Goal: Task Accomplishment & Management: Manage account settings

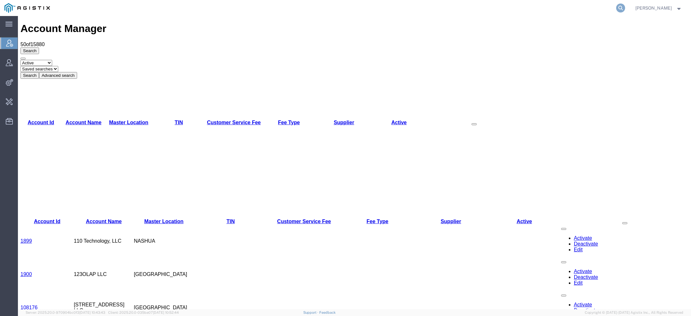
click at [619, 9] on icon at bounding box center [620, 8] width 9 height 9
paste input "114760"
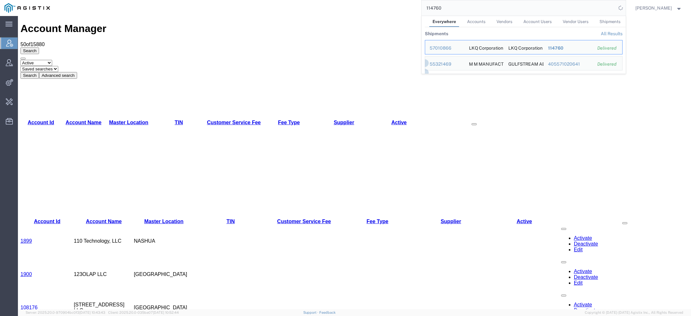
drag, startPoint x: 442, startPoint y: 8, endPoint x: 258, endPoint y: 6, distance: 184.3
click at [261, 6] on div "114760 Everywhere Accounts Vendors Account Users Vendor Users Shipments Shipmen…" at bounding box center [339, 8] width 571 height 16
paste input "2"
drag, startPoint x: 457, startPoint y: 10, endPoint x: 361, endPoint y: 10, distance: 96.3
click at [362, 10] on div "114762 Everywhere Accounts Vendors Account Users Vendor Users Shipments Shipmen…" at bounding box center [339, 8] width 571 height 16
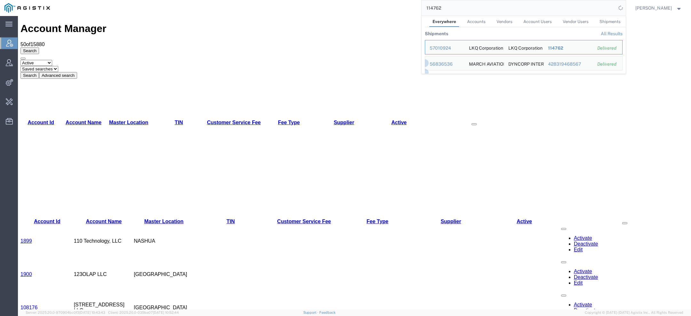
paste input "0"
drag, startPoint x: 462, startPoint y: 4, endPoint x: 353, endPoint y: 4, distance: 109.1
click at [377, 4] on div "114760 Everywhere Accounts Vendors Account Users Vendor Users Shipments Shipmen…" at bounding box center [339, 8] width 571 height 16
paste input "57008881"
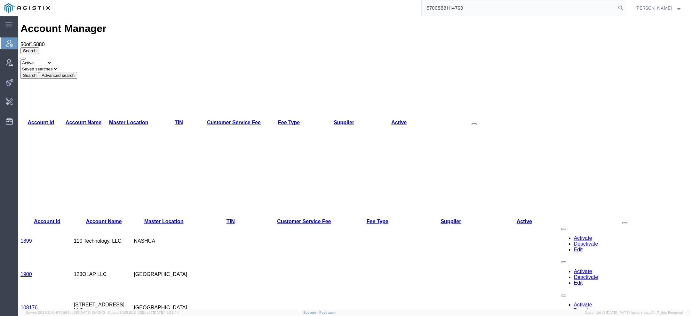
click at [442, 11] on input "57008881114760" at bounding box center [519, 7] width 194 height 15
paste input "search"
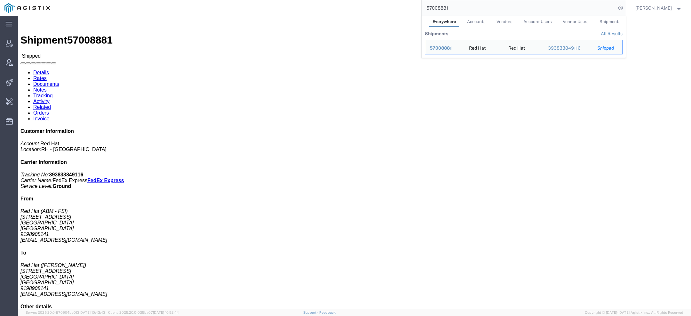
click link "Activity"
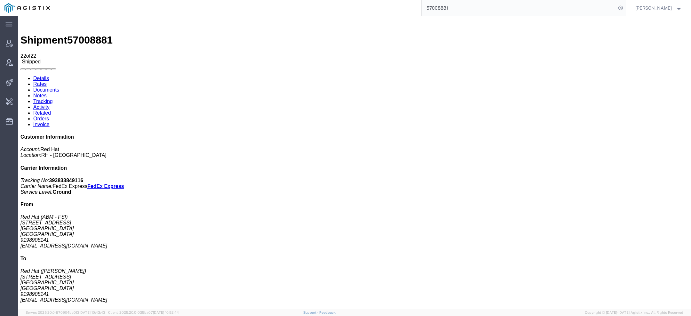
scroll to position [87, 0]
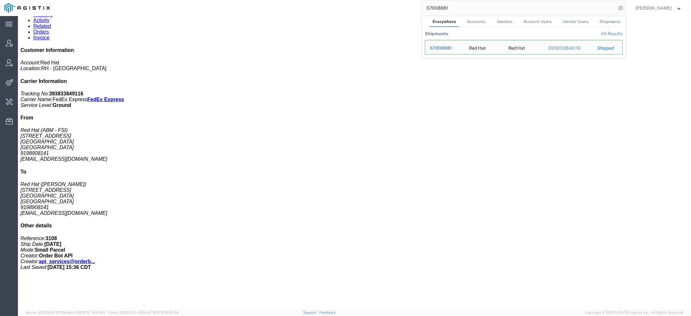
drag, startPoint x: 463, startPoint y: 8, endPoint x: 348, endPoint y: 6, distance: 115.2
click at [380, 7] on div "57008881 Everywhere Accounts Vendors Account Users Vendor Users Shipments Shipm…" at bounding box center [339, 8] width 571 height 16
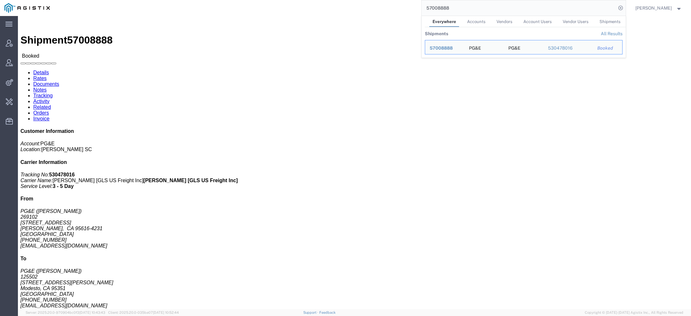
drag, startPoint x: 142, startPoint y: 107, endPoint x: 185, endPoint y: 107, distance: 43.2
click address "PG&E (Fidel Benny) 125502 1524 N Carpenter Rd Modesto, CA 95351 United States (…"
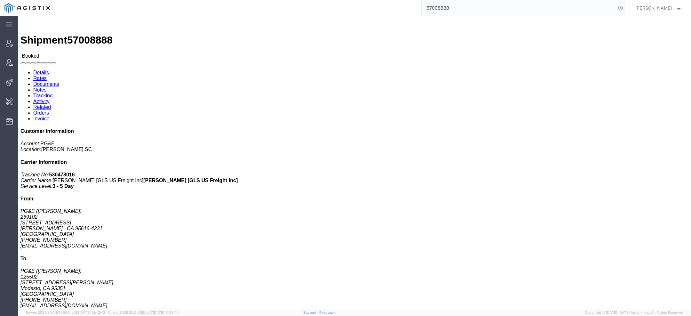
copy address "fib4@pge.com"
drag, startPoint x: 465, startPoint y: 13, endPoint x: 371, endPoint y: -6, distance: 96.6
click at [371, 0] on html "main_menu Created with Sketch. Collapse Menu Account Manager Vendor Manager Int…" at bounding box center [345, 158] width 691 height 316
paste input "fib4@pge.com"
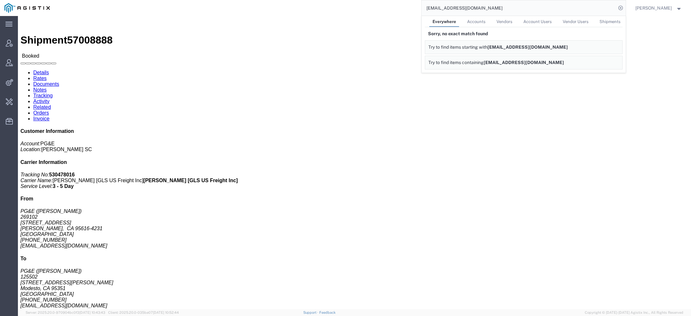
click p "10/02/2025 08:00 - 10/02/2025 15:00"
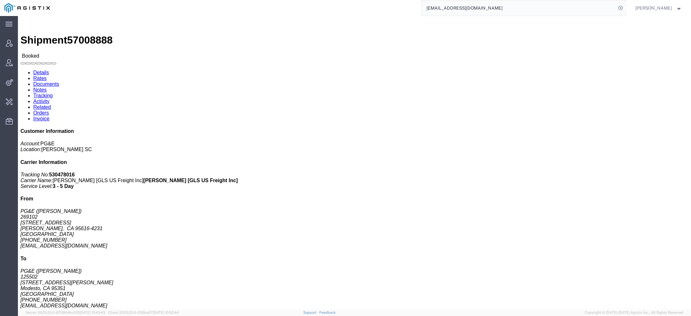
drag, startPoint x: 433, startPoint y: 10, endPoint x: 351, endPoint y: 4, distance: 82.1
click at [376, 6] on div "fib4@pge.com" at bounding box center [339, 8] width 571 height 16
paste input "57009894"
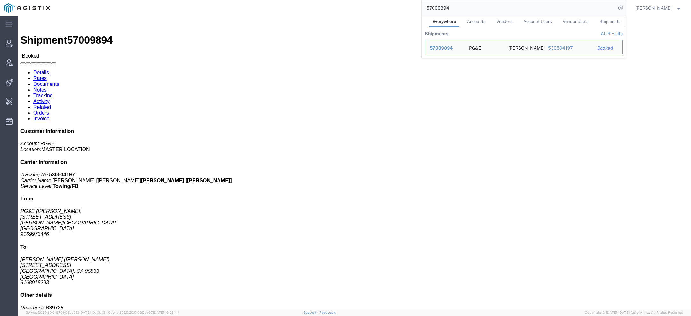
drag, startPoint x: 454, startPoint y: 7, endPoint x: 374, endPoint y: -4, distance: 81.3
click at [374, 0] on html "main_menu Created with Sketch. Collapse Menu Account Manager Vendor Manager Int…" at bounding box center [345, 158] width 691 height 316
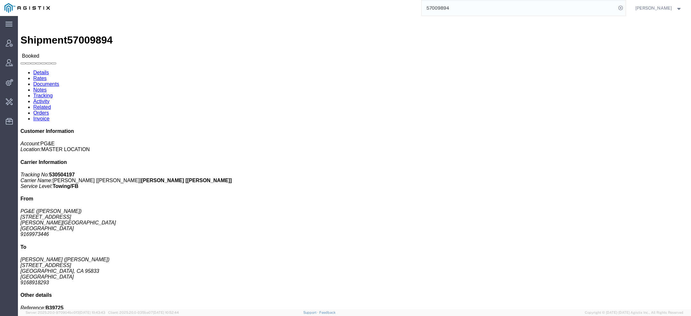
paste input "G11MN@pge.com"
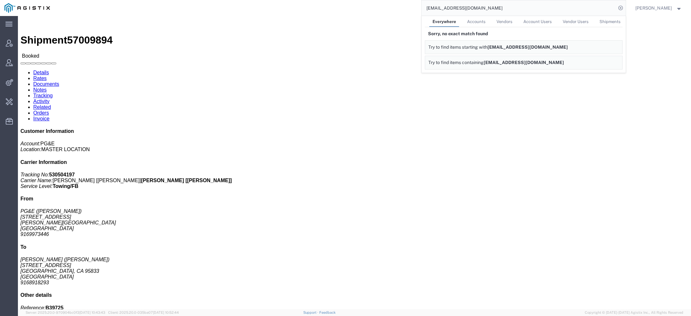
click p "10/03/2025 07:00 - 10/03/2025 19:00"
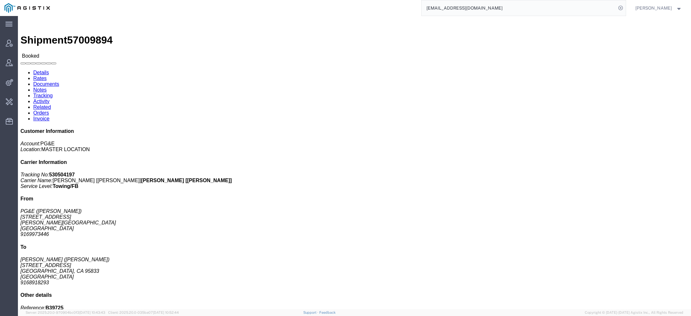
scroll to position [116, 0]
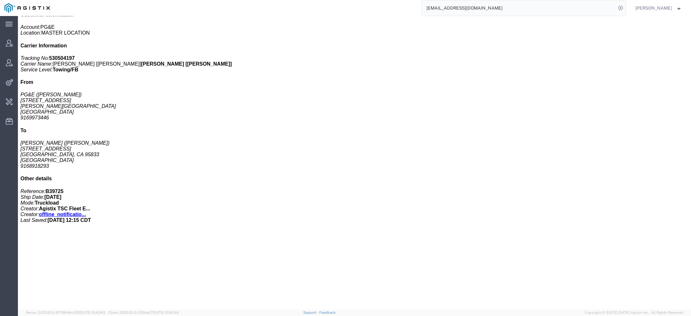
drag, startPoint x: 482, startPoint y: 11, endPoint x: 398, endPoint y: -4, distance: 85.5
click at [398, 0] on html "main_menu Created with Sketch. Collapse Menu Account Manager Vendor Manager Int…" at bounding box center [345, 158] width 691 height 316
paste input "jjvenavle@lkqcorp"
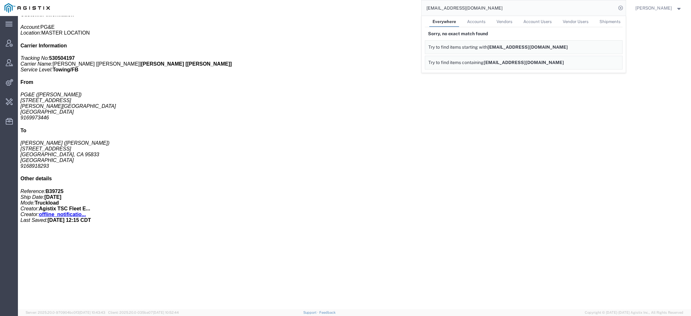
drag, startPoint x: 478, startPoint y: 9, endPoint x: 330, endPoint y: 3, distance: 147.6
click at [374, 4] on div "jjvenavle@lkqcorp.com Everywhere Accounts Vendors Account Users Vendor Users Sh…" at bounding box center [339, 8] width 571 height 16
paste input "56997387"
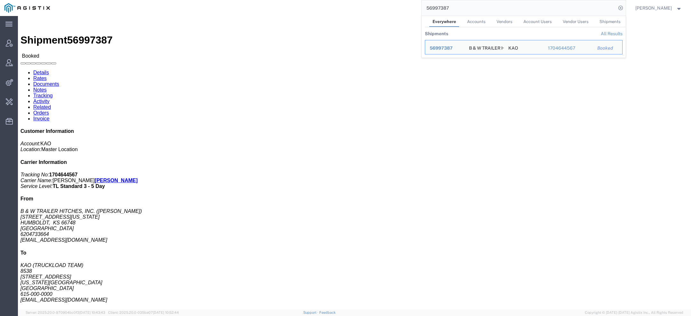
click link "Activity"
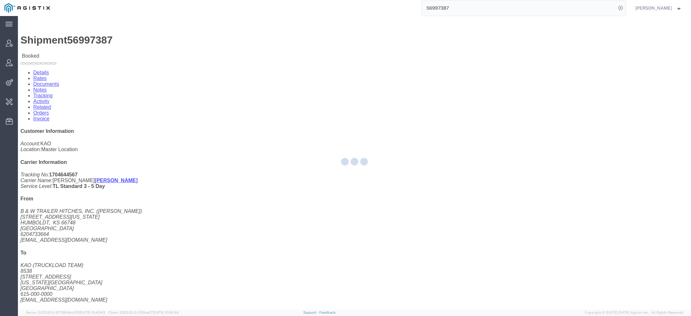
click at [168, 43] on div at bounding box center [354, 162] width 673 height 293
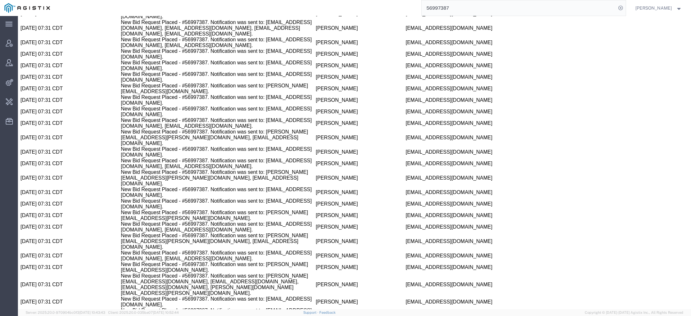
scroll to position [1934, 0]
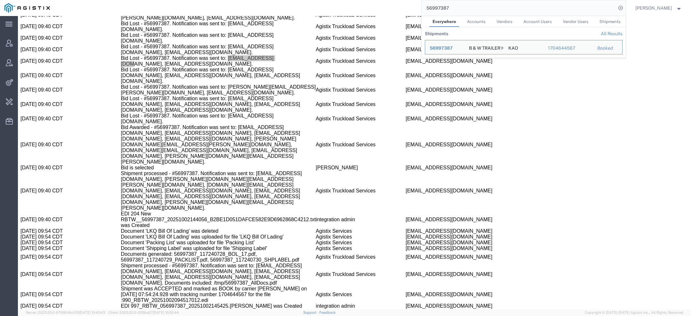
drag, startPoint x: 483, startPoint y: 9, endPoint x: 296, endPoint y: 3, distance: 186.9
click at [301, 3] on div "56997387 Everywhere Accounts Vendors Account Users Vendor Users Shipments Shipm…" at bounding box center [339, 8] width 571 height 16
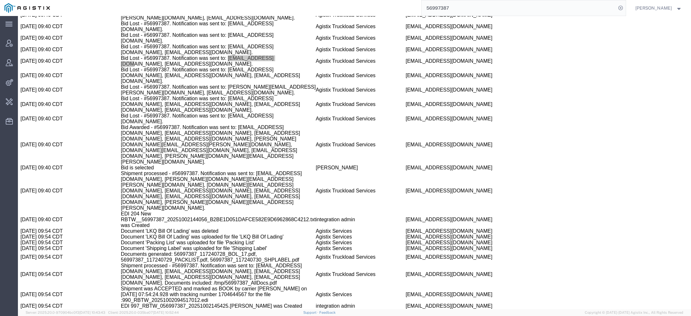
paste input "mckissoc@amazon.com"
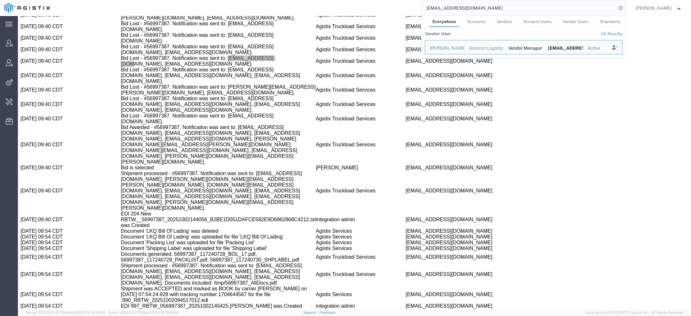
drag, startPoint x: 481, startPoint y: 9, endPoint x: 269, endPoint y: 9, distance: 212.1
click at [275, 9] on div "mckissoc@amazon.com Everywhere Accounts Vendors Account Users Vendor Users Ship…" at bounding box center [339, 8] width 571 height 16
paste input "57007933"
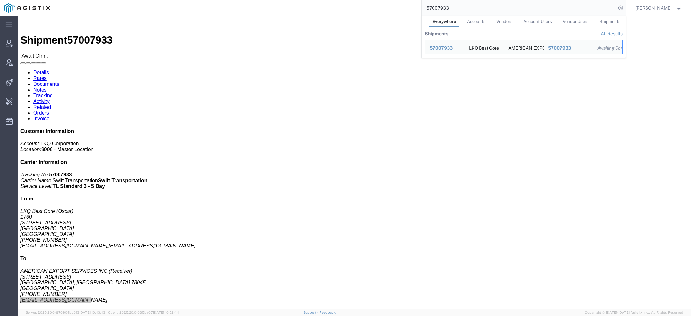
drag, startPoint x: 470, startPoint y: 6, endPoint x: 365, endPoint y: 6, distance: 105.6
click at [384, 6] on div "57007933 Everywhere Accounts Vendors Account Users Vendor Users Shipments Shipm…" at bounding box center [339, 8] width 571 height 16
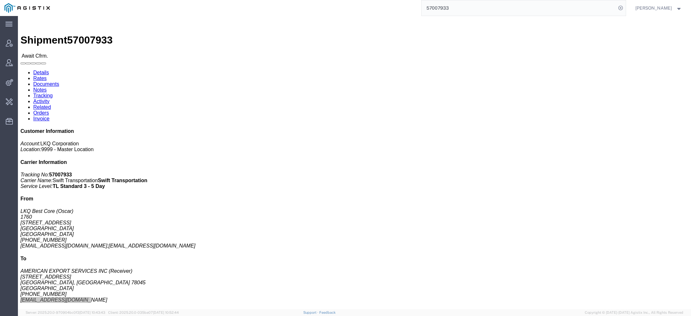
paste input "mgutierrez@laser.com.mx"
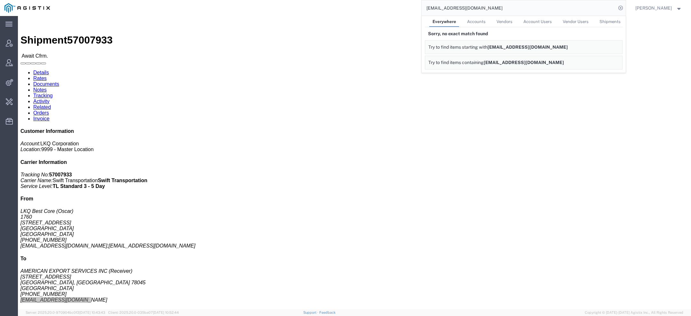
drag, startPoint x: 481, startPoint y: 11, endPoint x: 369, endPoint y: 1, distance: 112.3
click at [400, 5] on div "mgutierrez@laser.com.mx Everywhere Accounts Vendors Account Users Vendor Users …" at bounding box center [339, 8] width 571 height 16
paste input "57009916"
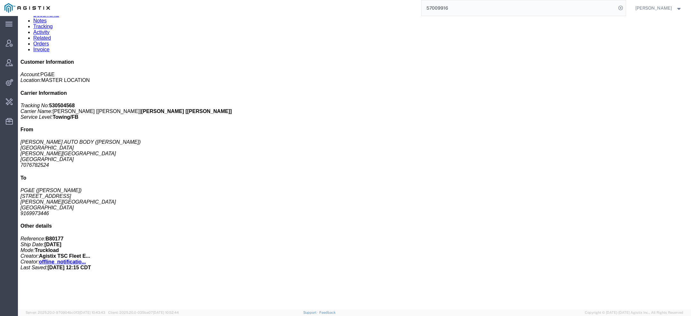
scroll to position [116, 0]
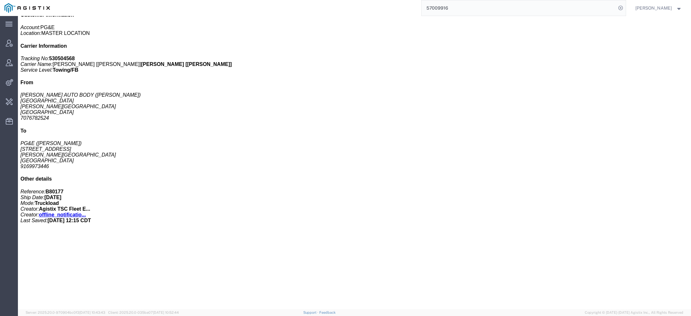
click link "Activity"
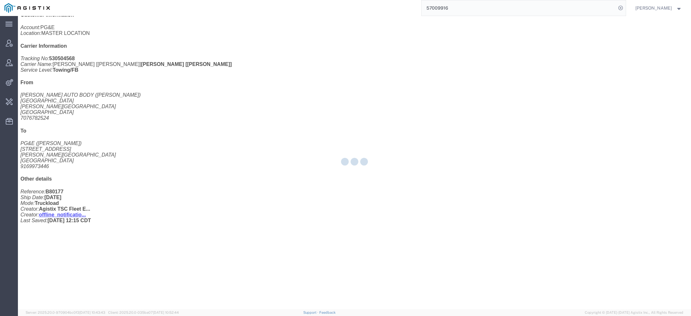
click at [154, 43] on div at bounding box center [354, 162] width 673 height 293
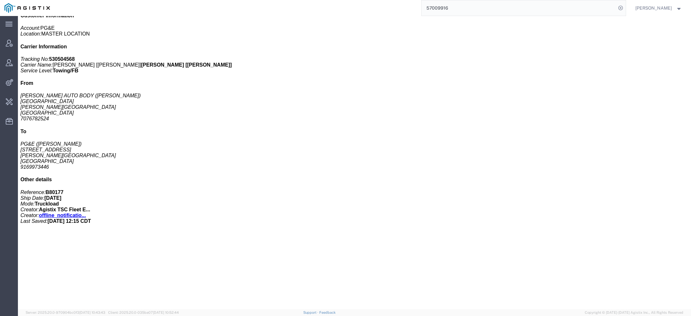
scroll to position [335, 0]
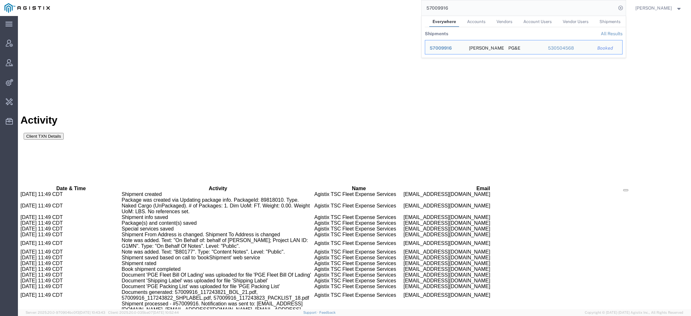
drag, startPoint x: 449, startPoint y: 8, endPoint x: 327, endPoint y: 6, distance: 121.6
click at [340, 6] on div "57009916 Everywhere Accounts Vendors Account Users Vendor Users Shipments Shipm…" at bounding box center [339, 8] width 571 height 16
paste input "samuelc@bionova.com"
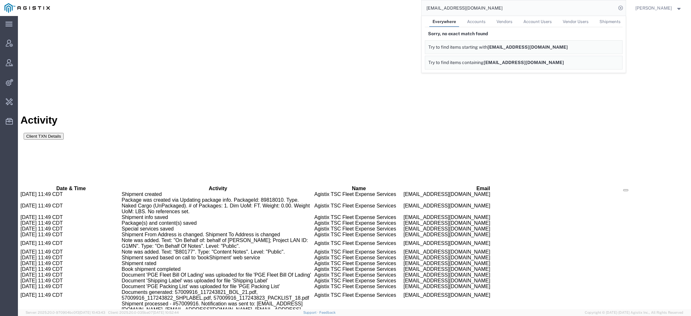
drag, startPoint x: 479, startPoint y: 12, endPoint x: 383, endPoint y: -7, distance: 98.1
click at [383, 0] on html "main_menu Created with Sketch. Collapse Menu Account Manager Vendor Manager Int…" at bounding box center [345, 158] width 691 height 316
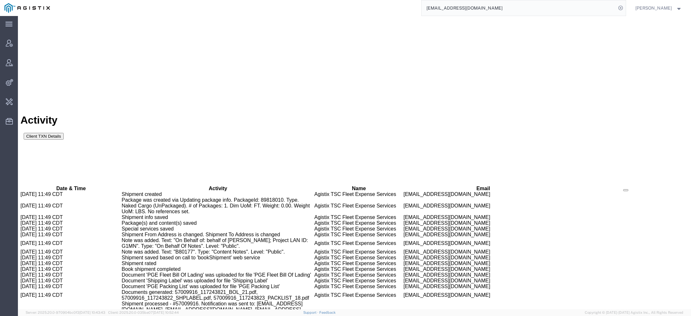
paste input "mckissoc@amazon"
type input "mckissoc@amazon.com"
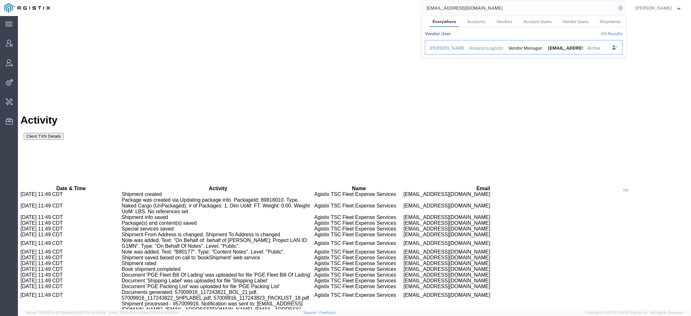
click at [455, 48] on div "Austin McKissock" at bounding box center [445, 48] width 30 height 7
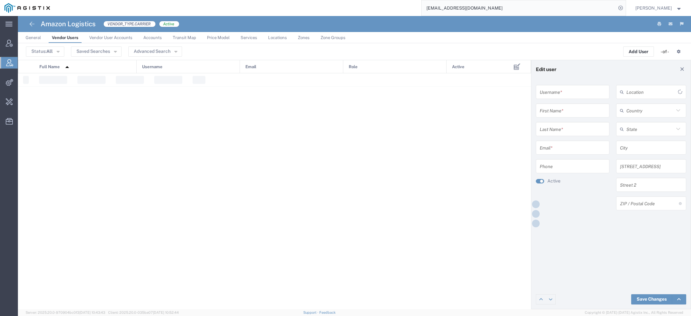
type input "mckissoc@amazon.com"
type input "Austin"
type input "McKissock"
type input "mckissoc@amazon.com"
type input "646-817-7311"
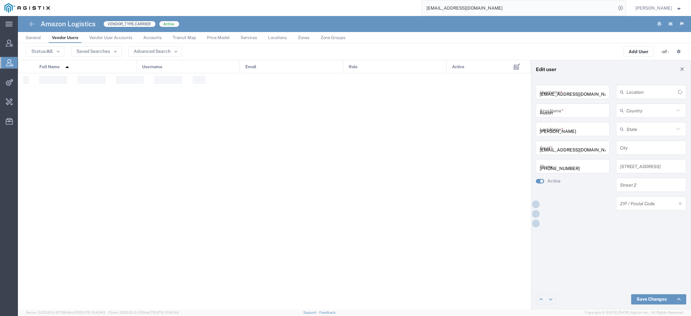
type input "[GEOGRAPHIC_DATA]"
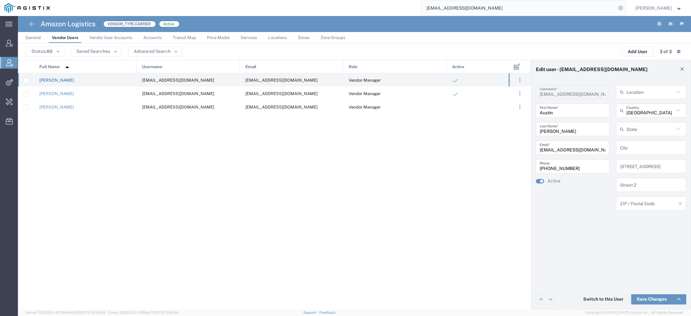
click at [65, 79] on link "Austin McKissock" at bounding box center [56, 80] width 35 height 5
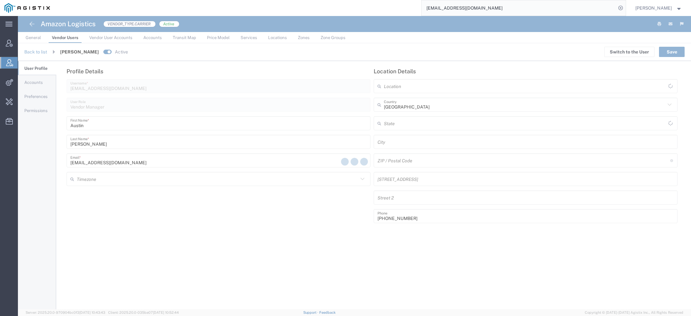
type input "America/Los-Angeles"
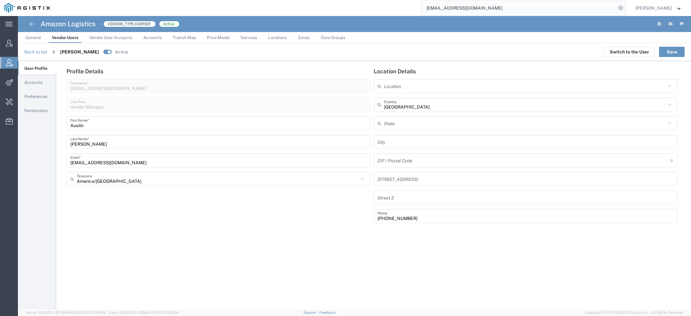
click at [37, 109] on span "Permissions" at bounding box center [35, 110] width 23 height 5
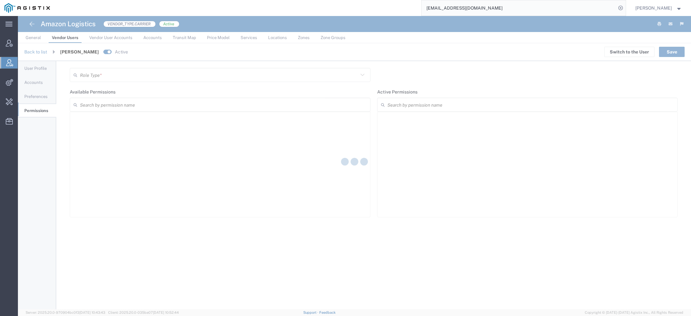
type input "Vendor Manager"
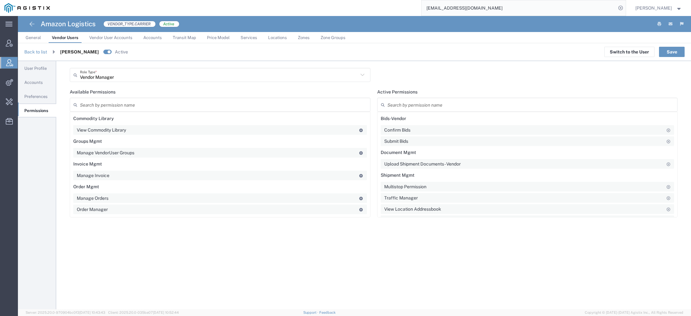
click at [33, 96] on span "Preferences" at bounding box center [35, 96] width 23 height 5
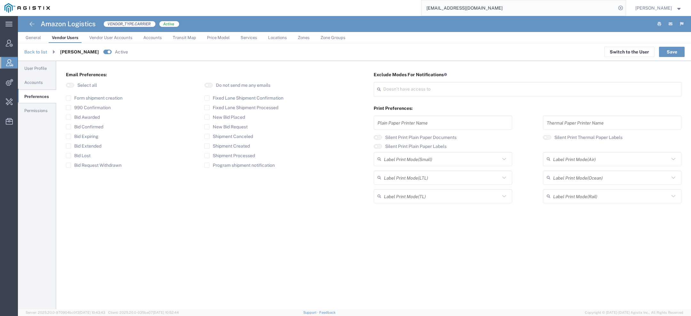
type input "Select"
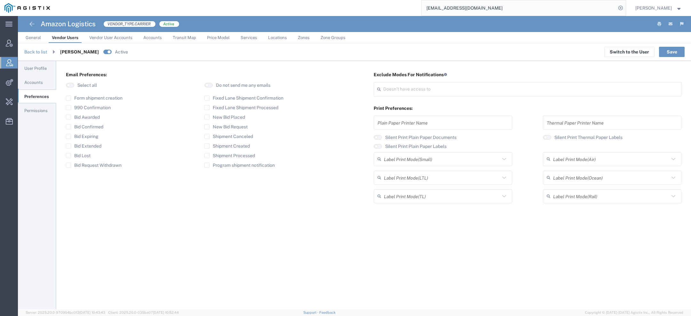
type input "Select"
click at [211, 85] on button "button" at bounding box center [208, 85] width 8 height 4
click at [668, 52] on button "Save" at bounding box center [672, 52] width 26 height 10
drag, startPoint x: 484, startPoint y: 11, endPoint x: 371, endPoint y: 3, distance: 112.6
click at [384, 4] on div "mckissoc@amazon.com" at bounding box center [339, 8] width 571 height 16
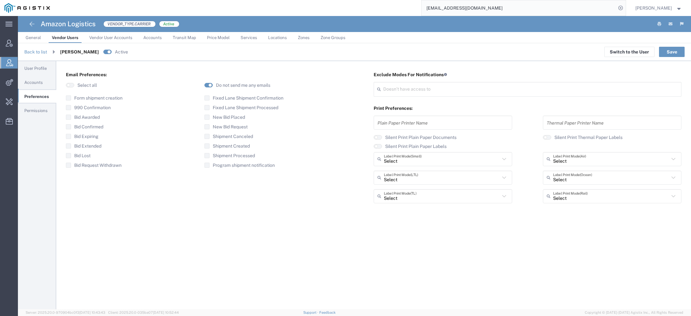
paste input "56980647"
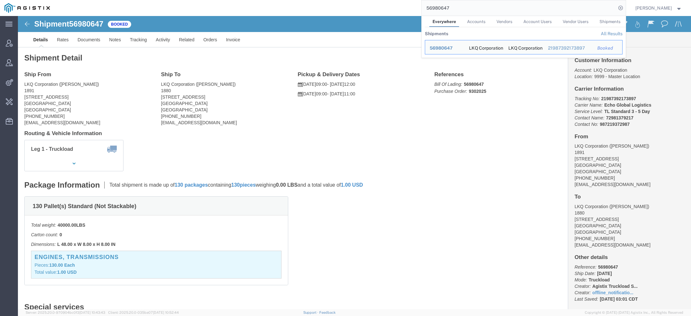
click address "LKQ Corporation (Justin Venable) 1880 2720 N Airport Commerce Avenue Springfiel…"
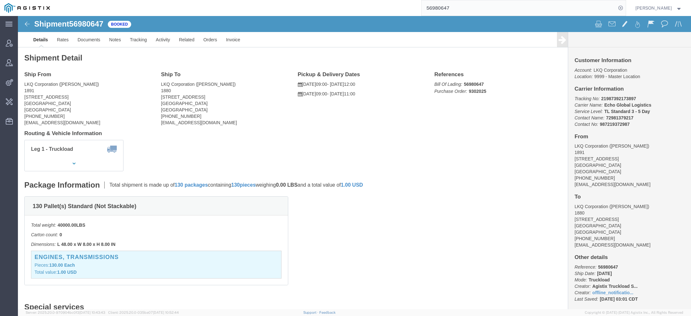
click address "LKQ Corporation (Justin Venable) 1880 2720 N Airport Commerce Avenue Springfiel…"
copy address "1880"
click link "Activity"
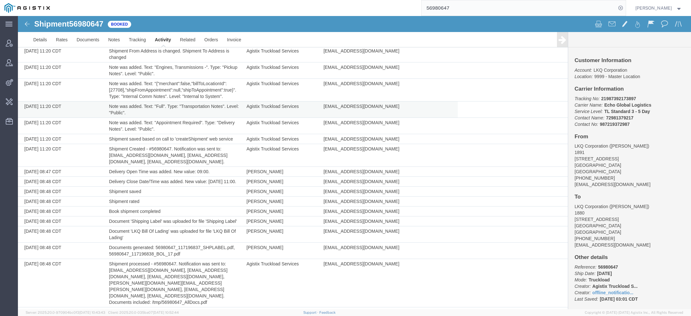
scroll to position [109, 0]
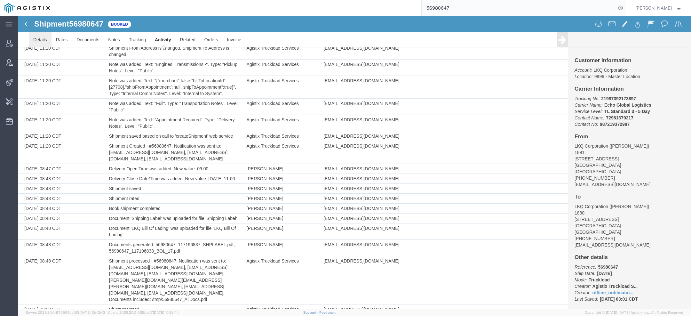
click at [44, 44] on link "Details" at bounding box center [40, 39] width 23 height 15
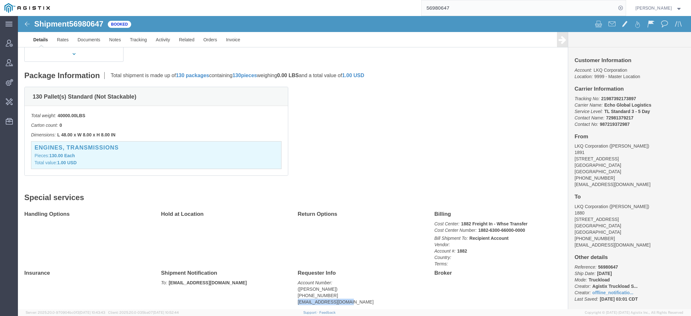
drag, startPoint x: 327, startPoint y: 285, endPoint x: 273, endPoint y: 285, distance: 54.1
click div "Requester Info Account Number: (Marlon Johnson) 360-306-5030 mrjohnson@lkqcorp.…"
copy address "mrjohnson@lkqcorp.com"
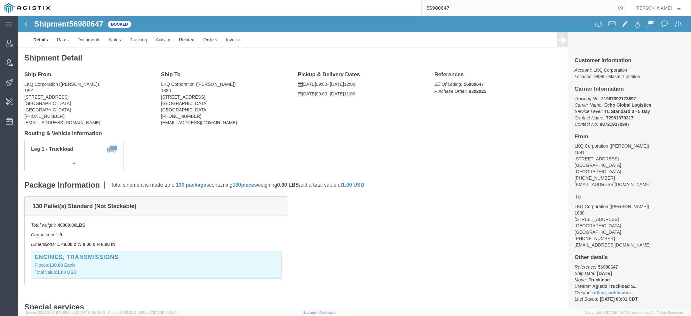
click span "56980647"
copy span "56980647"
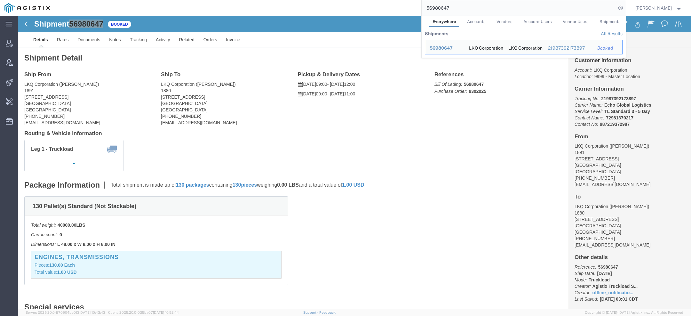
drag, startPoint x: 452, startPoint y: 9, endPoint x: 379, endPoint y: -3, distance: 74.2
click at [379, 0] on html "main_menu Created with Sketch. Collapse Menu Account Manager Vendor Manager Int…" at bounding box center [345, 158] width 691 height 316
paste input "7008888"
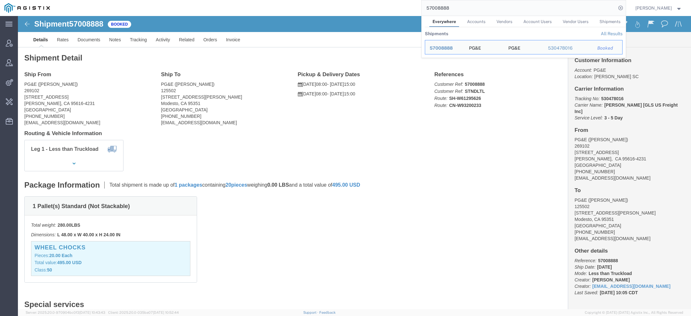
click span "57008888"
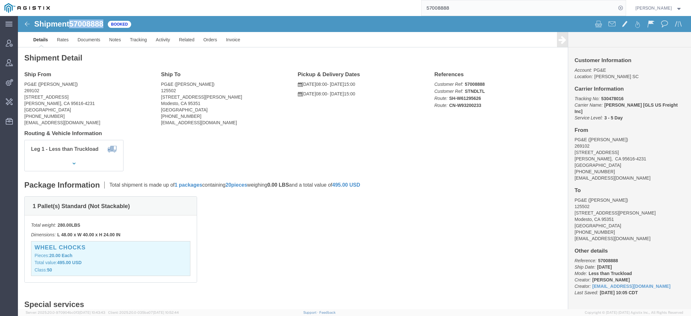
copy span "57008888"
click address "PG&E (Fidel Benny) 125502 1524 N Carpenter Rd Modesto, CA 95351 United States (…"
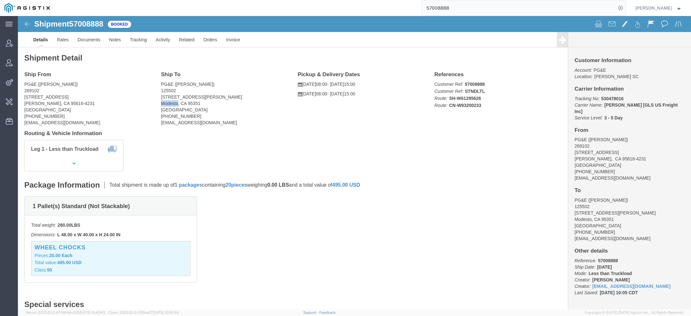
copy address "Modesto"
click address "PG&E (Fidel Benny) 125502 1524 N Carpenter Rd Modesto, CA 95351 United States (…"
copy address "125502"
click address "PG&E (Fidel Benny) 125502 1524 N Carpenter Rd Modesto, CA 95351 United States (…"
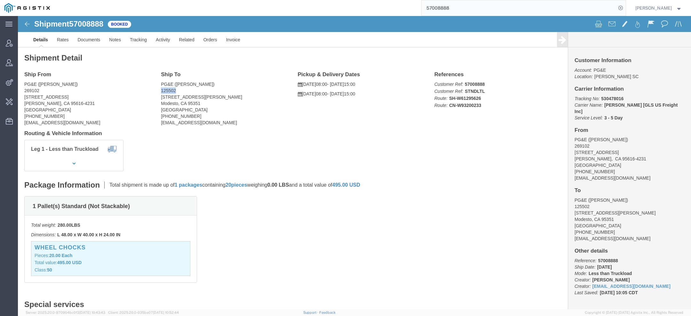
click address "PG&E (Fidel Benny) 125502 1524 N Carpenter Rd Modesto, CA 95351 United States (…"
copy address "125502"
click b "Donald Kennedy"
copy b "Donald"
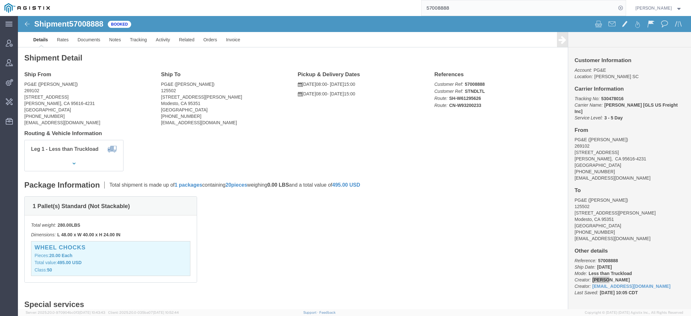
drag, startPoint x: 456, startPoint y: 10, endPoint x: 354, endPoint y: -9, distance: 104.0
click at [354, 0] on html "main_menu Created with Sketch. Collapse Menu Account Manager Vendor Manager Int…" at bounding box center [345, 158] width 691 height 316
paste input "23162"
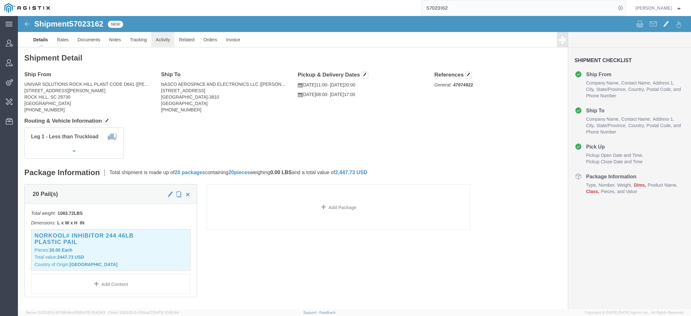
click link "Activity"
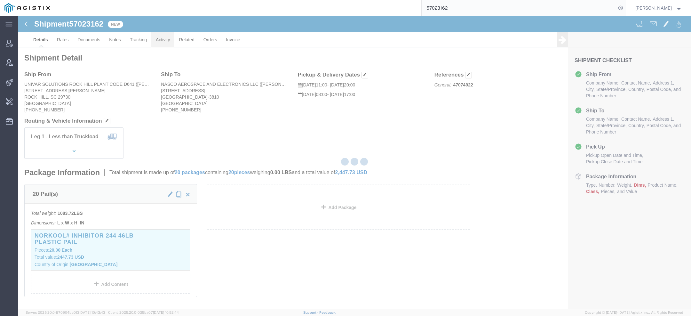
click at [160, 42] on div at bounding box center [354, 162] width 673 height 293
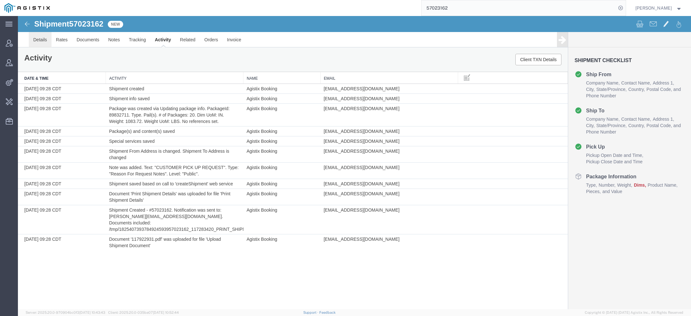
click at [37, 37] on link "Details" at bounding box center [40, 39] width 23 height 15
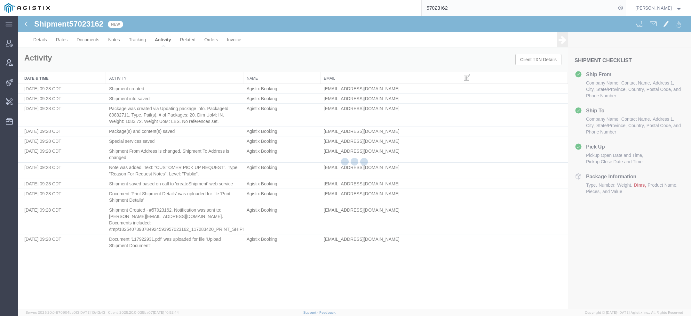
click at [37, 37] on div at bounding box center [354, 162] width 673 height 293
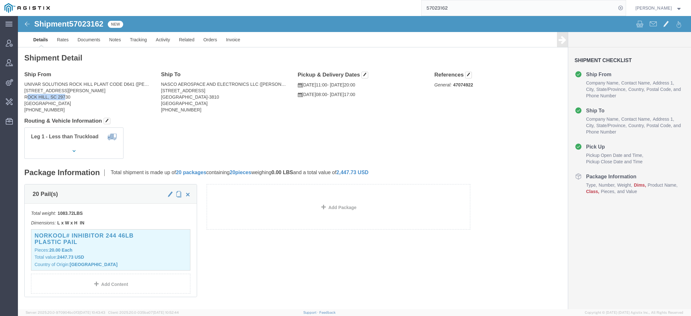
drag, startPoint x: 8, startPoint y: 81, endPoint x: 49, endPoint y: 77, distance: 41.1
click address "UNIVAR SOLUTIONS ROCK HILL PLANT CODE D641 (AMANDA SHANAFELT) 2121 BURKETTE RD …"
click link "Activity"
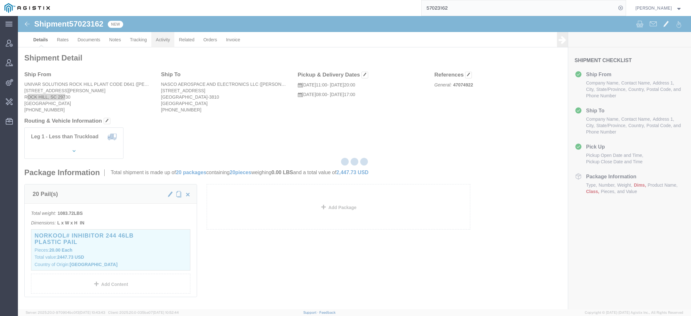
click at [158, 37] on div at bounding box center [354, 162] width 673 height 293
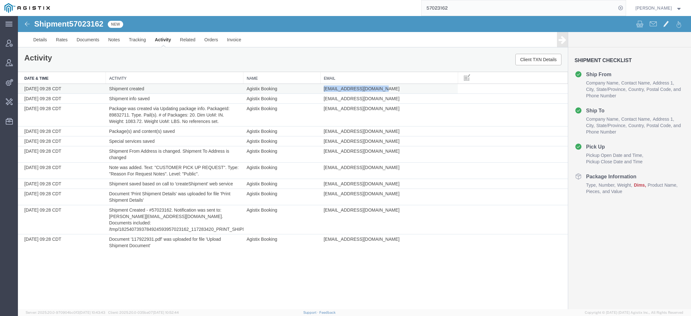
drag, startPoint x: 324, startPoint y: 87, endPoint x: 375, endPoint y: 87, distance: 51.5
click at [376, 88] on td "shiprequest@dyn-intl.com" at bounding box center [390, 89] width 138 height 10
click at [327, 89] on span "shiprequest@dyn-intl.com" at bounding box center [362, 88] width 76 height 5
click at [358, 88] on span "shiprequest@dyn-intl.com" at bounding box center [362, 88] width 76 height 5
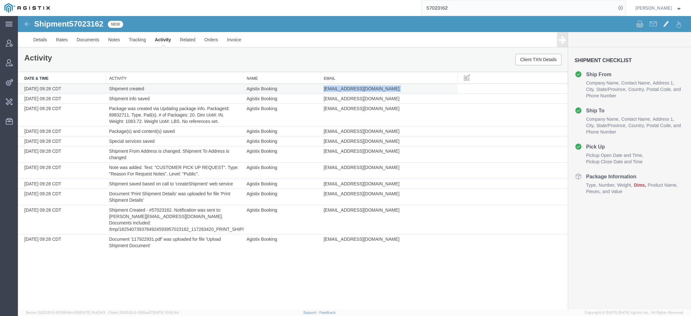
drag, startPoint x: 324, startPoint y: 89, endPoint x: 376, endPoint y: 87, distance: 51.5
click at [376, 87] on td "shiprequest@dyn-intl.com" at bounding box center [390, 89] width 138 height 10
copy td "shiprequest@dyn-intl.com"
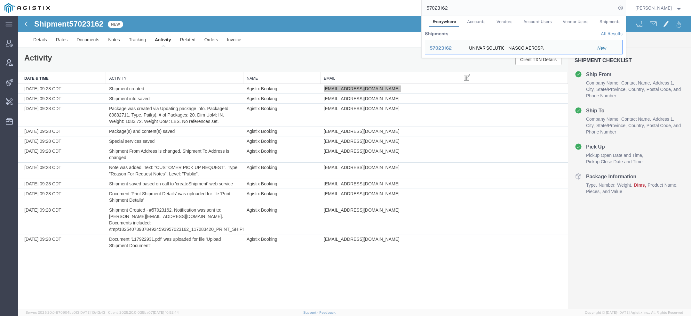
drag, startPoint x: 450, startPoint y: 12, endPoint x: 363, endPoint y: 1, distance: 87.7
click at [370, 1] on div "57023162 Everywhere Accounts Vendors Account Users Vendor Users Shipments Shipm…" at bounding box center [339, 8] width 571 height 16
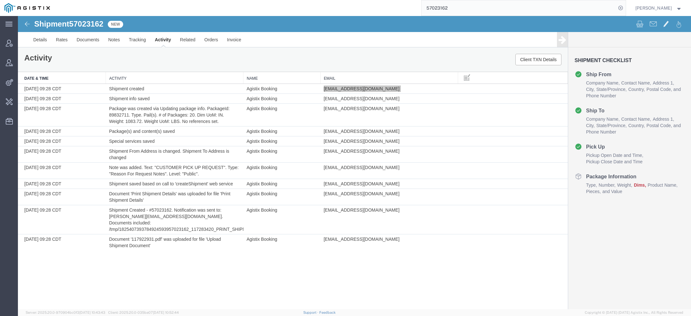
paste input "shiprequest@dyn-intl.com"
type input "shiprequest@dyn-intl.com"
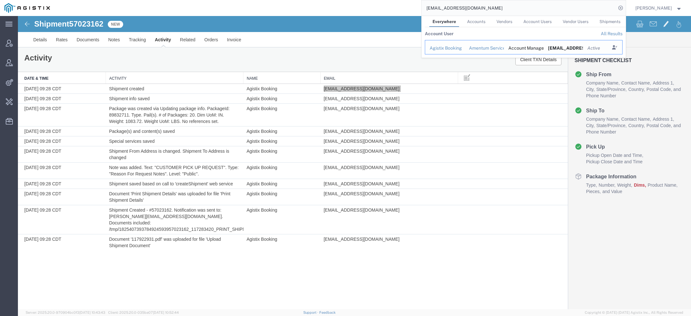
click at [445, 48] on div "Agistix Booking" at bounding box center [445, 48] width 30 height 7
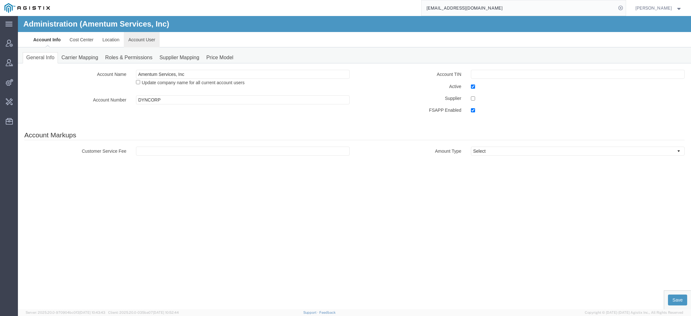
click at [152, 39] on link "Account User" at bounding box center [142, 39] width 36 height 15
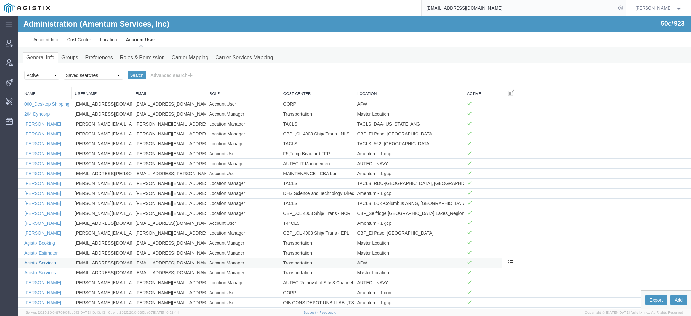
click at [40, 260] on link "Agistix Services" at bounding box center [40, 262] width 32 height 5
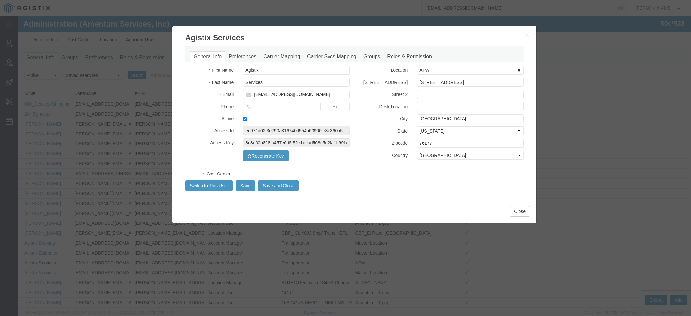
select select "DEPARTMENT"
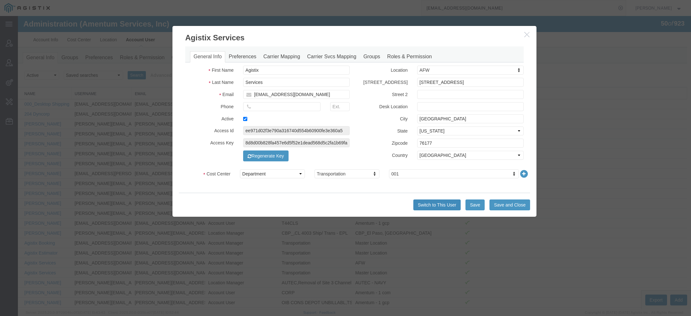
click at [421, 202] on button "Switch to This User" at bounding box center [436, 204] width 47 height 11
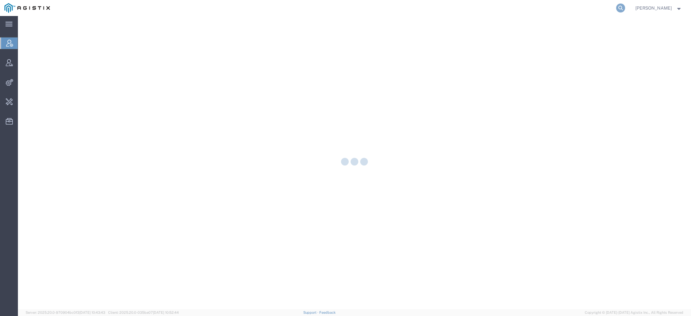
click at [623, 10] on icon at bounding box center [620, 8] width 9 height 9
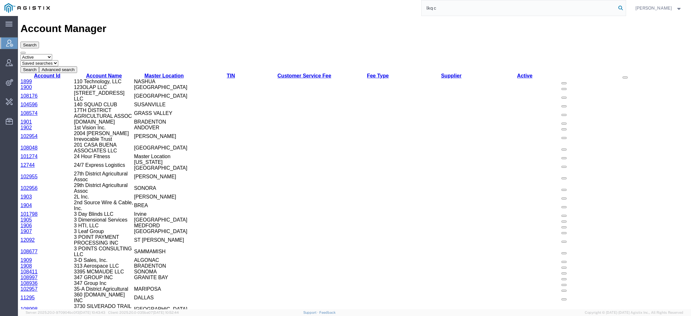
type input "lkq c"
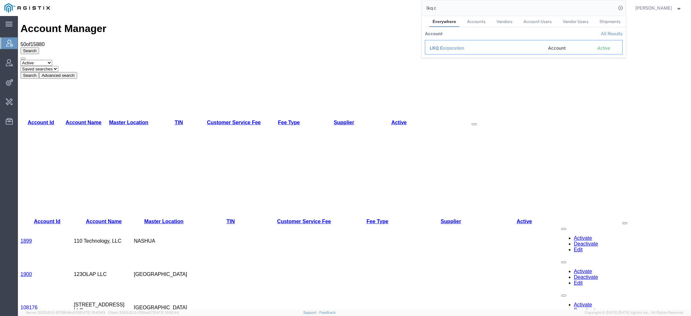
drag, startPoint x: 427, startPoint y: 32, endPoint x: 445, endPoint y: 48, distance: 23.8
click at [445, 48] on div "LKQ C orporation" at bounding box center [484, 48] width 109 height 7
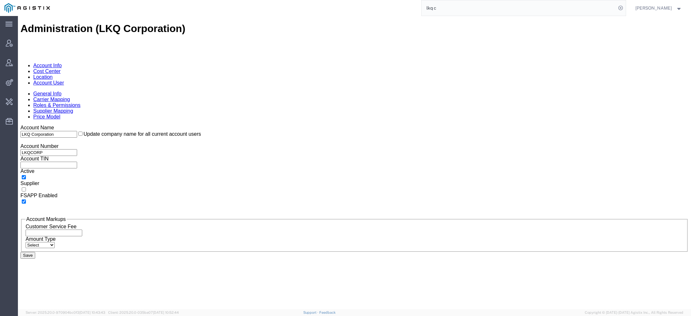
click at [53, 74] on link "Location" at bounding box center [43, 76] width 20 height 5
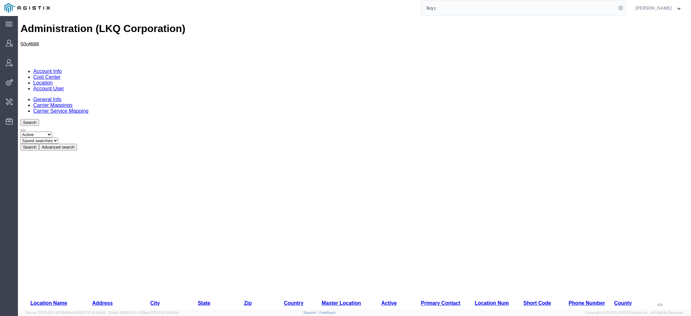
click at [77, 144] on button "Advanced search" at bounding box center [58, 147] width 38 height 7
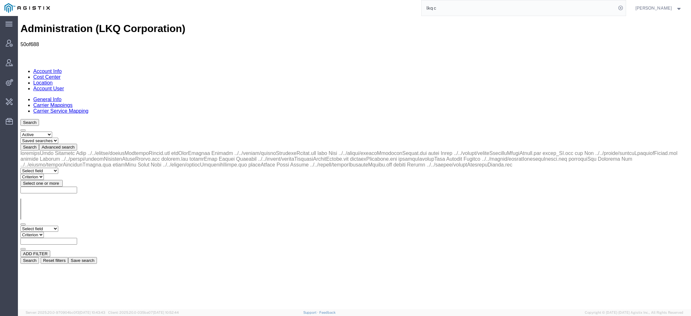
click at [58, 226] on select "Select field Address City Country County Location Name Location Num Master Loca…" at bounding box center [39, 229] width 38 height 6
select select "locationName"
click at [20, 226] on select "Select field Address City Country County Location Name Location Num Master Loca…" at bounding box center [39, 229] width 38 height 6
select select "contains"
click at [59, 232] on select "Criterion contains does not contain is is blank is not blank starts with" at bounding box center [39, 235] width 38 height 6
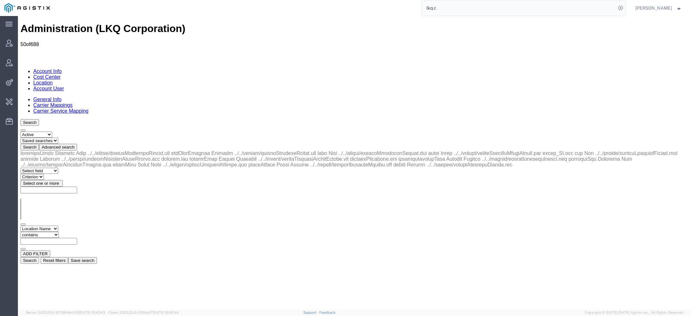
paste input "1880"
type input "1880"
click at [39, 257] on button "Search" at bounding box center [29, 260] width 19 height 7
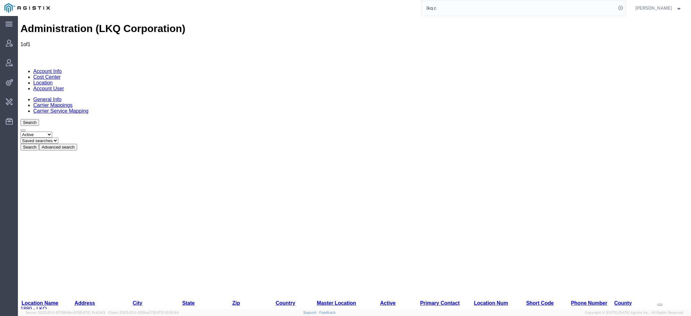
click at [37, 306] on link "1880 - LKQ Remanufacturing (Formerly PROFormance Powertrain)" at bounding box center [39, 320] width 39 height 28
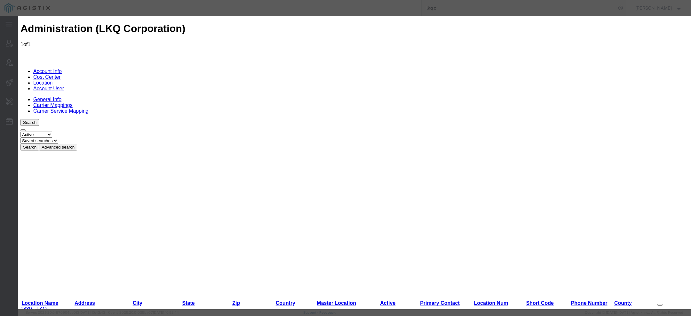
select select "COSTCENTER"
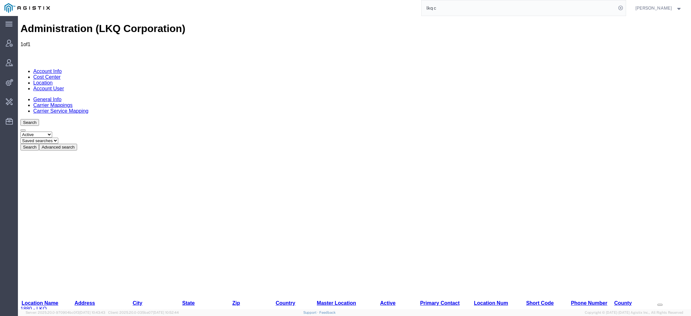
drag, startPoint x: 465, startPoint y: 11, endPoint x: 385, endPoint y: 2, distance: 80.2
click at [385, 2] on div "lkq c" at bounding box center [339, 8] width 571 height 16
type input "pg&e"
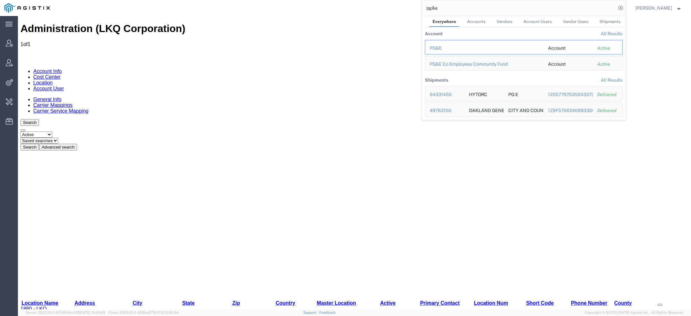
click at [433, 45] on div "PG&E" at bounding box center [484, 48] width 109 height 7
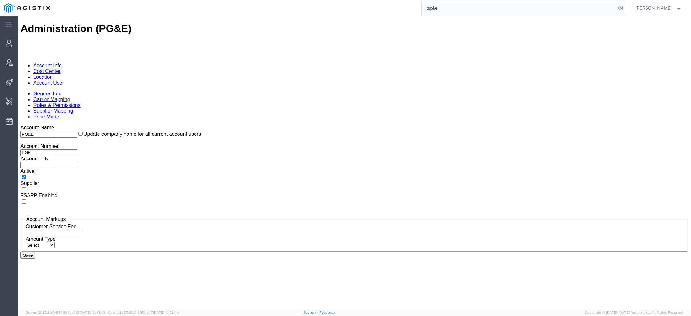
click at [53, 74] on link "Location" at bounding box center [43, 76] width 20 height 5
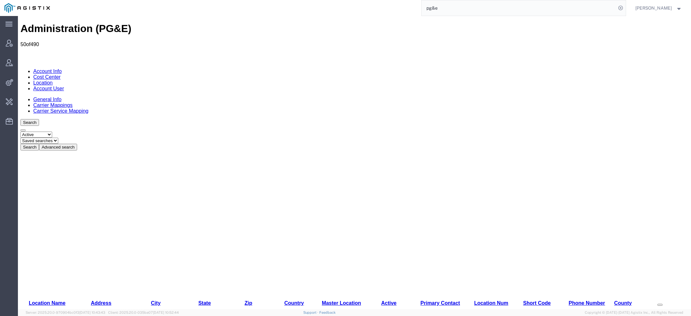
click at [77, 144] on button "Advanced search" at bounding box center [58, 147] width 38 height 7
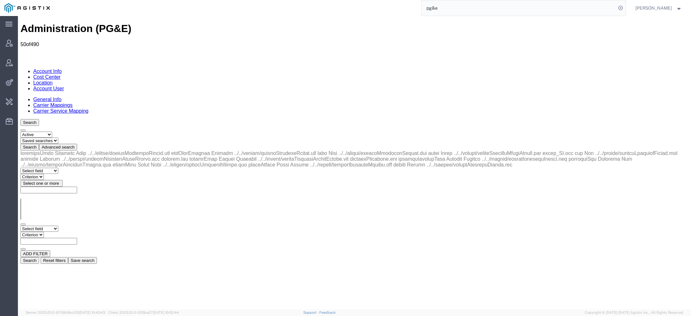
click at [51, 226] on select "Select field Address City Country County Location Name Location Num Master Loca…" at bounding box center [39, 229] width 38 height 6
select select "city"
click at [20, 226] on select "Select field Address City Country County Location Name Location Num Master Loca…" at bounding box center [39, 229] width 38 height 6
select select "contains"
click at [59, 232] on select "Criterion contains does not contain is is blank is not blank starts with" at bounding box center [39, 235] width 38 height 6
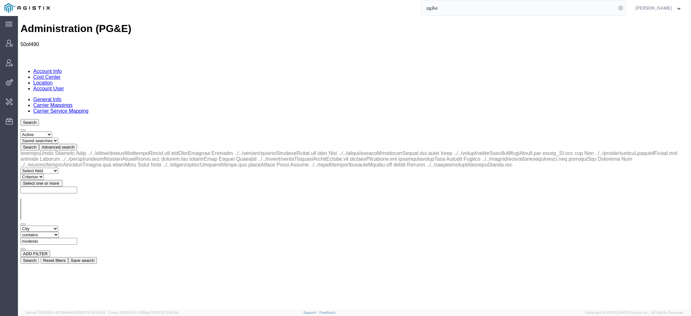
type input "modesto"
click at [39, 257] on button "Search" at bounding box center [29, 260] width 19 height 7
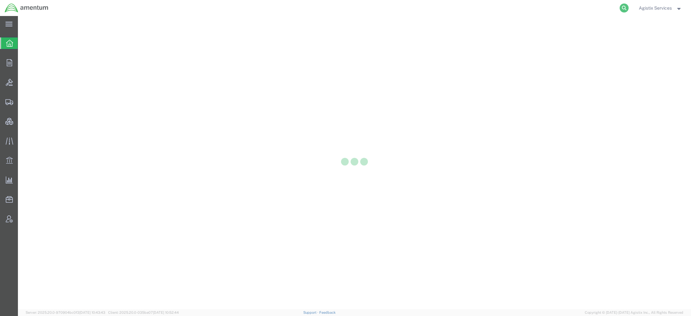
click at [625, 7] on icon at bounding box center [624, 8] width 9 height 9
paste input "57023162"
type input "57023162"
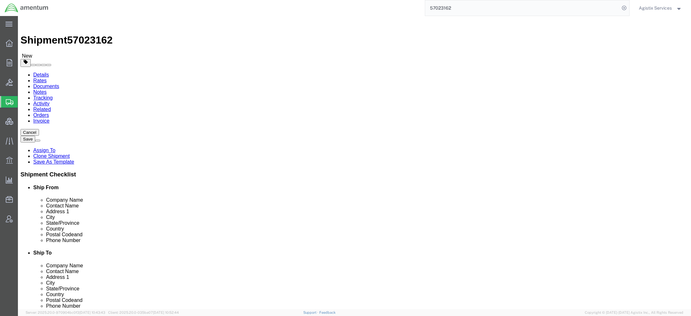
select select
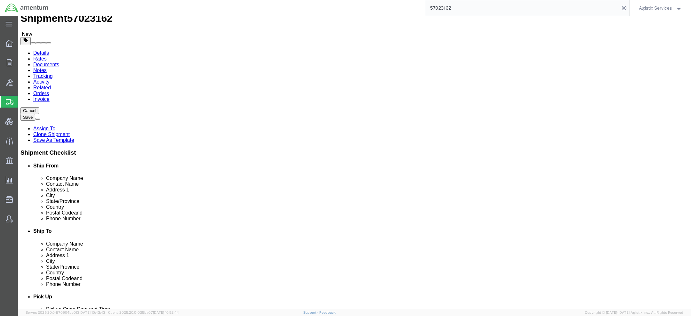
scroll to position [2, 0]
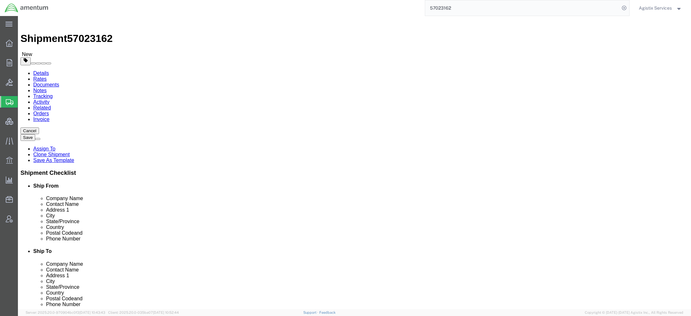
click label "Phone Number"
copy label "n"
click link "Activity"
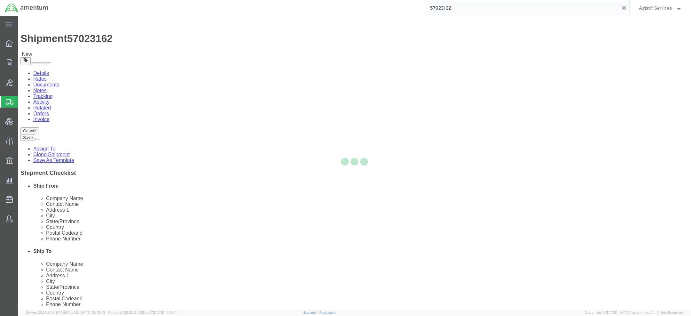
click div
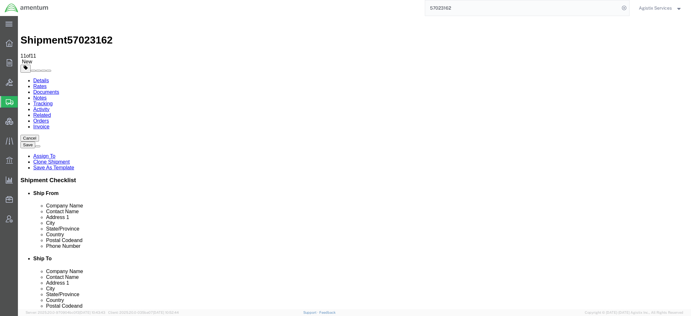
click at [669, 6] on span "Agistix Services" at bounding box center [655, 7] width 33 height 7
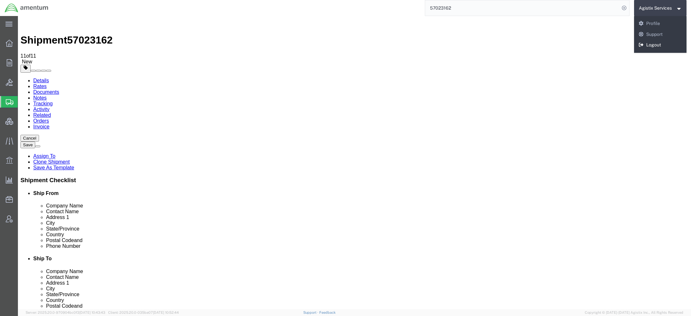
click at [657, 47] on link "Logout" at bounding box center [660, 45] width 53 height 11
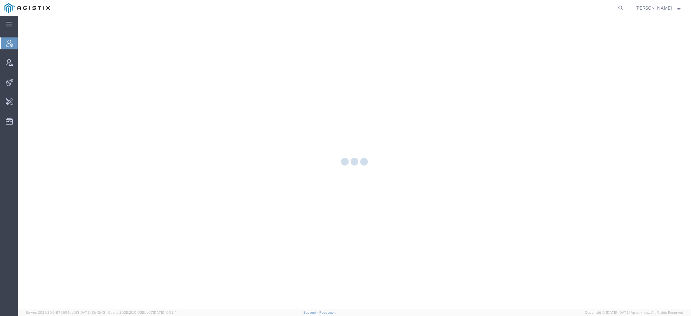
click at [627, 9] on nav "[PERSON_NAME]" at bounding box center [347, 8] width 686 height 16
click at [621, 8] on icon at bounding box center [620, 8] width 9 height 9
paste input "57023162"
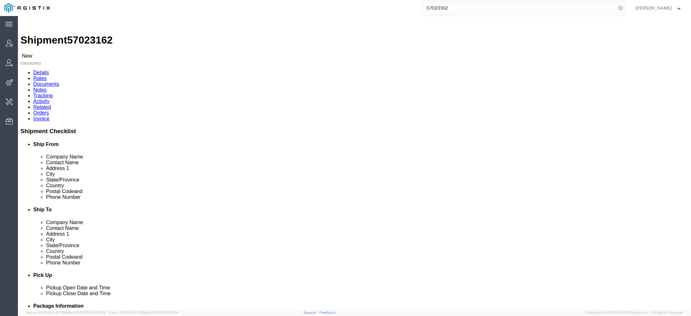
click link "Activity"
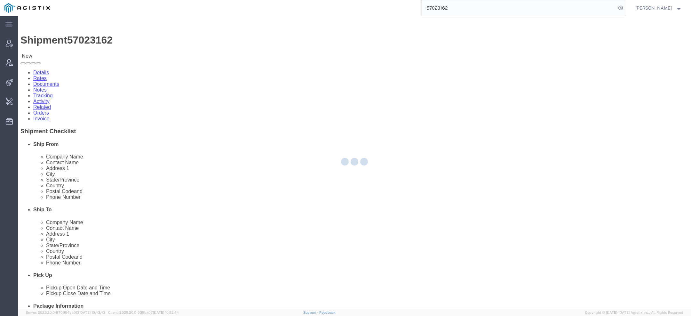
click at [161, 38] on div at bounding box center [354, 162] width 673 height 293
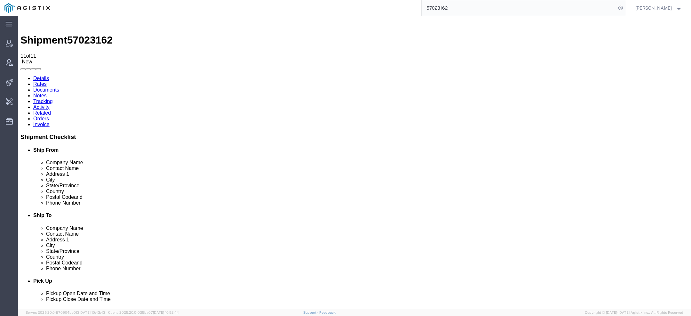
drag, startPoint x: 110, startPoint y: 216, endPoint x: 151, endPoint y: 217, distance: 41.0
copy td "kevin@gonasco.com"
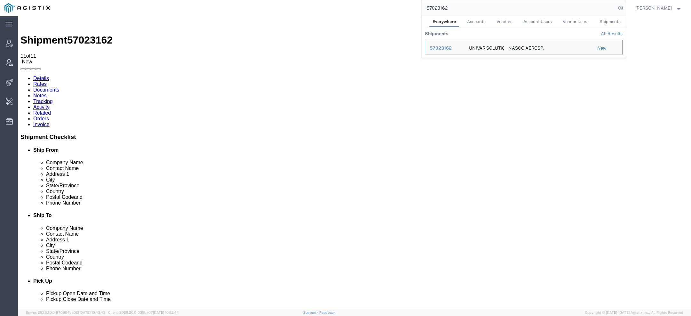
drag, startPoint x: 454, startPoint y: 9, endPoint x: 355, endPoint y: 9, distance: 99.5
click at [370, 9] on div "57023162 Everywhere Accounts Vendors Account Users Vendor Users Shipments Shipm…" at bounding box center [339, 8] width 571 height 16
paste input "kevin@gonasco.com"
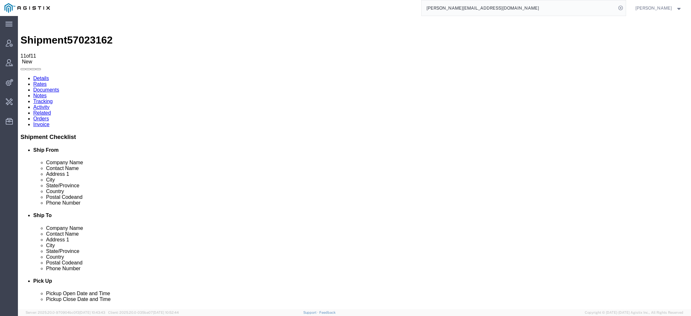
drag, startPoint x: 324, startPoint y: 89, endPoint x: 374, endPoint y: 89, distance: 50.5
copy span "shiprequest@dyn-intl.com"
drag, startPoint x: 473, startPoint y: 8, endPoint x: 357, endPoint y: 8, distance: 116.4
click at [364, 8] on div "kevin@gonasco.com" at bounding box center [339, 8] width 571 height 16
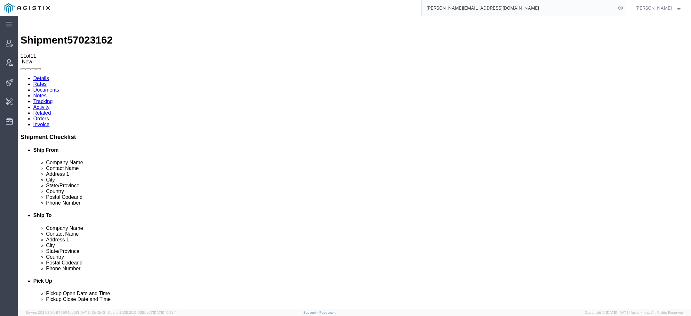
paste input "shiprequest@dyn-intl"
type input "shiprequest@dyn-intl.com"
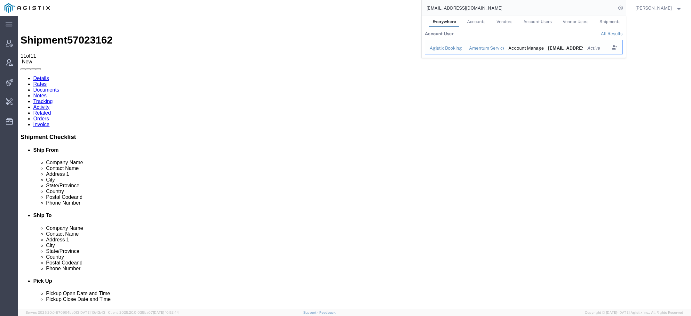
drag, startPoint x: 438, startPoint y: 50, endPoint x: 420, endPoint y: 34, distance: 24.0
click at [438, 50] on div "Agistix Booking" at bounding box center [445, 48] width 30 height 7
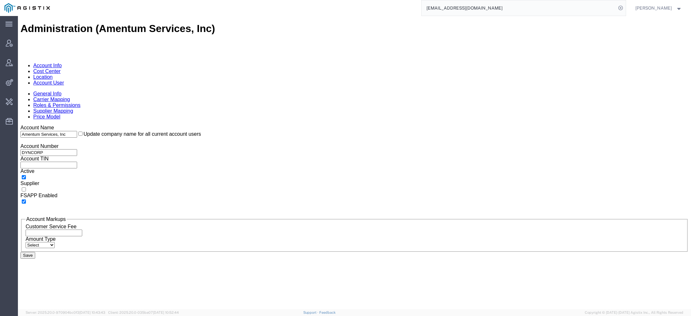
click at [64, 80] on link "Account User" at bounding box center [48, 82] width 31 height 5
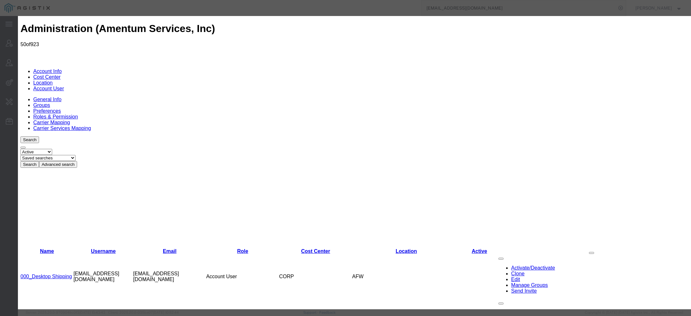
select select "DEPARTMENT"
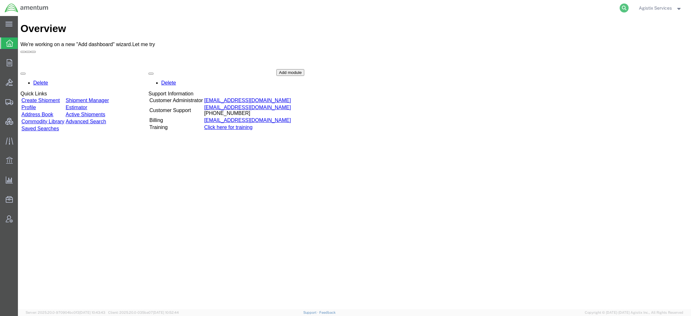
click at [628, 6] on form at bounding box center [624, 8] width 10 height 16
click at [628, 6] on icon at bounding box center [624, 8] width 9 height 9
paste input "57023162"
type input "57023162"
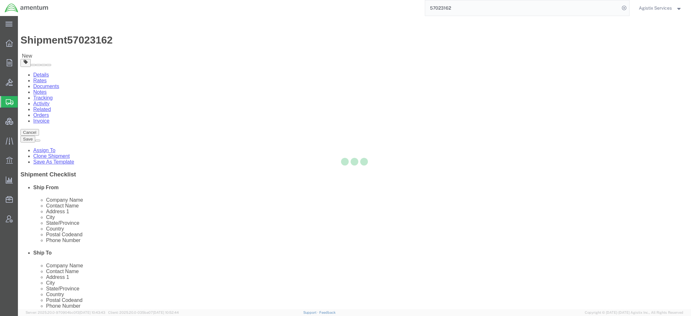
select select
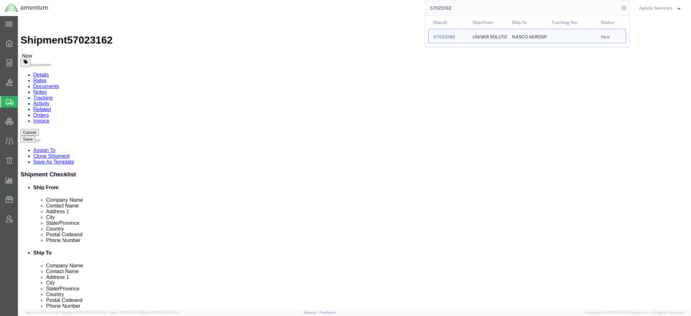
drag, startPoint x: 421, startPoint y: 121, endPoint x: 425, endPoint y: 121, distance: 4.5
click input "NASCO AEROSPACE AND ELECTRONICS LLC"
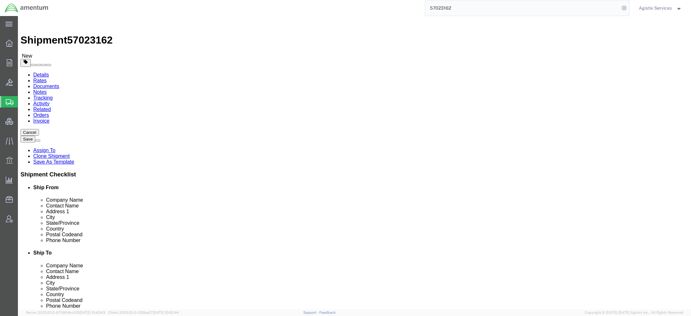
click input "NASCO AEROSPACE AND ELECTRONICS LLC"
drag, startPoint x: 474, startPoint y: 120, endPoint x: 217, endPoint y: 77, distance: 260.4
click div "Ship From Location Location My Profile Location [PHONE_NUMBER] [PHONE_NUMBER] […"
paste input "N"
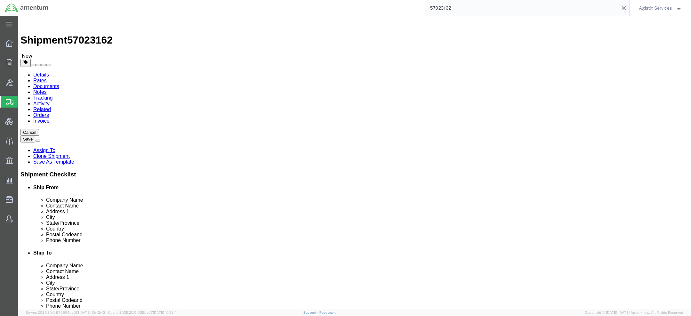
type input "A"
paste input "N"
type input "AMENTUM SERVICE INC"
drag, startPoint x: 418, startPoint y: 130, endPoint x: 213, endPoint y: 130, distance: 205.4
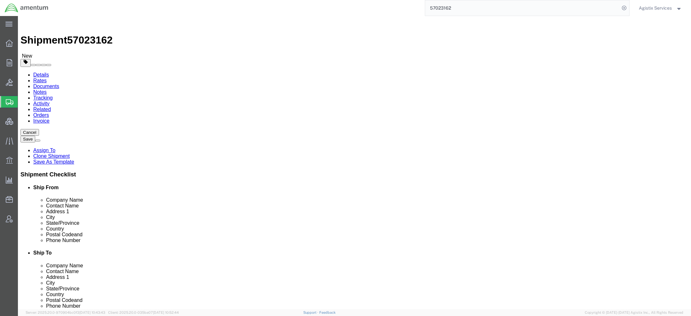
click div "Contact Name [PERSON_NAME]"
click input "[PERSON_NAME]"
drag, startPoint x: 419, startPoint y: 130, endPoint x: 280, endPoint y: 119, distance: 139.6
click div "Contact Name [PERSON_NAME]"
type input "N"
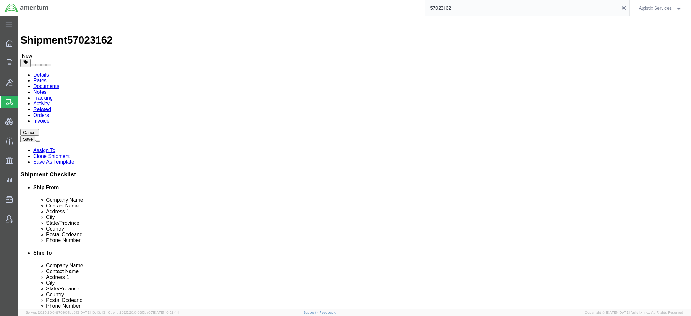
type input "[PERSON_NAME]"
drag, startPoint x: 414, startPoint y: 217, endPoint x: 241, endPoint y: 187, distance: 175.0
click div "Ship From Location Location My Profile Location [PHONE_NUMBER] [PHONE_NUMBER] […"
type input "[PHONE_NUMBER]"
drag, startPoint x: 416, startPoint y: 147, endPoint x: 289, endPoint y: 108, distance: 133.0
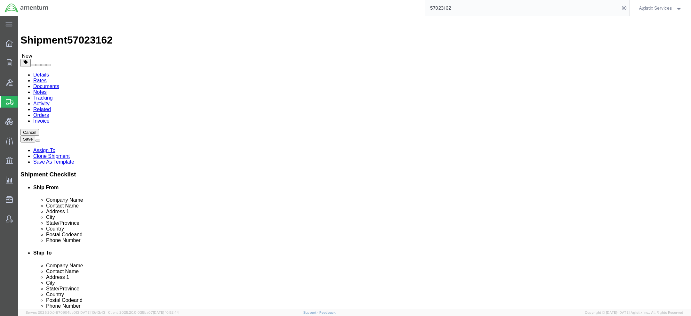
click div "Location My Profile Location [PHONE_NUMBER] [PHONE_NUMBER] [PHONE_NUMBER] [PHON…"
type input "QCC-VA-QCC-FREDRICKSBURG"
type input "V"
click input "text"
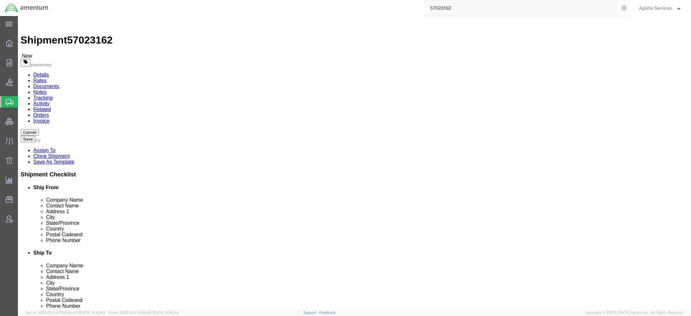
type input "1"
paste input "N"
click input "5160 VLAD LAND DRIVE"
click input "5160 LAD LAND DRIVE"
type input "5160 LAD LAND DRIVE"
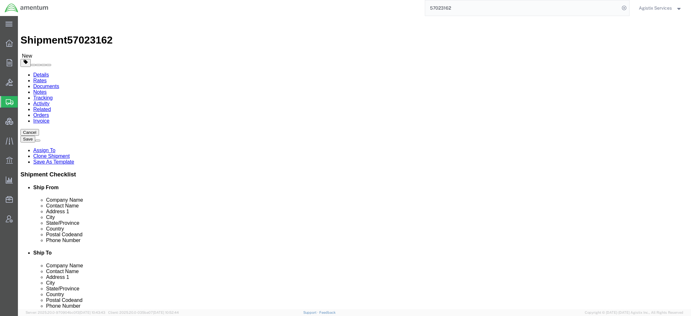
drag, startPoint x: 422, startPoint y: 168, endPoint x: 251, endPoint y: 149, distance: 171.2
click div "Ship From Location Location My Profile Location 1002-4122-6 1006-5256-0 1026-89…"
type input "R"
type input "FREDRICKSBURG"
type input "B"
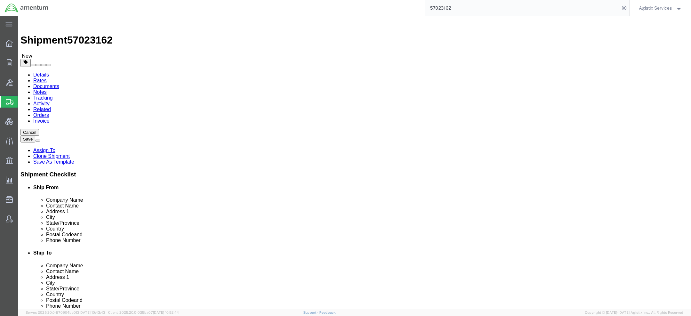
type input "B"
type input "VI"
drag, startPoint x: 402, startPoint y: 205, endPoint x: 289, endPoint y: 200, distance: 113.0
click div "Location My Profile Location 1002-4122-6 1006-5256-0 1026-8910-0 1281-0560-3 13…"
type input "22407"
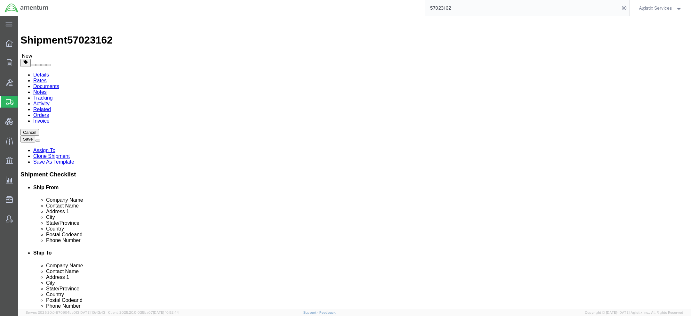
drag, startPoint x: 443, startPoint y: 146, endPoint x: 272, endPoint y: 144, distance: 171.8
click div "Address 1 QCC-VA-QCC-FREDRICKSBURG"
click input "text"
paste input "QCC-VA-QCC-FREDRICKSBURG"
type input "QCC-VA-QCC-FREDRICKSBURG"
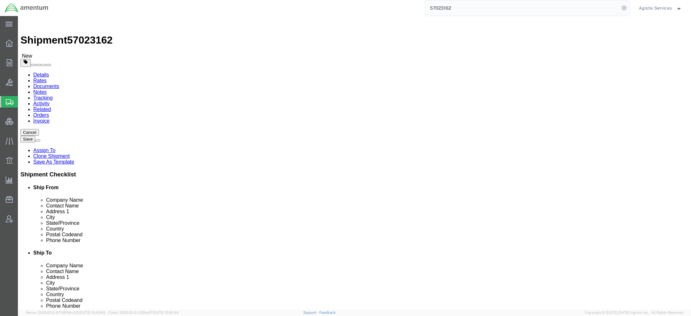
click div "Location My Profile Location 1002-4122-6 1006-5256-0 1026-8910-0 1281-0560-3 13…"
drag, startPoint x: 444, startPoint y: 145, endPoint x: 197, endPoint y: 109, distance: 249.6
click div "Ship From Location Location My Profile Location 1002-4122-6 1006-5256-0 1026-89…"
drag, startPoint x: 419, startPoint y: 156, endPoint x: 269, endPoint y: 147, distance: 150.9
click div "Address 2 5160 LAD LAND DRIVE"
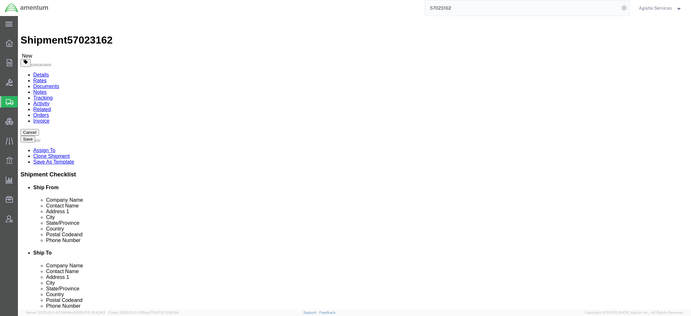
click input "text"
paste input "5160 LAD LAND DRIVE"
type input "5160 LAD LAND DRIVE"
drag, startPoint x: 424, startPoint y: 156, endPoint x: 237, endPoint y: 137, distance: 188.1
click div "Location My Profile Location 1002-4122-6 1006-5256-0 1026-8910-0 1281-0560-3 13…"
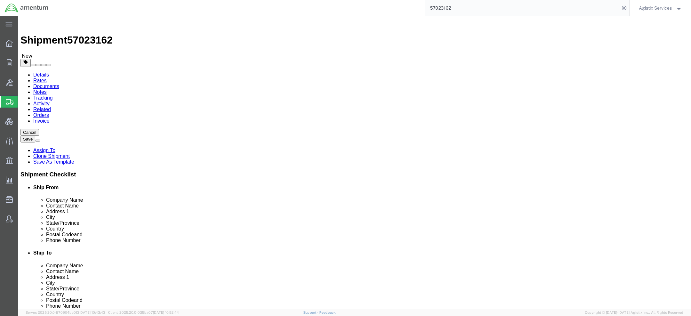
click label "Email"
click input "QCC-VA-QCC-FREDRICKSBURG"
click button "Save"
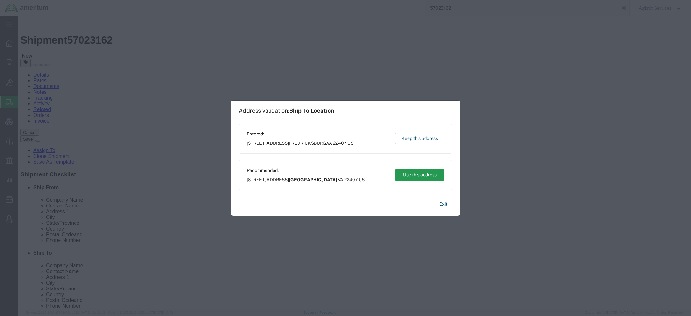
click at [417, 173] on button "Use this address" at bounding box center [419, 175] width 49 height 12
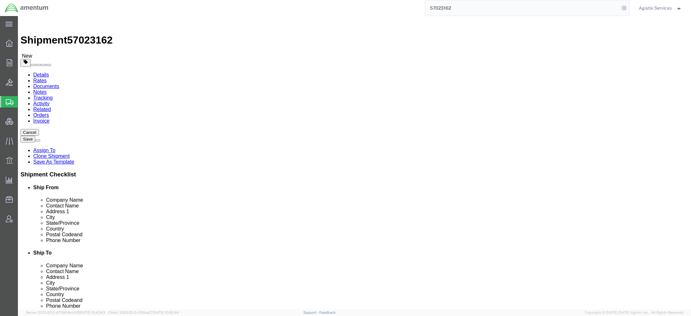
click button "Save"
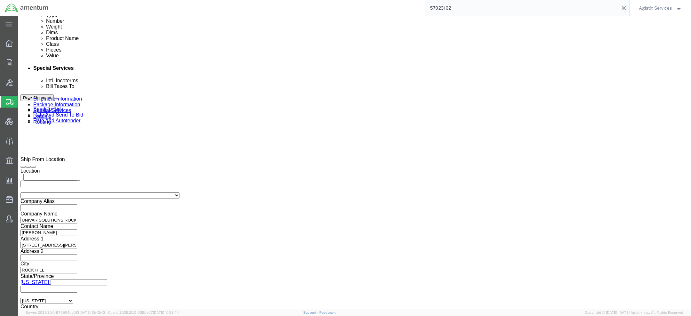
scroll to position [354, 0]
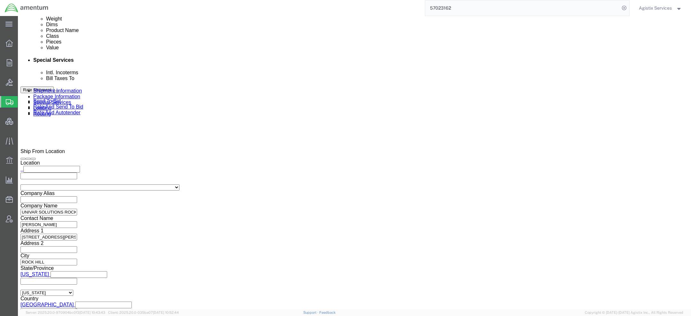
drag, startPoint x: 190, startPoint y: 138, endPoint x: 230, endPoint y: 138, distance: 40.6
click label "Shipment Id Number"
drag, startPoint x: 190, startPoint y: 138, endPoint x: 239, endPoint y: 135, distance: 49.0
click div "Shipment Id Number"
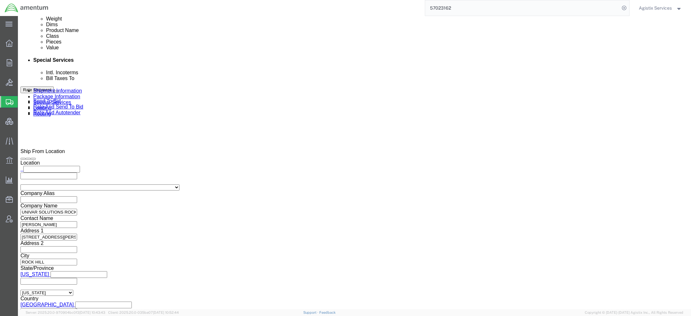
click label "Shipment Id Number"
click icon
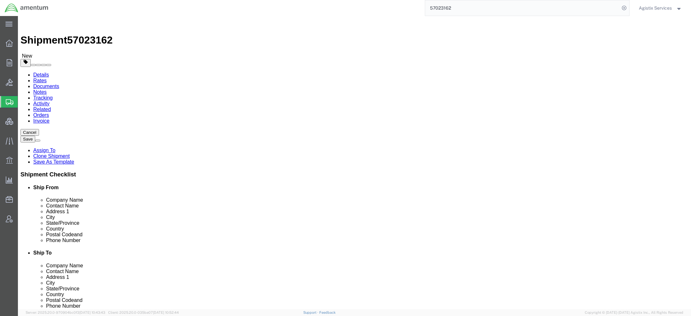
click link "Shipment Information"
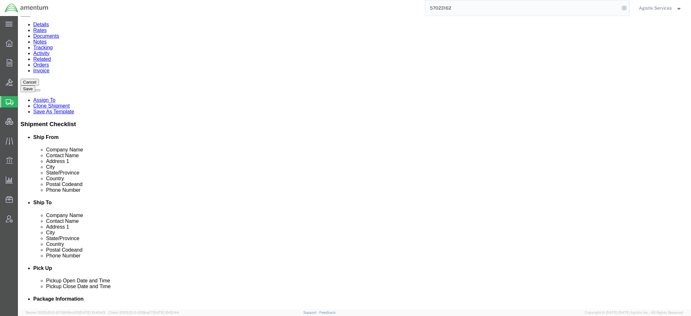
click icon
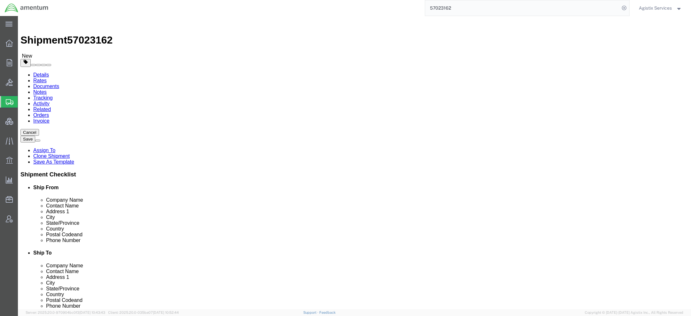
click link "Shipment Information"
click link "Package Information"
click p "Total shipment is made up of 20 packages containing 20 pieces weighing 1083.72 …"
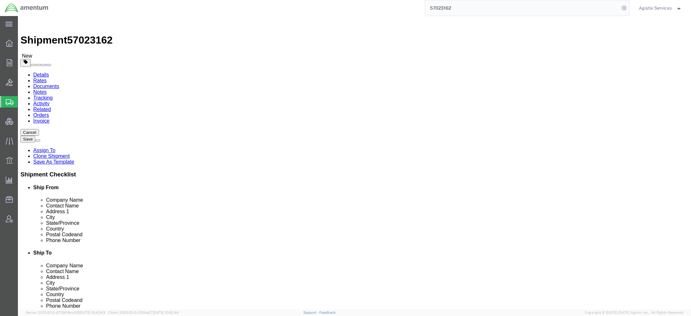
click p "Total shipment is made up of 20 packages containing 20 pieces weighing 1083.72 …"
drag, startPoint x: 211, startPoint y: 69, endPoint x: 384, endPoint y: 69, distance: 172.1
click div "Package Info Total shipment is made up of 20 packages containing 20 pieces weig…"
click p "Total shipment is made up of 20 packages containing 20 pieces weighing 1083.72 …"
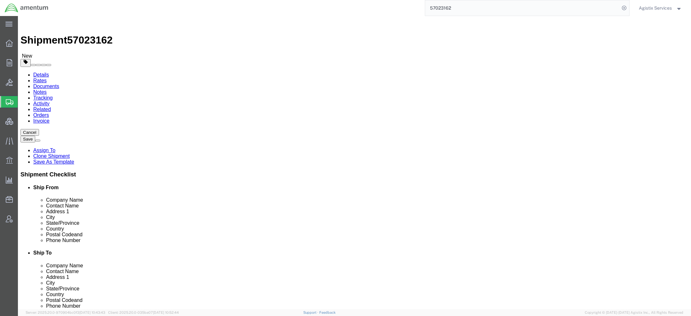
click p "Total shipment is made up of 20 packages containing 20 pieces weighing 1083.72 …"
click link "Activity"
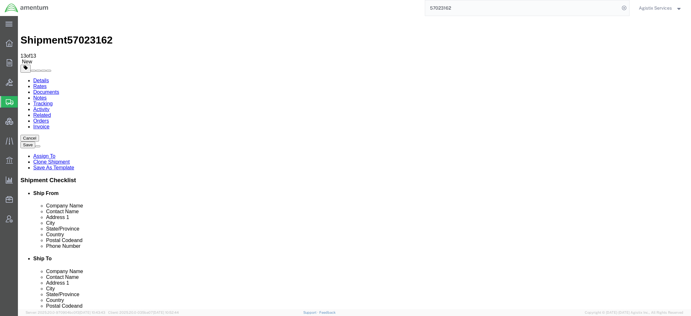
drag, startPoint x: 110, startPoint y: 214, endPoint x: 151, endPoint y: 213, distance: 41.0
copy td "kevin@gonasco.com"
click at [658, 6] on span "Agistix Services" at bounding box center [655, 7] width 33 height 7
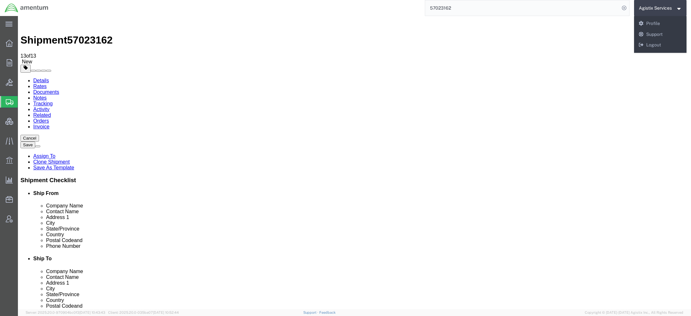
click at [83, 34] on span "57023162" at bounding box center [89, 40] width 45 height 12
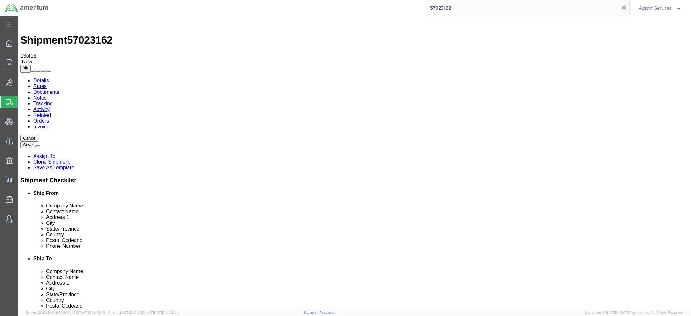
click at [39, 78] on link "Details" at bounding box center [41, 80] width 16 height 5
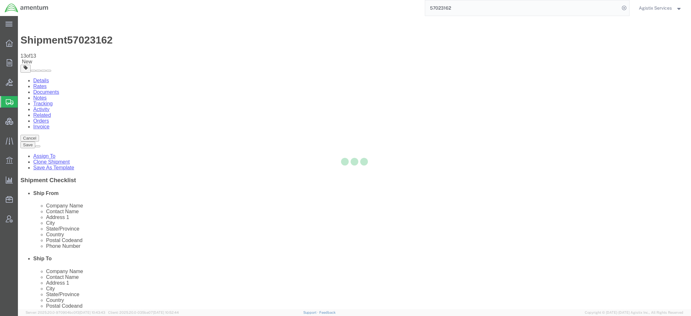
click at [39, 40] on div at bounding box center [354, 162] width 673 height 293
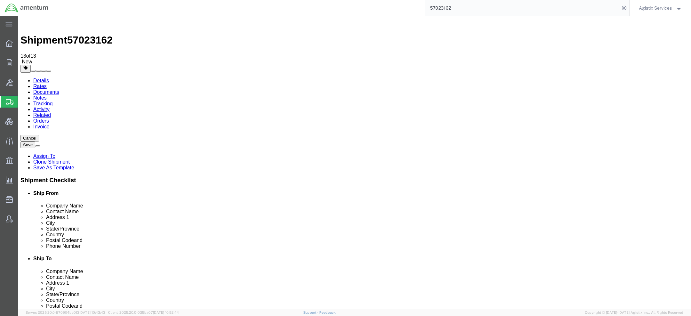
click link "Special Services"
click icon
drag, startPoint x: 286, startPoint y: 74, endPoint x: 358, endPoint y: 74, distance: 71.7
click div "Ship To Location"
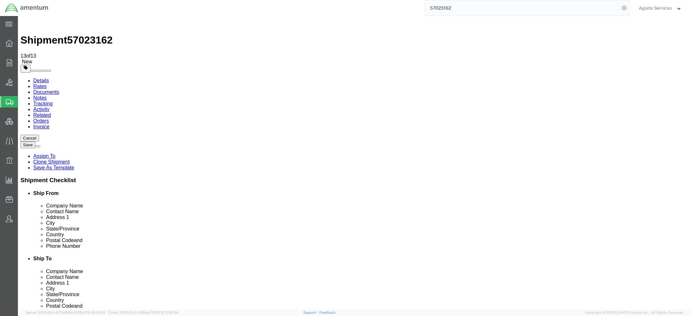
click div "Ship To Location"
click link "Activity"
drag, startPoint x: 110, startPoint y: 215, endPoint x: 150, endPoint y: 215, distance: 40.6
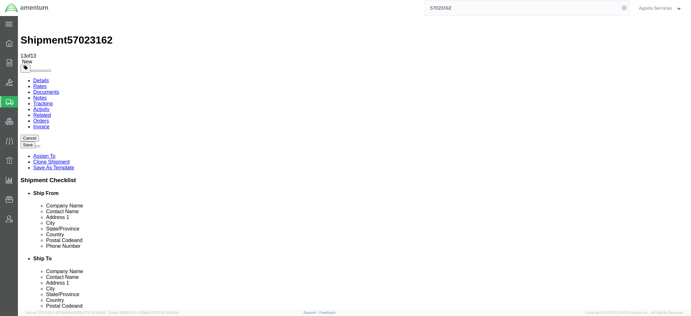
copy td "kevin@gonasco.com"
click at [90, 34] on span "57023162" at bounding box center [89, 40] width 45 height 12
copy span "57023162"
click at [46, 78] on link "Details" at bounding box center [41, 80] width 16 height 5
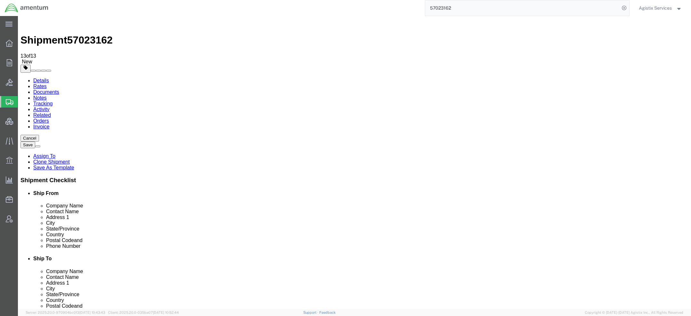
drag, startPoint x: 102, startPoint y: 119, endPoint x: 144, endPoint y: 117, distance: 42.3
click input "UNIVAR SOLUTIONS ROCK HILL PLANT CODE D641"
click at [664, 9] on span "Agistix Services" at bounding box center [655, 7] width 33 height 7
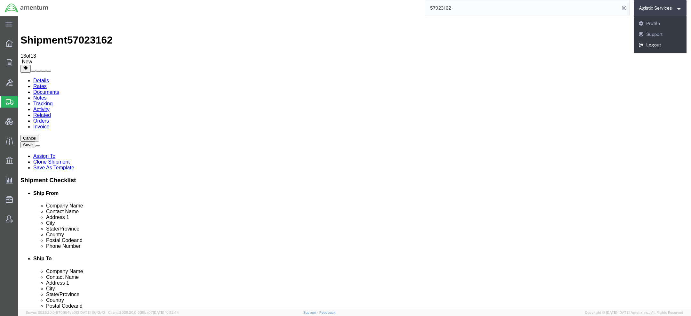
click at [646, 46] on link "Logout" at bounding box center [660, 45] width 53 height 11
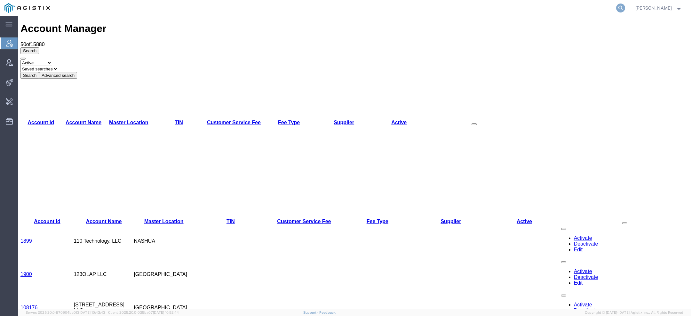
click at [622, 6] on icon at bounding box center [620, 8] width 9 height 9
paste input "57009894"
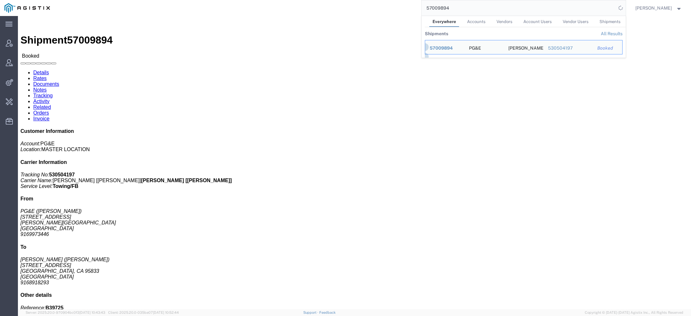
click link "Activity"
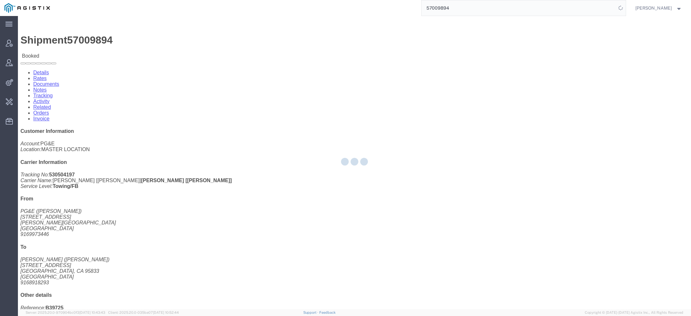
click at [162, 41] on div at bounding box center [354, 162] width 673 height 293
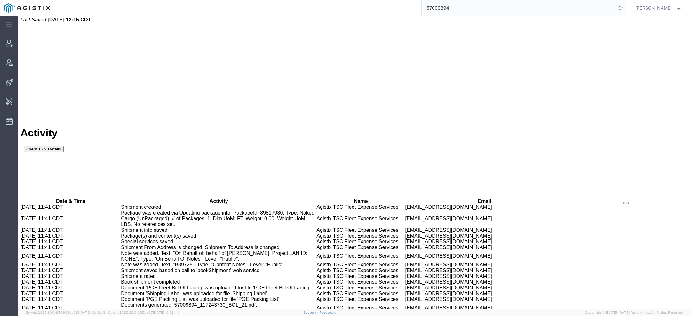
scroll to position [318, 0]
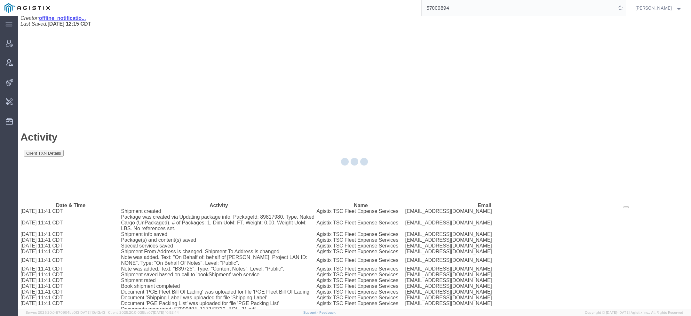
click at [39, 37] on div at bounding box center [354, 162] width 673 height 293
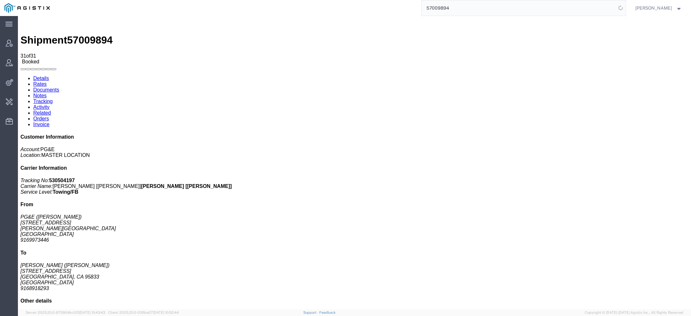
click link "Activity"
click div
click at [36, 75] on link "Details" at bounding box center [41, 77] width 16 height 5
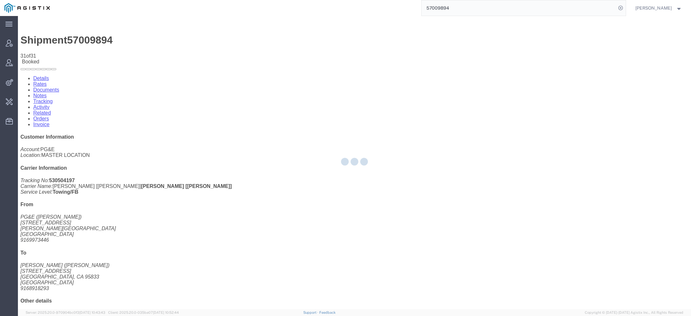
click at [36, 41] on div at bounding box center [354, 162] width 673 height 293
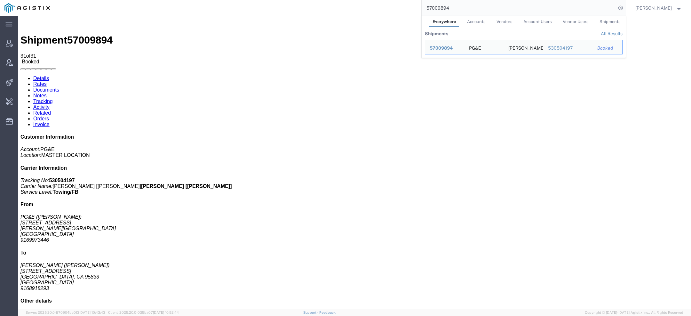
drag, startPoint x: 454, startPoint y: 8, endPoint x: 245, endPoint y: 3, distance: 208.6
click at [286, 7] on div "57009894 Everywhere Accounts Vendors Account Users Vendor Users Shipments Shipm…" at bounding box center [339, 8] width 571 height 16
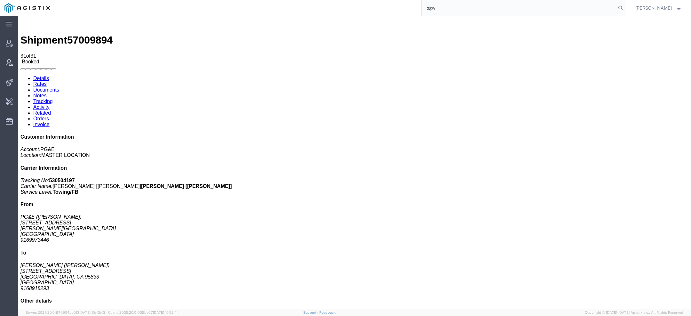
type input "pgw"
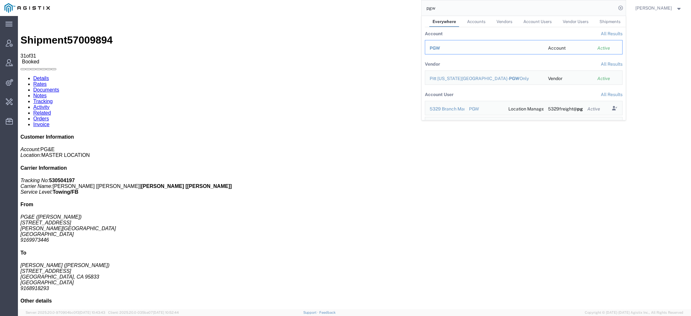
drag, startPoint x: 443, startPoint y: 44, endPoint x: 425, endPoint y: 29, distance: 23.6
click at [443, 45] on div "PGW" at bounding box center [484, 48] width 109 height 7
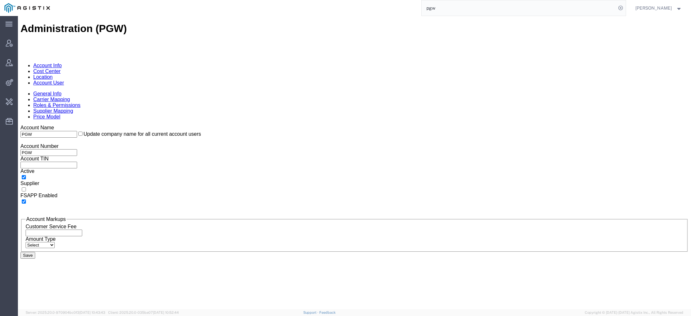
click at [64, 80] on link "Account User" at bounding box center [48, 82] width 31 height 5
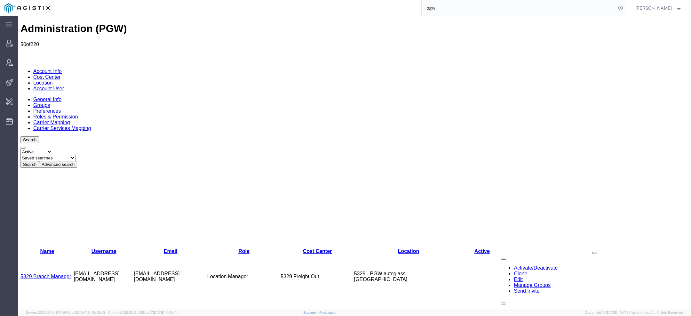
click at [75, 155] on select "Saved searches Exclude Branch Manager [PERSON_NAME] Offline user" at bounding box center [47, 158] width 55 height 6
select select "Offline user"
click at [45, 155] on select "Saved searches Exclude Branch Manager [PERSON_NAME] Offline user" at bounding box center [47, 158] width 55 height 6
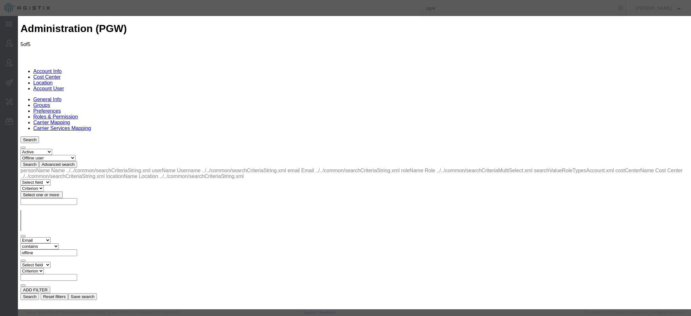
select select "COSTCENTER"
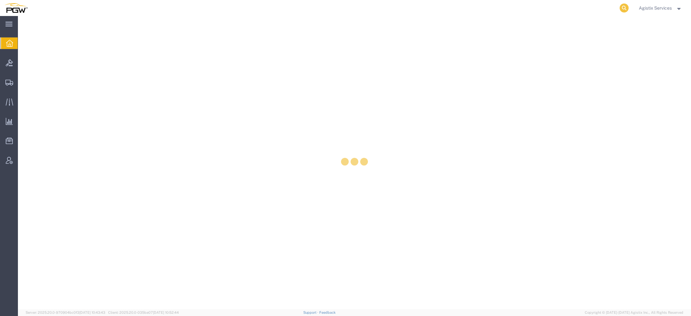
click at [622, 9] on icon at bounding box center [624, 8] width 9 height 9
paste input "57022822"
type input "57022822"
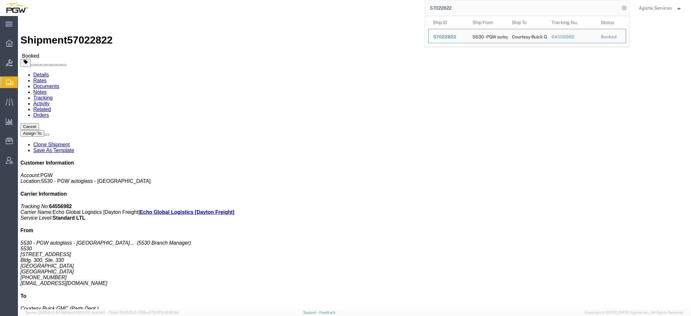
click link "Rates"
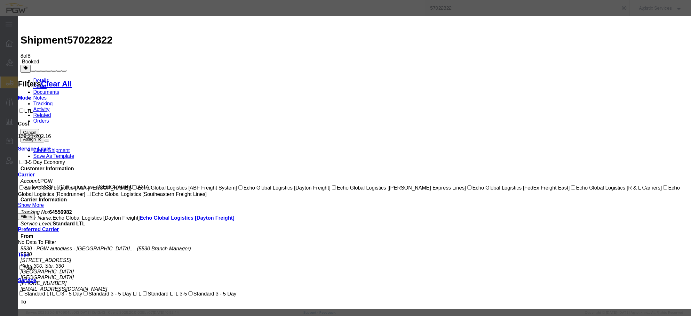
select select "1093|12948|4622"
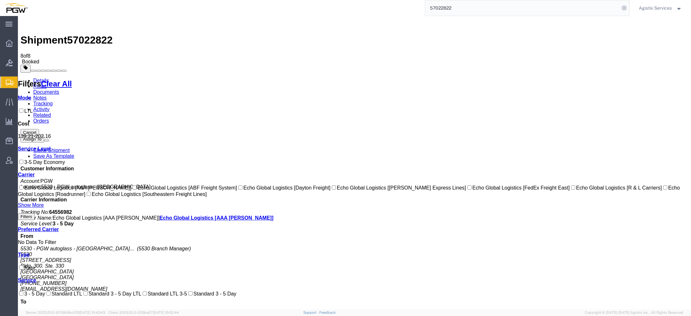
click at [59, 89] on link "Documents" at bounding box center [46, 91] width 26 height 5
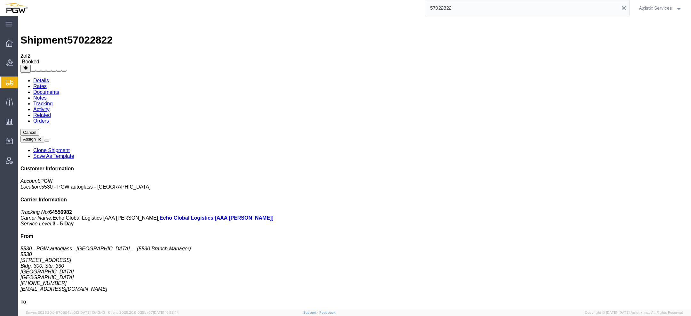
click at [59, 89] on link "Documents" at bounding box center [46, 91] width 26 height 5
drag, startPoint x: 72, startPoint y: 88, endPoint x: 306, endPoint y: 18, distance: 244.2
click at [437, 9] on input "57022822" at bounding box center [522, 7] width 194 height 15
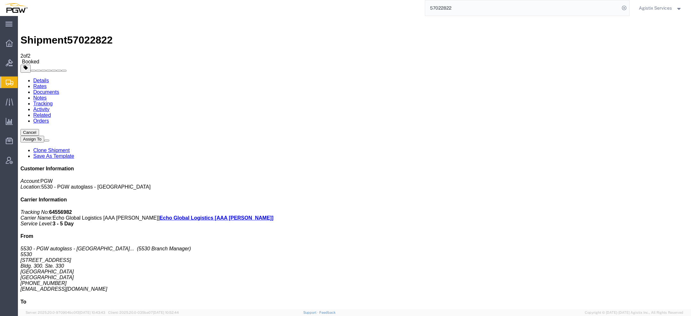
click at [436, 8] on input "57022822" at bounding box center [522, 7] width 194 height 15
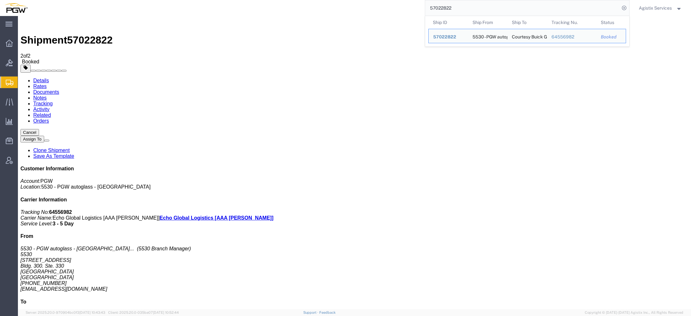
paste input "748"
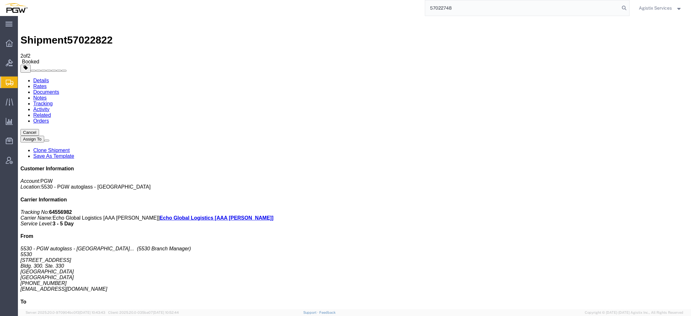
type input "57022748"
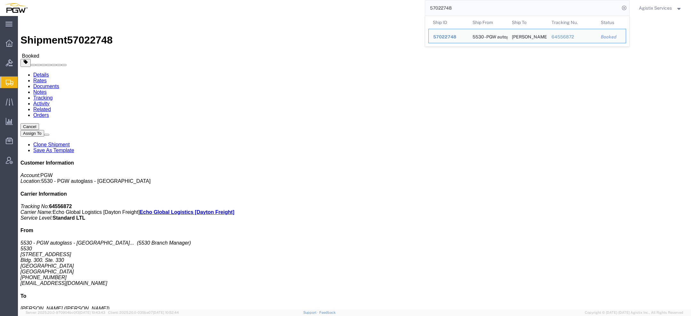
click link "Rates"
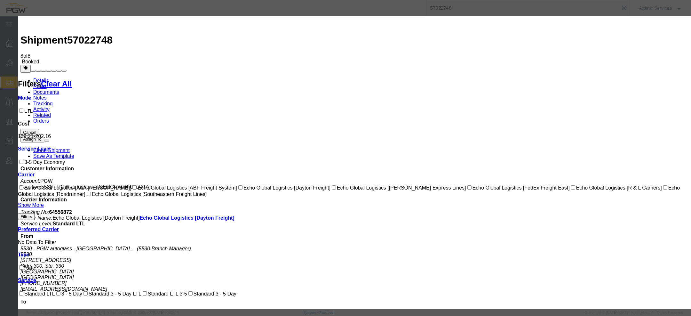
select select "1093|12948|4622"
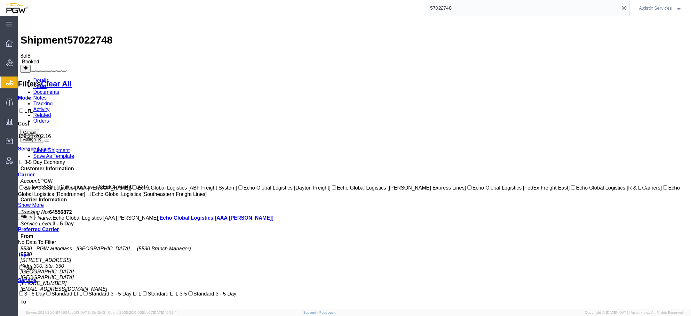
click at [59, 89] on link "Documents" at bounding box center [46, 91] width 26 height 5
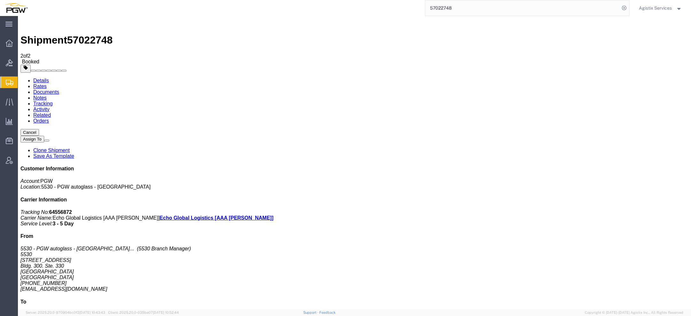
click at [59, 89] on link "Documents" at bounding box center [46, 91] width 26 height 5
click at [435, 10] on input "57022748" at bounding box center [522, 7] width 194 height 15
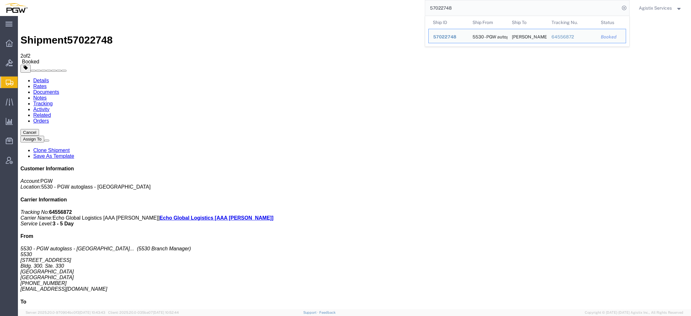
click at [435, 10] on input "57022748" at bounding box center [522, 7] width 194 height 15
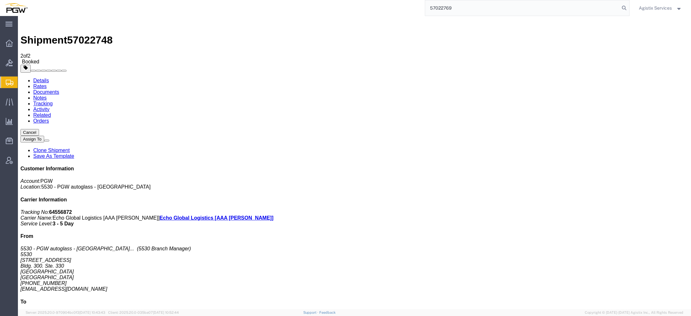
type input "57022769"
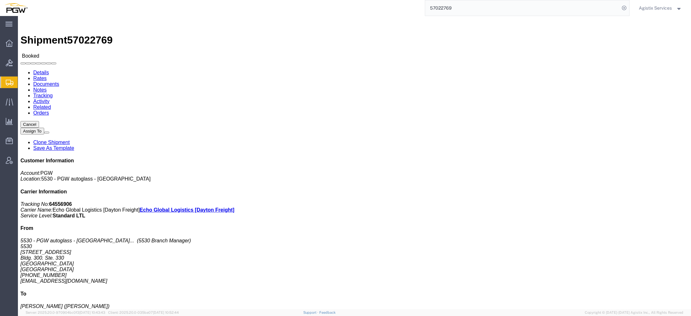
click link "Rates"
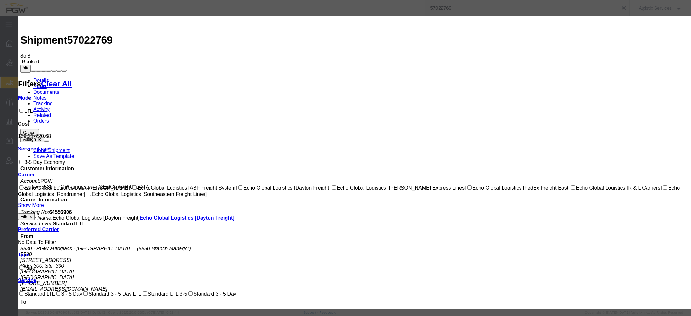
select select "1093|12948|4622"
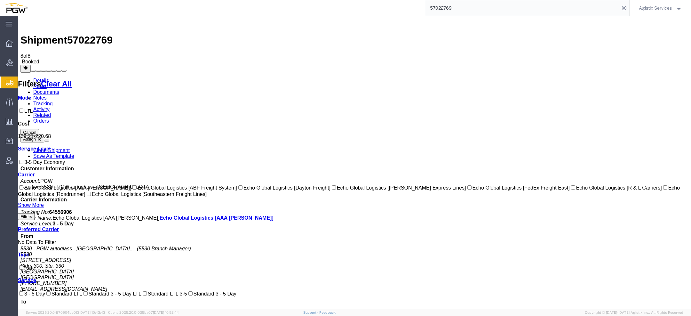
click at [59, 89] on link "Documents" at bounding box center [46, 91] width 26 height 5
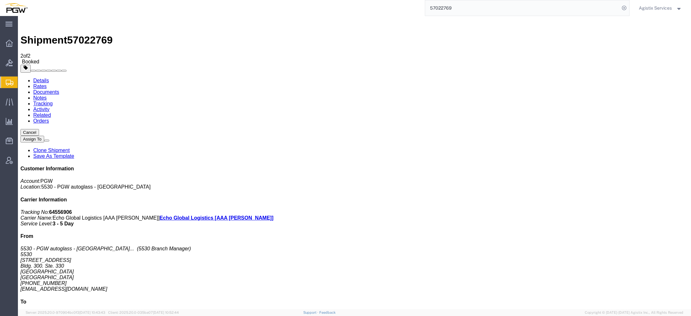
click at [59, 89] on link "Documents" at bounding box center [46, 91] width 26 height 5
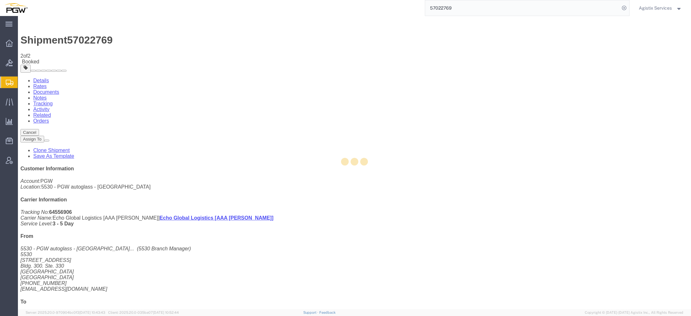
click at [90, 38] on div at bounding box center [354, 162] width 673 height 293
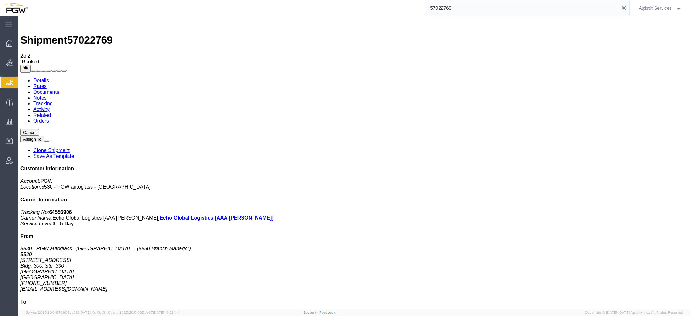
click at [646, 6] on span "Agistix Services" at bounding box center [655, 7] width 33 height 7
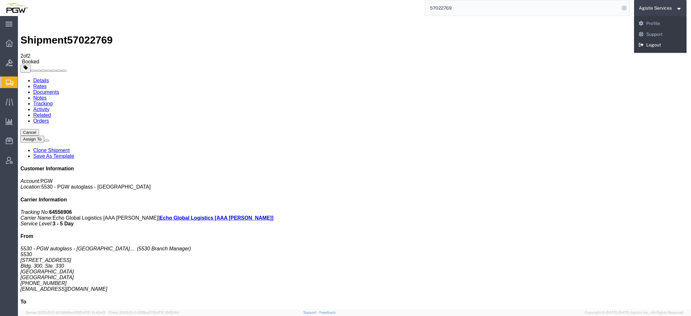
click at [651, 44] on link "Logout" at bounding box center [660, 45] width 53 height 11
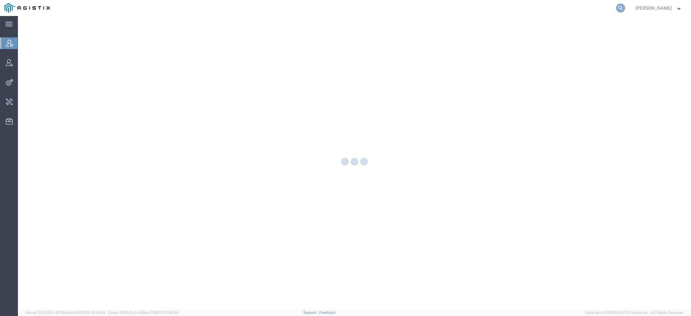
click at [625, 6] on icon at bounding box center [620, 8] width 9 height 9
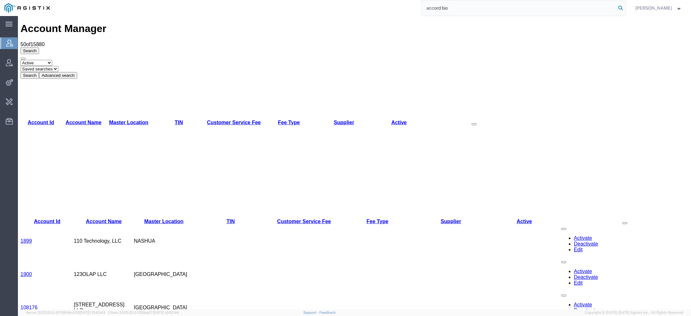
type input "accord bio"
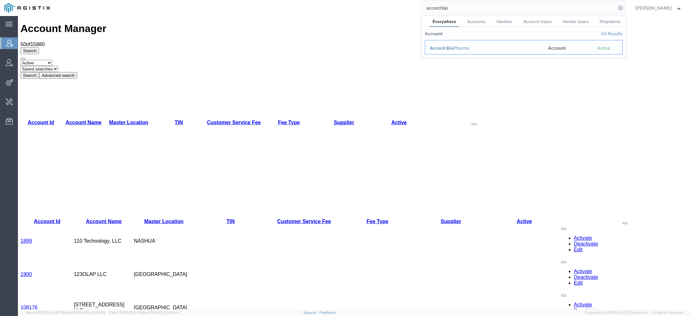
click at [468, 48] on div "Accord Bio Pharma" at bounding box center [484, 48] width 109 height 7
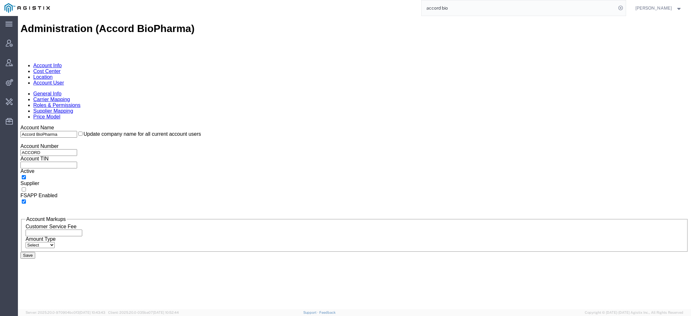
click at [64, 80] on link "Account User" at bounding box center [48, 82] width 31 height 5
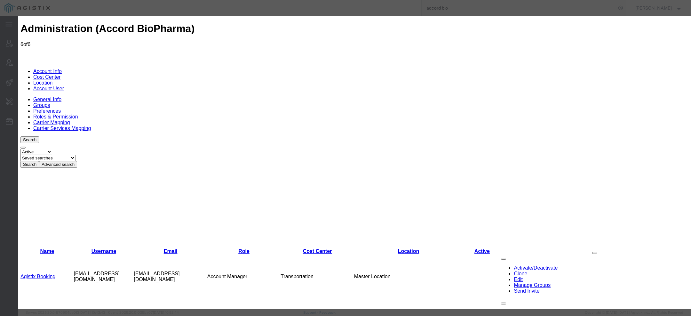
select select "COSTCENTER"
select select "2347869"
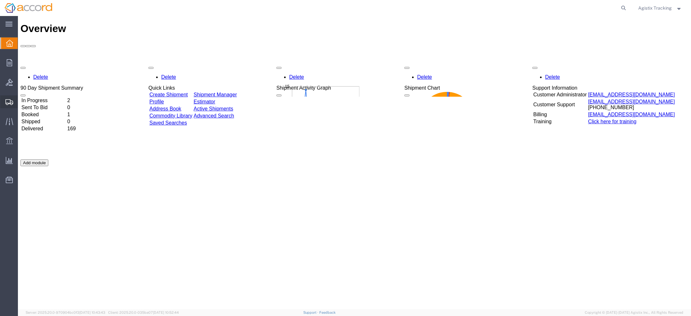
click at [5, 98] on div at bounding box center [9, 101] width 18 height 13
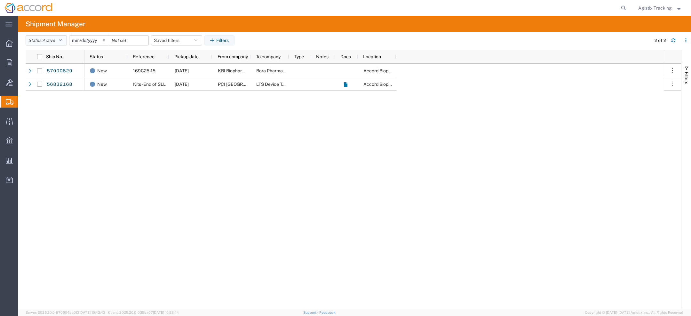
click at [58, 41] on button "Status: Active" at bounding box center [46, 40] width 41 height 10
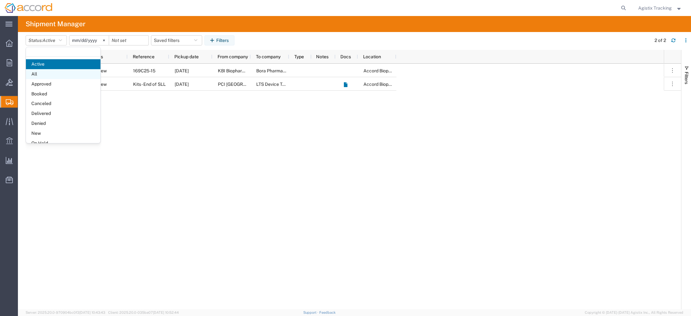
click at [45, 75] on span "All" at bounding box center [63, 74] width 75 height 10
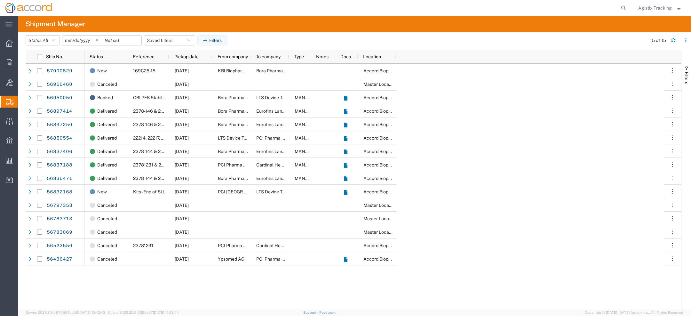
click at [69, 39] on input "[DATE]" at bounding box center [81, 41] width 39 height 10
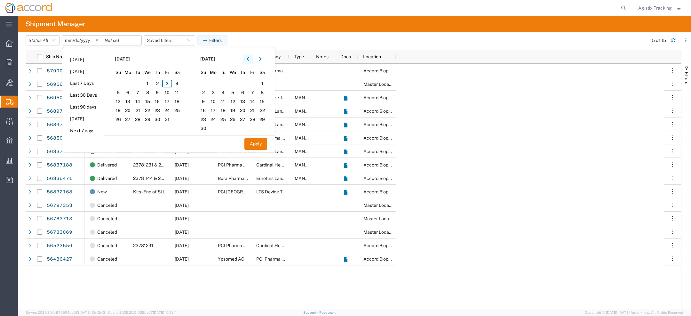
click at [248, 56] on button "button" at bounding box center [248, 59] width 10 height 10
click at [248, 58] on button "button" at bounding box center [248, 59] width 10 height 10
click at [168, 83] on span "1" at bounding box center [167, 84] width 10 height 8
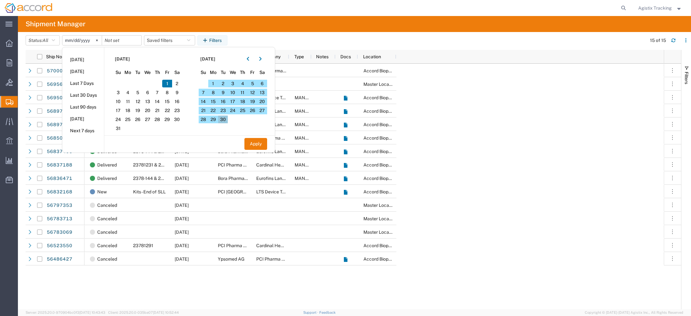
click at [227, 120] on span "30" at bounding box center [223, 119] width 10 height 8
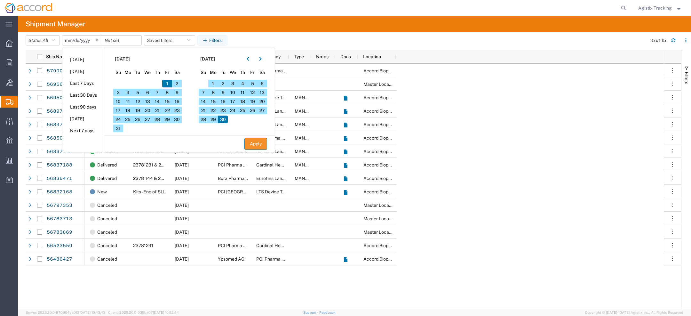
click at [260, 147] on button "Apply" at bounding box center [255, 144] width 23 height 12
type input "[DATE]"
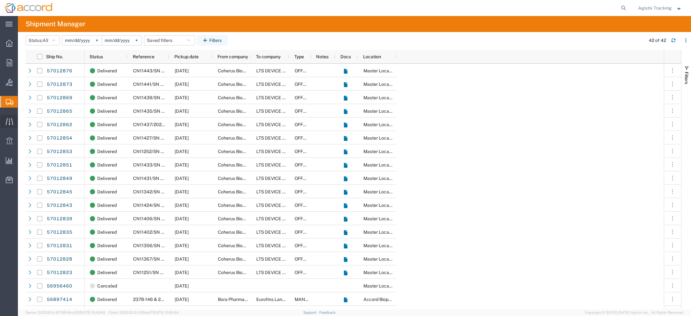
click at [6, 122] on icon at bounding box center [8, 121] width 7 height 7
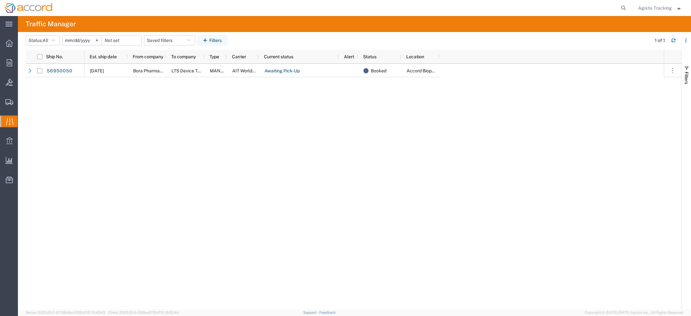
click at [671, 6] on span "Agistix Tracking" at bounding box center [655, 7] width 34 height 7
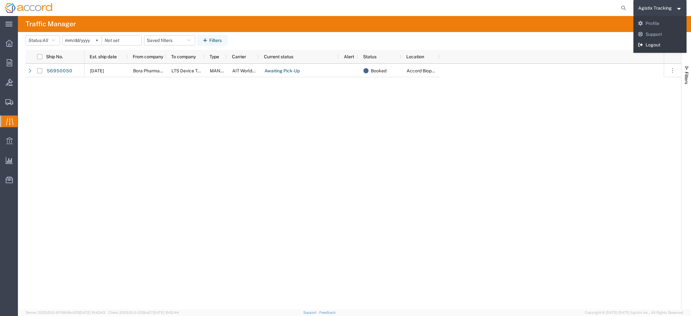
click at [655, 48] on link "Logout" at bounding box center [659, 45] width 53 height 11
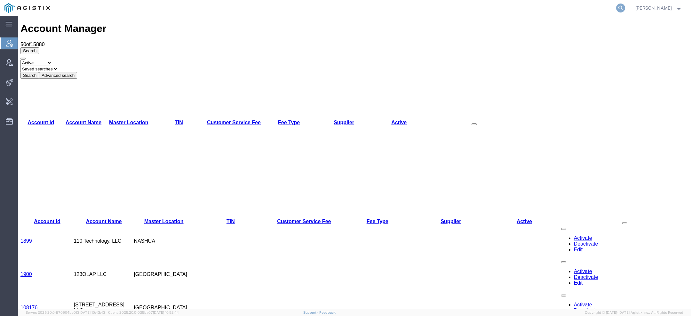
click at [622, 8] on icon at bounding box center [620, 8] width 9 height 9
type input "accord bio"
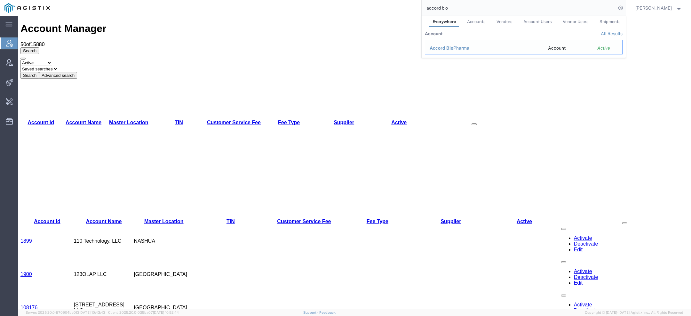
drag, startPoint x: 454, startPoint y: 45, endPoint x: 436, endPoint y: 29, distance: 23.8
click at [454, 45] on div "Accord Bio Pharma" at bounding box center [484, 48] width 109 height 7
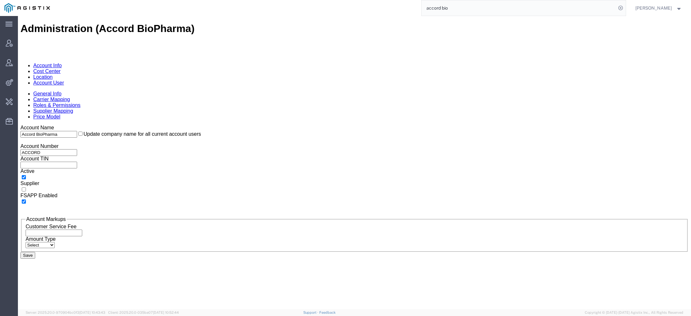
click at [64, 80] on link "Account User" at bounding box center [48, 82] width 31 height 5
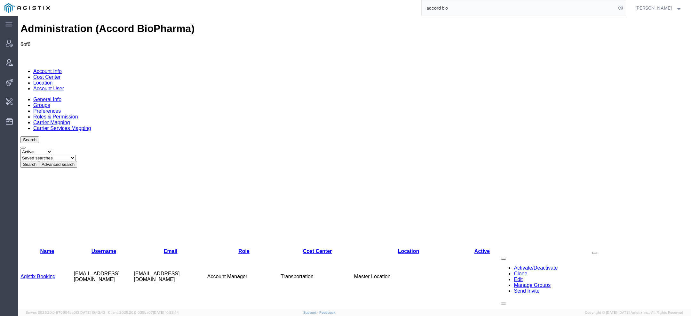
click at [45, 315] on link "Agistix Services" at bounding box center [38, 320] width 36 height 5
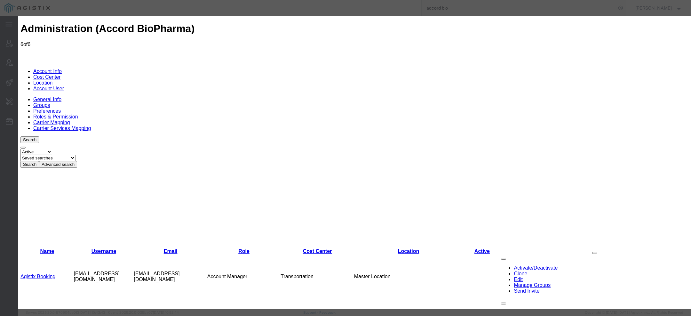
select select "COSTCENTER"
select select "2347869"
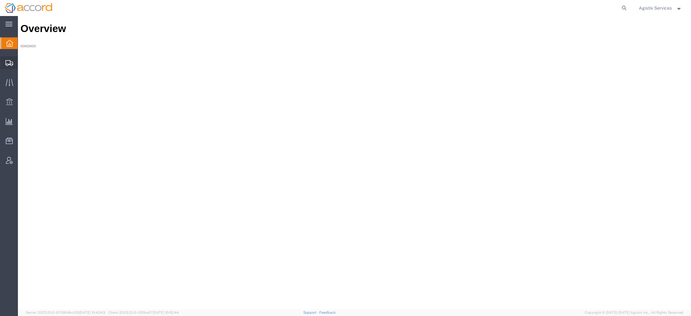
click at [6, 59] on svg-icon at bounding box center [9, 62] width 8 height 6
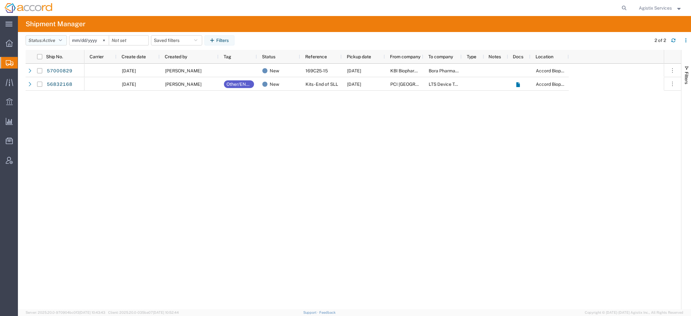
click at [44, 39] on span "Active" at bounding box center [49, 40] width 13 height 5
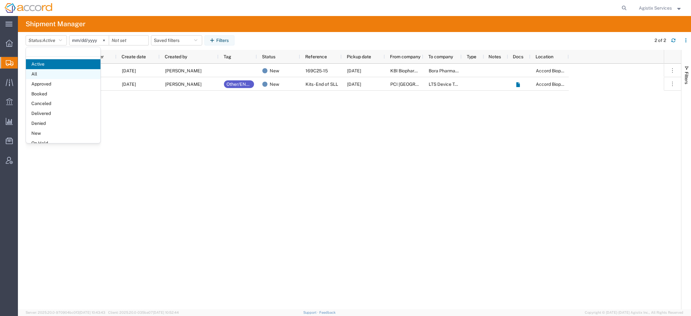
click at [37, 75] on span "All" at bounding box center [63, 74] width 75 height 10
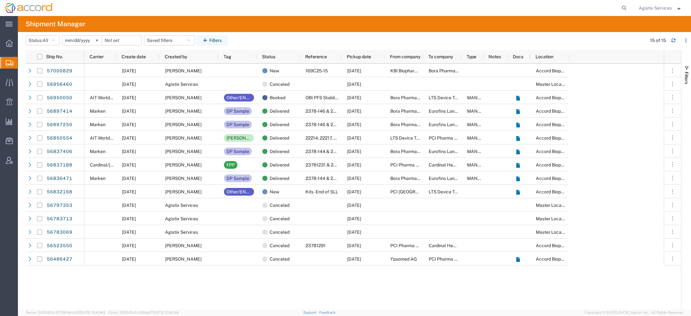
click at [70, 38] on input "2025-09-03" at bounding box center [81, 41] width 39 height 10
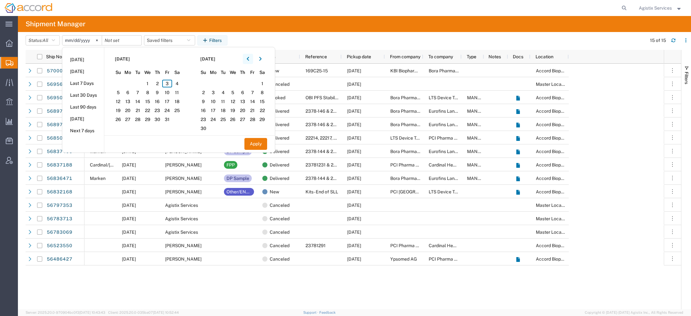
click at [249, 60] on icon "button" at bounding box center [248, 59] width 2 height 4
click at [171, 83] on span "1" at bounding box center [167, 84] width 10 height 8
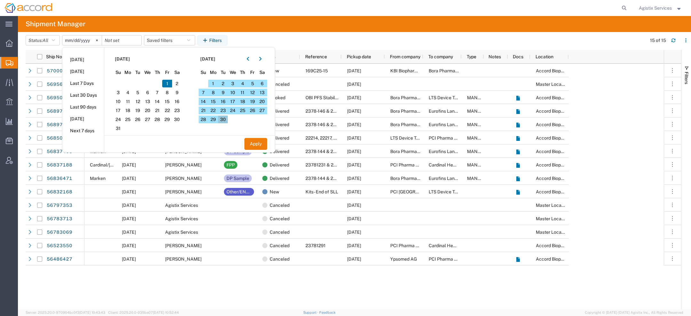
click at [224, 119] on span "30" at bounding box center [223, 119] width 10 height 8
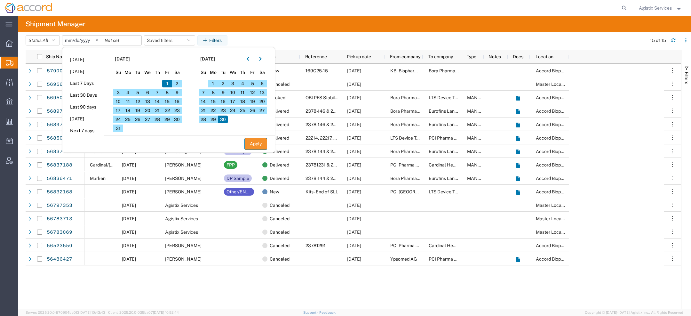
click at [256, 146] on button "Apply" at bounding box center [255, 144] width 23 height 12
type input "2025-08-01"
type input "2025-09-30"
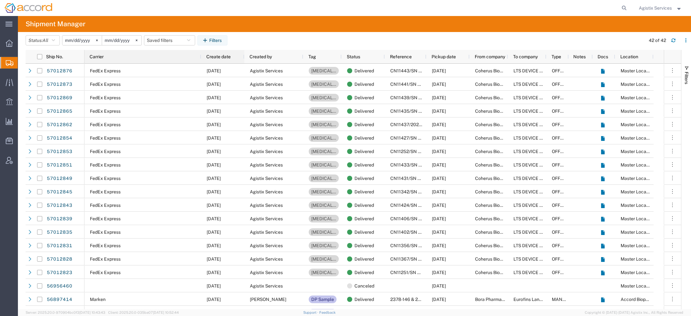
drag, startPoint x: 115, startPoint y: 57, endPoint x: 200, endPoint y: 57, distance: 84.8
click at [200, 57] on div at bounding box center [201, 56] width 3 height 13
click at [646, 9] on span "Agistix Services" at bounding box center [655, 7] width 33 height 7
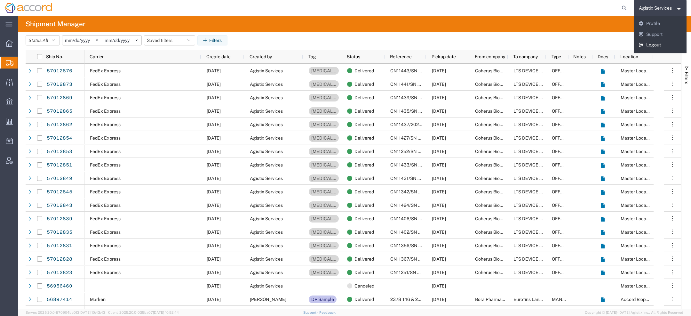
click at [652, 44] on link "Logout" at bounding box center [660, 45] width 53 height 11
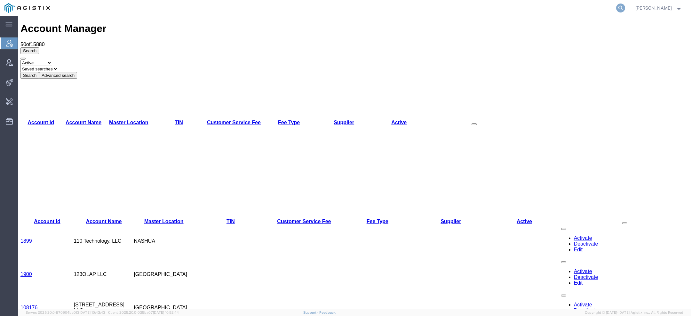
click at [620, 10] on icon at bounding box center [620, 8] width 9 height 9
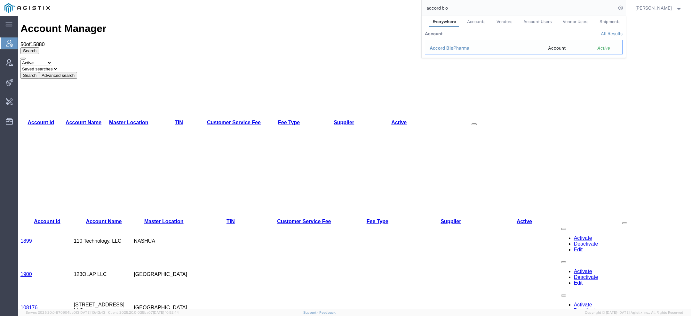
click at [449, 45] on span "Accord Bio" at bounding box center [442, 47] width 24 height 5
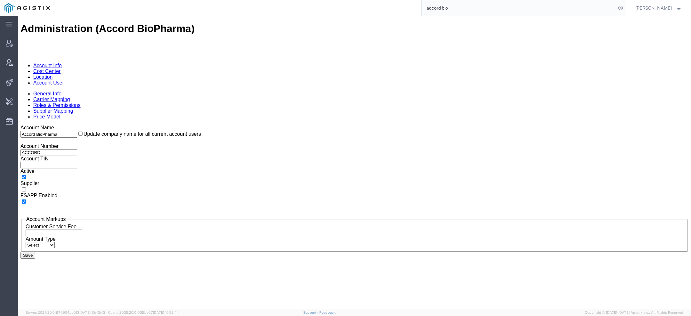
click at [70, 97] on link "Carrier Mapping" at bounding box center [51, 99] width 37 height 5
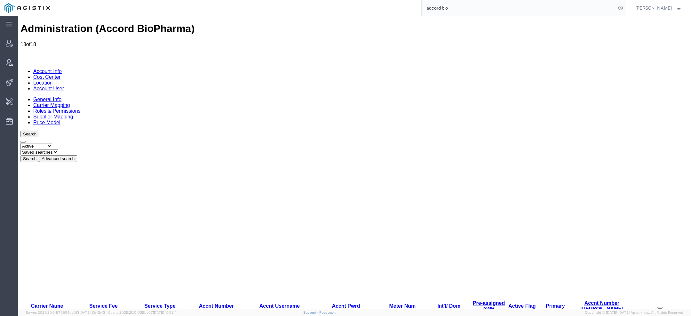
drag, startPoint x: 23, startPoint y: 162, endPoint x: 82, endPoint y: 172, distance: 59.5
click at [75, 25] on h1 "Administration (Accord BioPharma)" at bounding box center [354, 29] width 668 height 12
copy h1 "n"
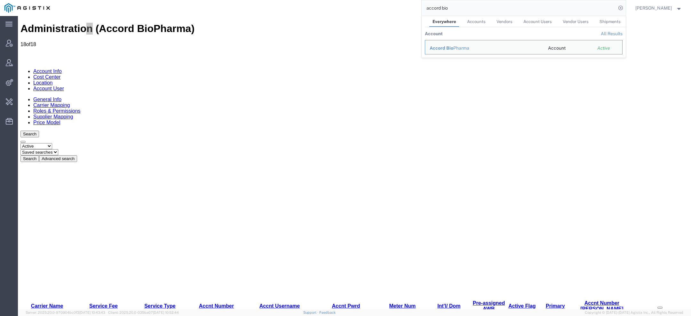
drag, startPoint x: 464, startPoint y: 10, endPoint x: 328, endPoint y: 1, distance: 136.6
click at [344, 1] on div "accord bio Everywhere Accounts Vendors Account Users Vendor Users Shipments Acc…" at bounding box center [339, 8] width 571 height 16
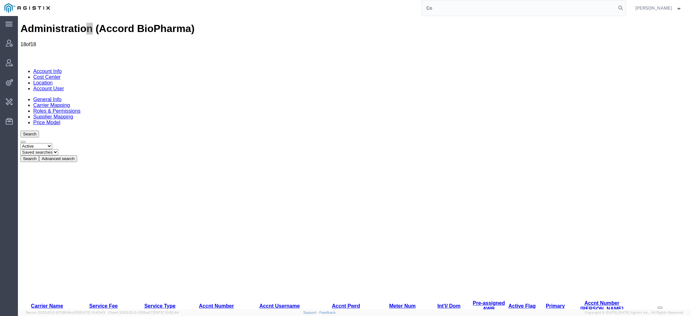
paste input "n"
type input "C"
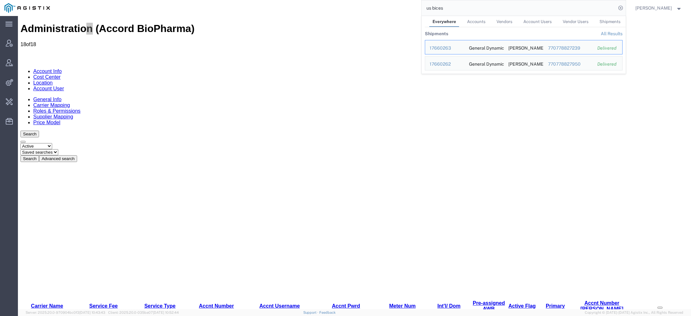
drag, startPoint x: 447, startPoint y: 8, endPoint x: 326, endPoint y: 4, distance: 120.7
click at [352, 4] on div "us bices Everywhere Accounts Vendors Account Users Vendor Users Shipments Shipm…" at bounding box center [339, 8] width 571 height 16
paste input "trent.grant@gdit.com"
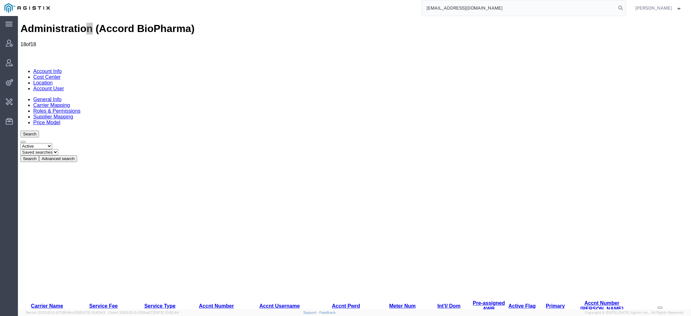
type input "trent.grant@gdit.com"
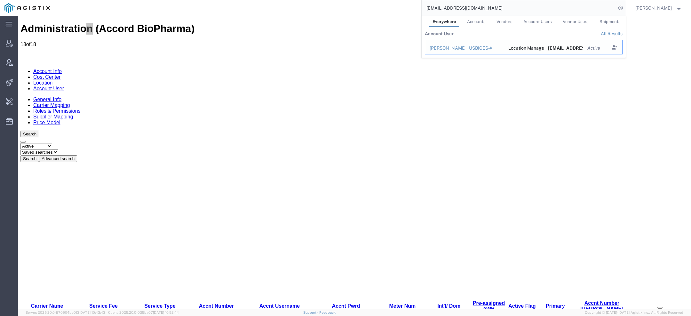
drag, startPoint x: 438, startPoint y: 49, endPoint x: 420, endPoint y: 33, distance: 23.8
click at [438, 49] on div "Trent Grant" at bounding box center [445, 48] width 30 height 7
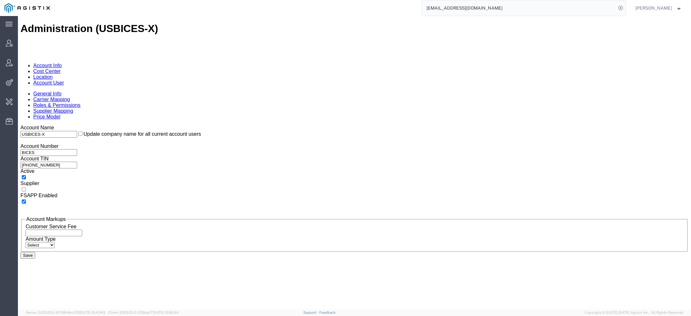
click at [64, 80] on link "Account User" at bounding box center [48, 82] width 31 height 5
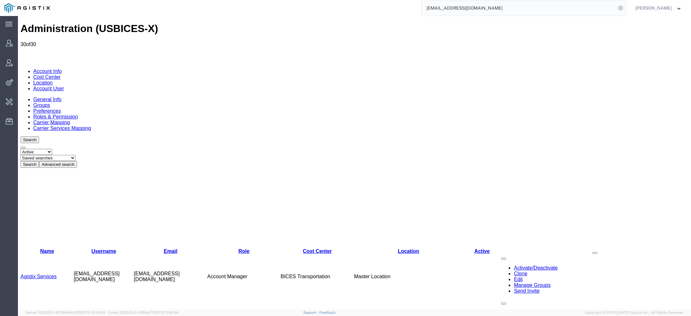
click at [48, 274] on link "Agistix Services" at bounding box center [38, 276] width 36 height 5
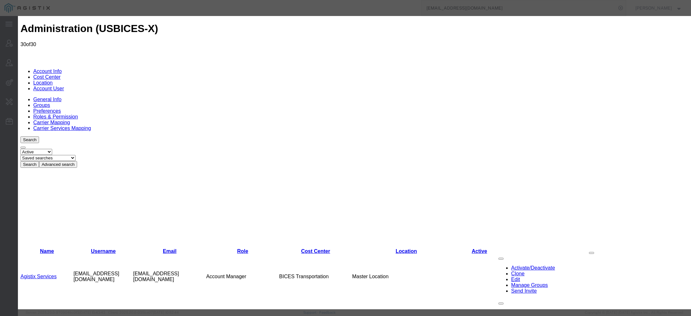
select select "COSTCENTER"
select select "43968"
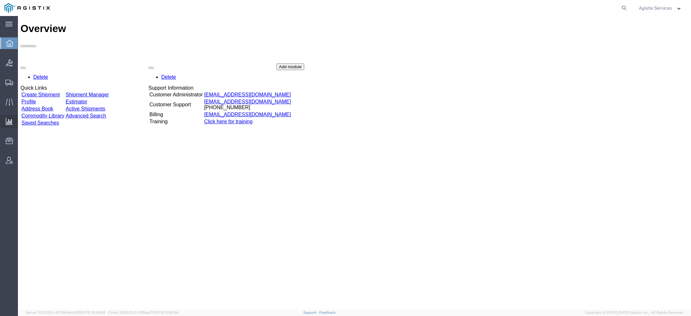
click at [0, 0] on span "Ad Hoc Reports" at bounding box center [0, 0] width 0 height 0
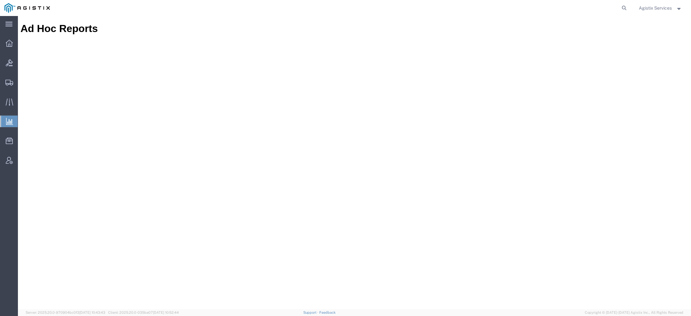
click at [649, 11] on span "Agistix Services" at bounding box center [655, 7] width 33 height 7
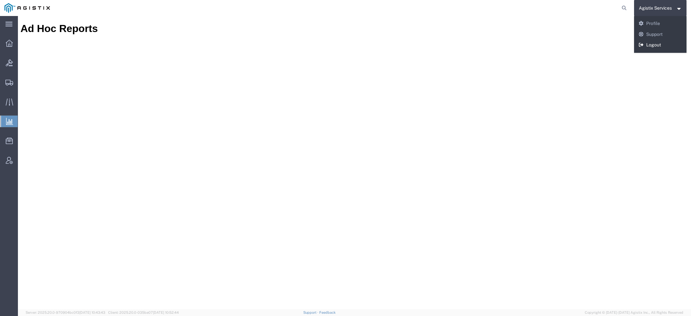
click at [646, 42] on link "Logout" at bounding box center [660, 45] width 53 height 11
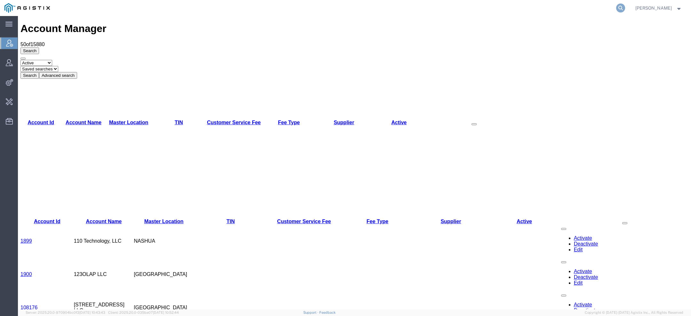
click at [622, 6] on icon at bounding box center [620, 8] width 9 height 9
paste input "[PERSON_NAME][EMAIL_ADDRESS][PERSON_NAME][DOMAIN_NAME]"
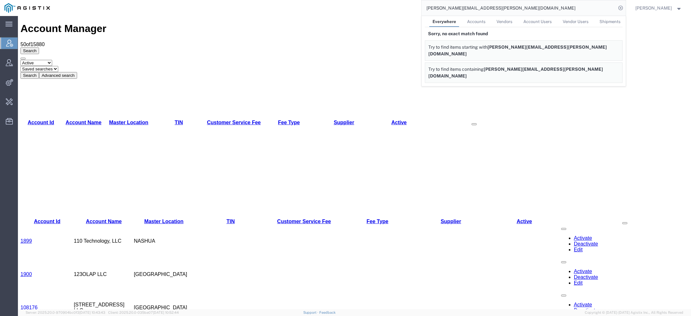
drag, startPoint x: 465, startPoint y: 8, endPoint x: 379, endPoint y: 8, distance: 86.7
click at [390, 8] on div "[PERSON_NAME][EMAIL_ADDRESS][PERSON_NAME][DOMAIN_NAME] Everywhere Accounts Vend…" at bounding box center [339, 8] width 571 height 16
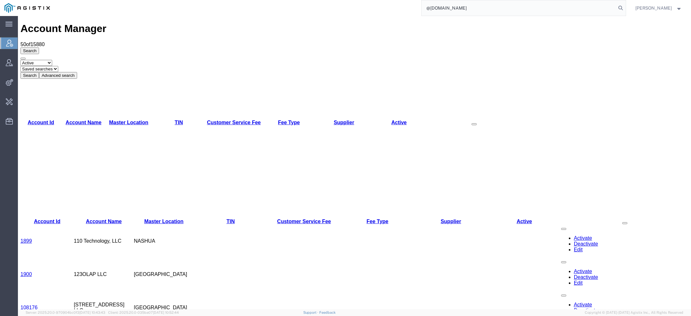
type input "@[DOMAIN_NAME]"
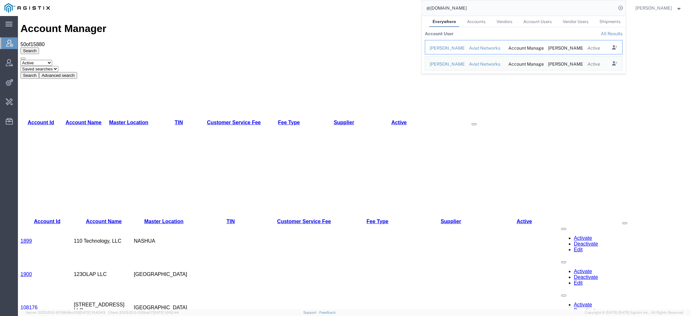
drag, startPoint x: 439, startPoint y: 46, endPoint x: 421, endPoint y: 31, distance: 23.8
click at [439, 46] on div "[PERSON_NAME]" at bounding box center [445, 48] width 30 height 7
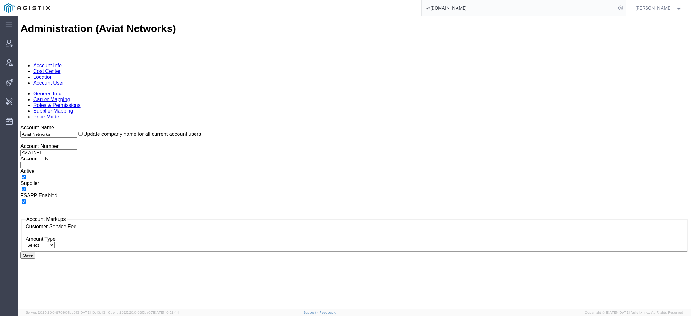
click at [64, 80] on link "Account User" at bounding box center [48, 82] width 31 height 5
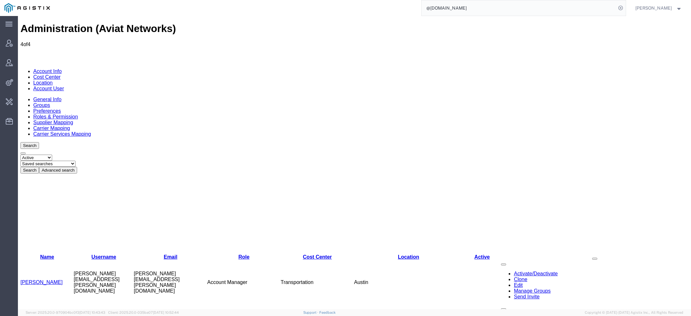
click at [41, 68] on link "Account Info" at bounding box center [47, 70] width 28 height 5
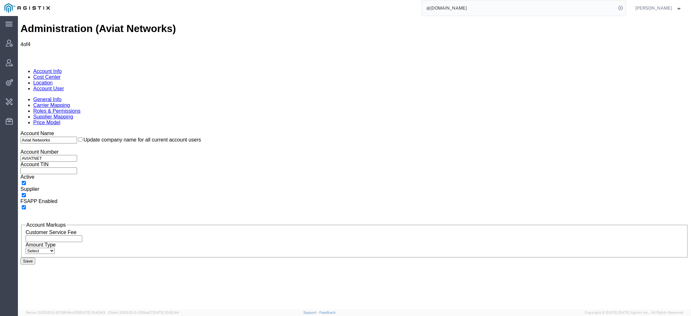
click at [73, 114] on link "Supplier Mapping" at bounding box center [53, 116] width 40 height 5
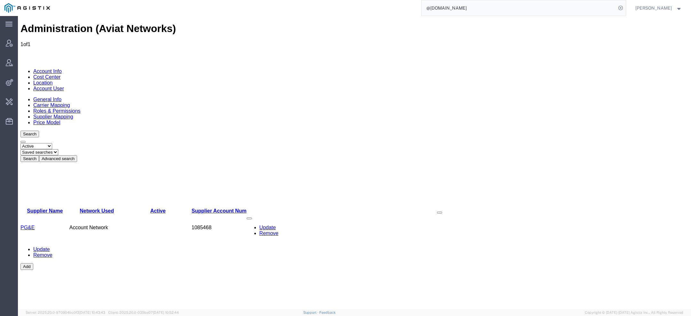
click at [64, 86] on link "Account User" at bounding box center [48, 88] width 31 height 5
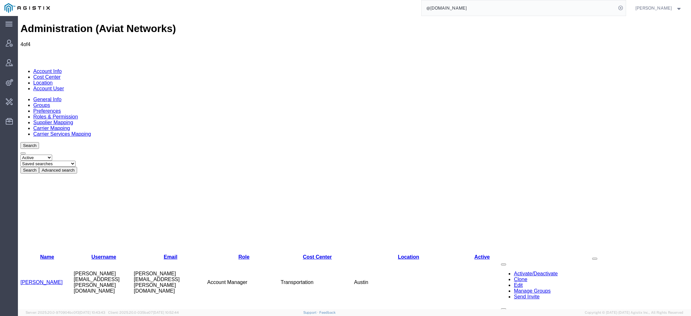
click at [514, 276] on link "Clone" at bounding box center [520, 278] width 13 height 5
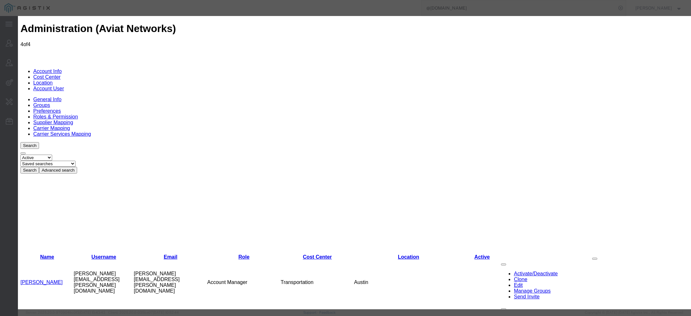
paste input "[PERSON_NAME][EMAIL_ADDRESS][PERSON_NAME][DOMAIN_NAME]"
type input "[PERSON_NAME][EMAIL_ADDRESS][PERSON_NAME][DOMAIN_NAME]"
paste input "[PERSON_NAME]"
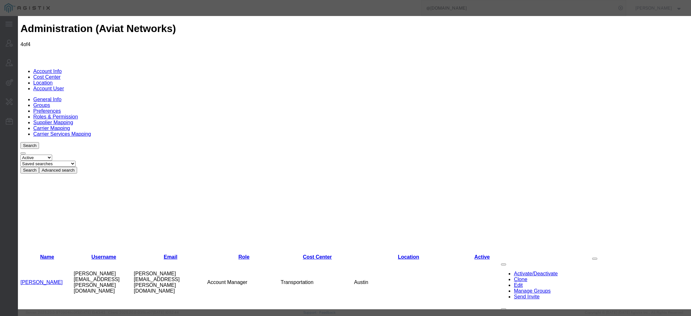
type input "[PERSON_NAME]"
paste input "[PERSON_NAME]"
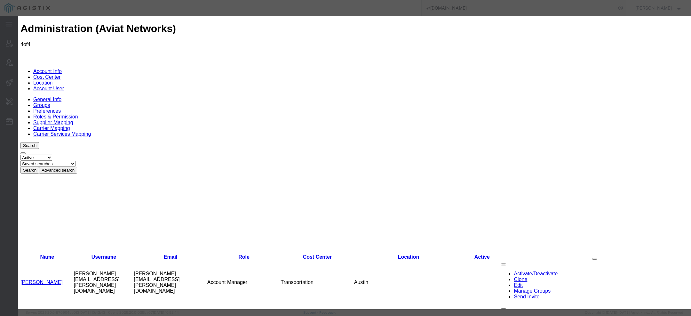
type input "[PERSON_NAME]"
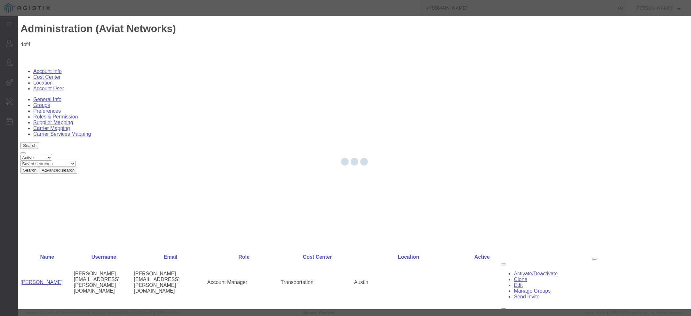
select select "COSTCENTER"
select select "47689"
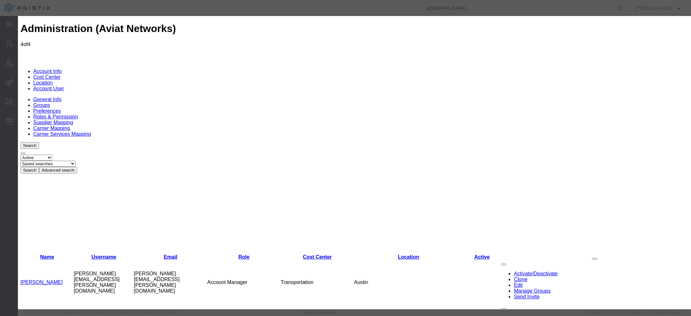
drag, startPoint x: 286, startPoint y: 108, endPoint x: 146, endPoint y: 107, distance: 140.4
paste input "737) 287-4136"
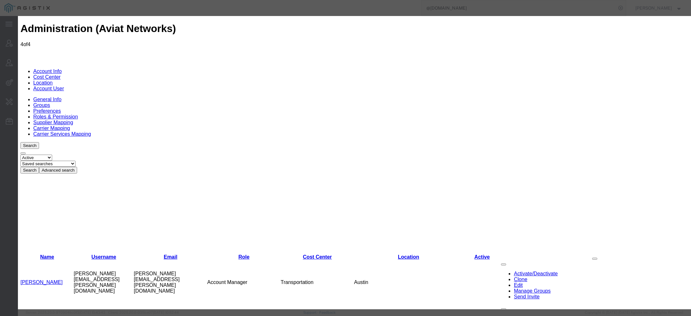
type input "[PHONE_NUMBER]"
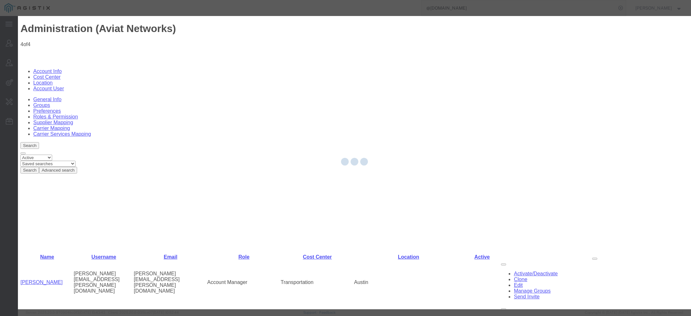
select select "COSTCENTER"
select select "47689"
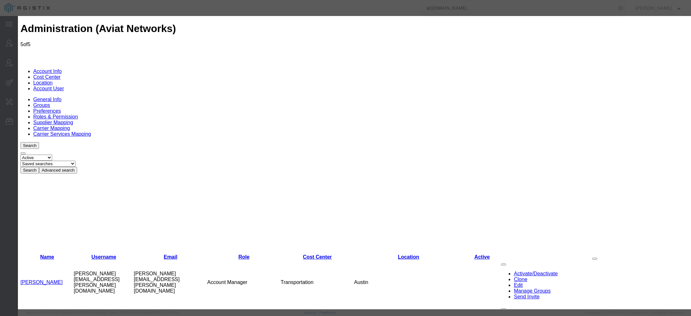
select select
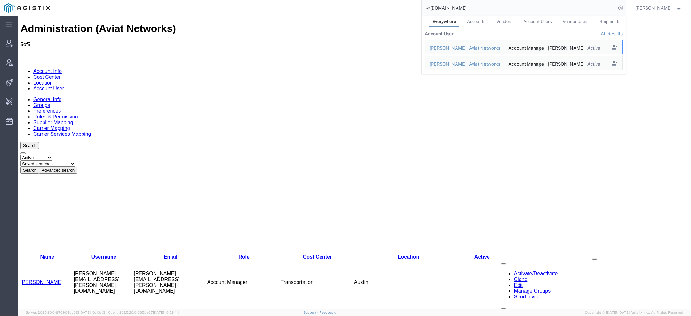
drag, startPoint x: 470, startPoint y: 12, endPoint x: 362, endPoint y: -12, distance: 110.4
click at [362, 0] on html "main_menu Created with Sketch. Collapse Menu Account Manager Vendor Manager Int…" at bounding box center [345, 158] width 691 height 316
paste input "[URL][DOMAIN_NAME]"
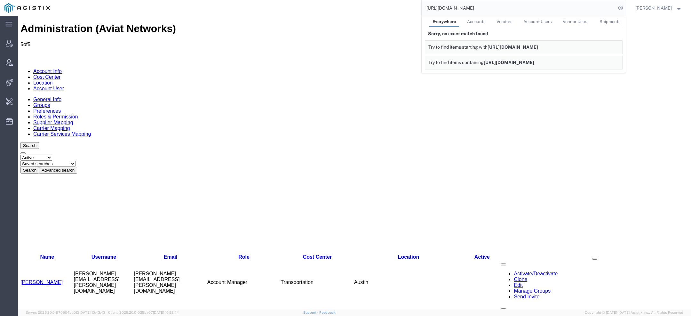
drag, startPoint x: 560, startPoint y: 9, endPoint x: 221, endPoint y: 0, distance: 339.5
click at [226, 0] on div "[URL][DOMAIN_NAME] Everywhere Accounts Vendors Account Users Vendor Users Shipm…" at bounding box center [339, 8] width 571 height 16
paste input "[EMAIL_ADDRESS][DOMAIN_NAME]"
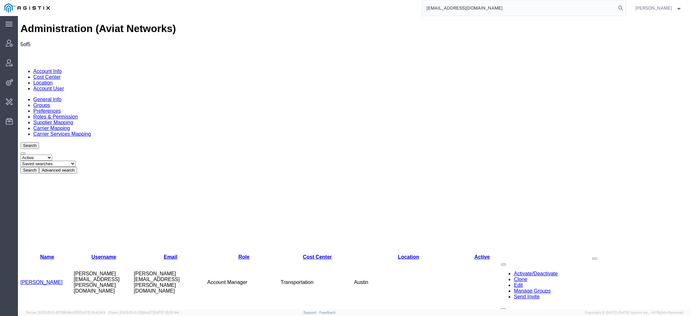
type input "[EMAIL_ADDRESS][DOMAIN_NAME]"
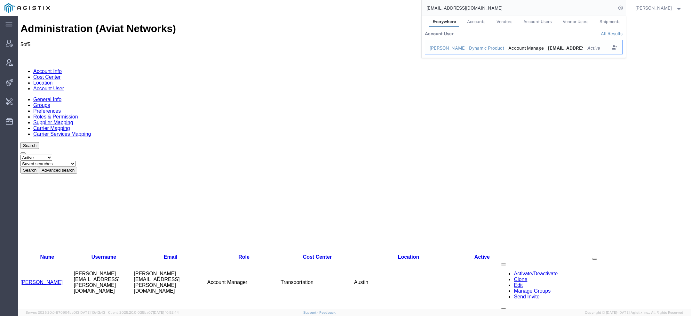
click at [448, 49] on div "[PERSON_NAME]" at bounding box center [445, 48] width 30 height 7
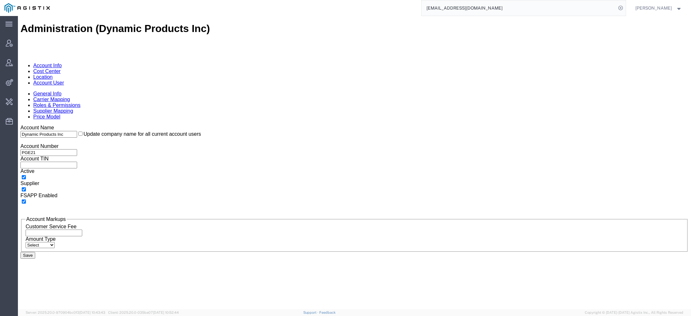
click at [73, 108] on link "Supplier Mapping" at bounding box center [53, 110] width 40 height 5
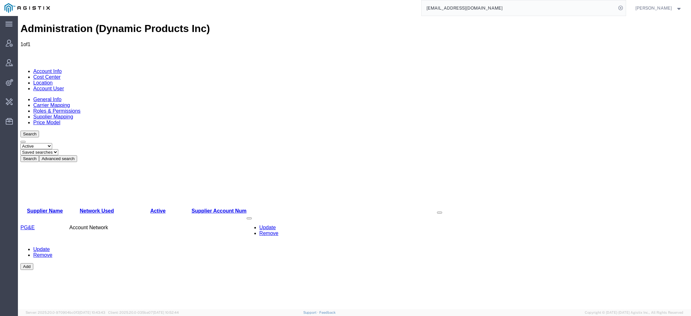
click at [64, 86] on link "Account User" at bounding box center [48, 88] width 31 height 5
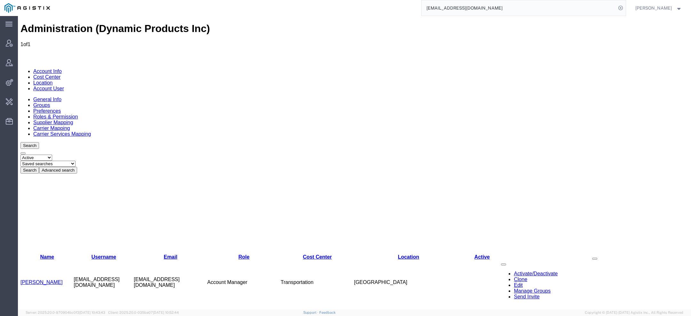
click at [479, 11] on input "[EMAIL_ADDRESS][DOMAIN_NAME]" at bounding box center [519, 7] width 194 height 15
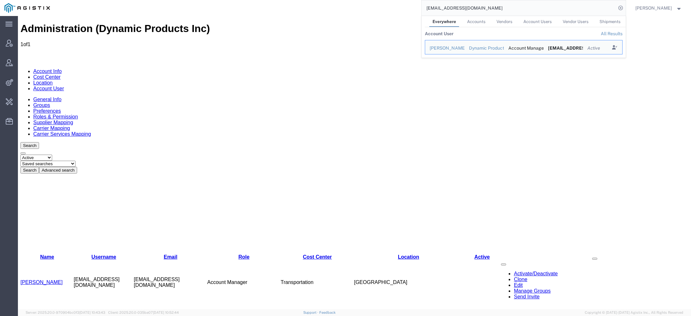
click at [479, 11] on input "[EMAIL_ADDRESS][DOMAIN_NAME]" at bounding box center [519, 7] width 194 height 15
click at [31, 279] on link "[PERSON_NAME]" at bounding box center [41, 281] width 42 height 5
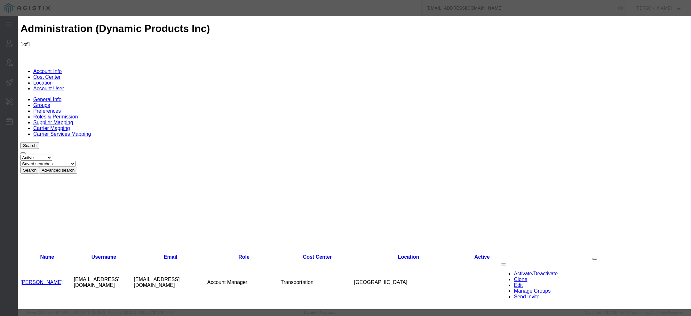
select select "COSTCENTER"
select select "11371"
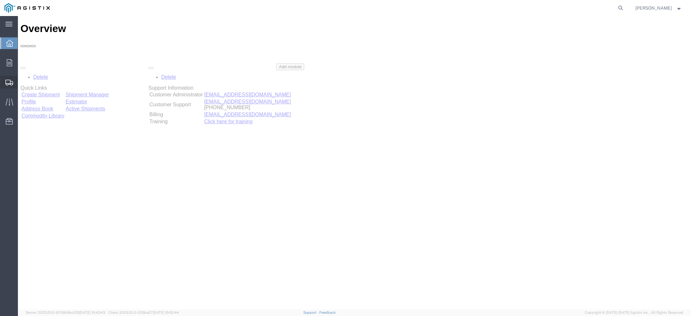
click at [6, 85] on icon at bounding box center [9, 83] width 8 height 6
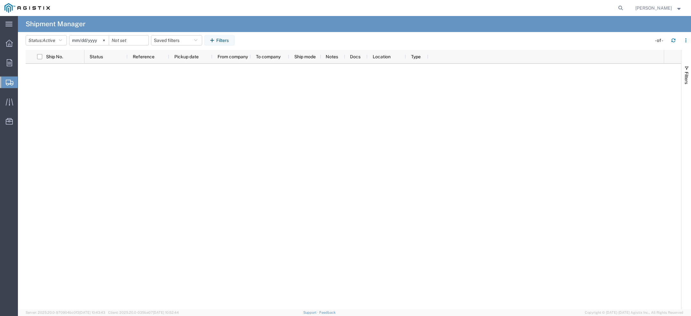
click at [673, 7] on span "[PERSON_NAME]" at bounding box center [658, 7] width 47 height 7
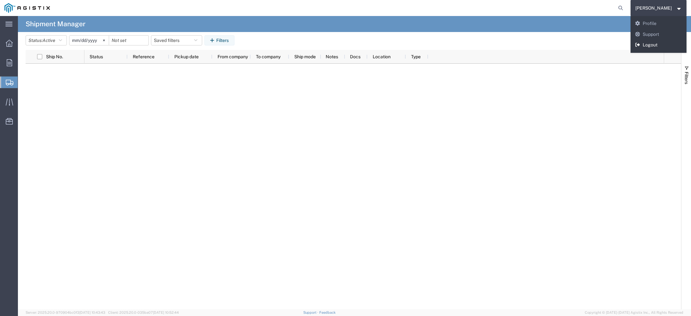
click at [658, 42] on link "Logout" at bounding box center [659, 45] width 56 height 11
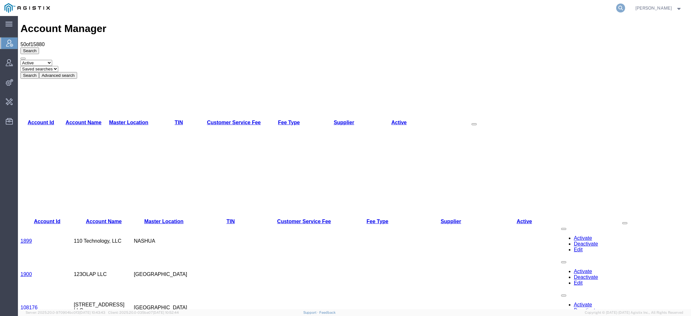
click at [621, 6] on icon at bounding box center [620, 8] width 9 height 9
paste input "Solar Turbines"
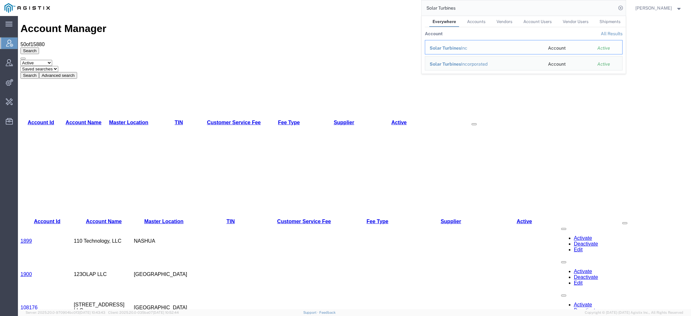
click at [450, 47] on span "Solar Turbines" at bounding box center [445, 47] width 31 height 5
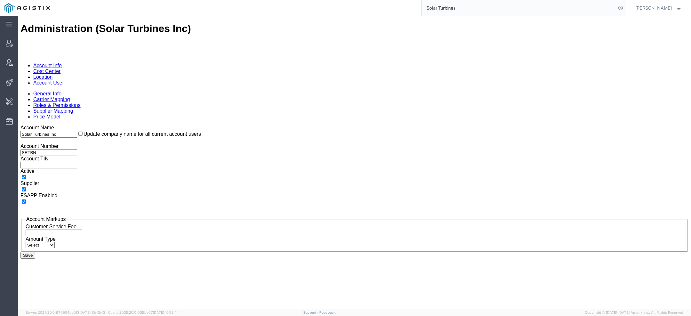
click at [64, 80] on link "Account User" at bounding box center [48, 82] width 31 height 5
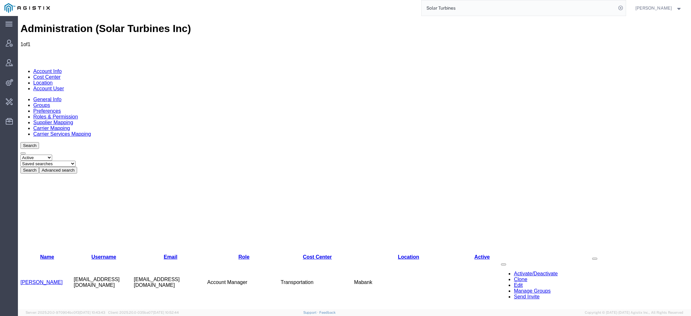
click at [37, 68] on link "Account Info" at bounding box center [47, 70] width 28 height 5
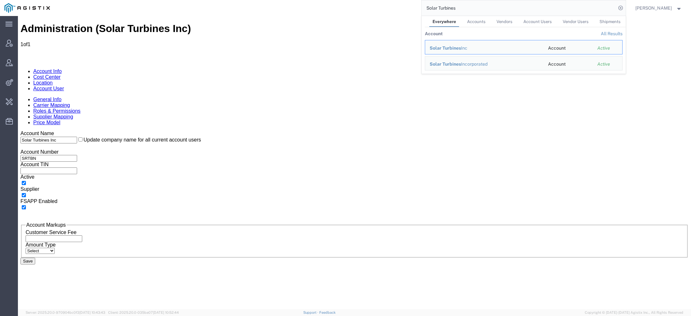
drag, startPoint x: 484, startPoint y: 14, endPoint x: 364, endPoint y: 7, distance: 119.8
click at [383, 7] on div "Solar Turbines Everywhere Accounts Vendors Account Users Vendor Users Shipments…" at bounding box center [339, 8] width 571 height 16
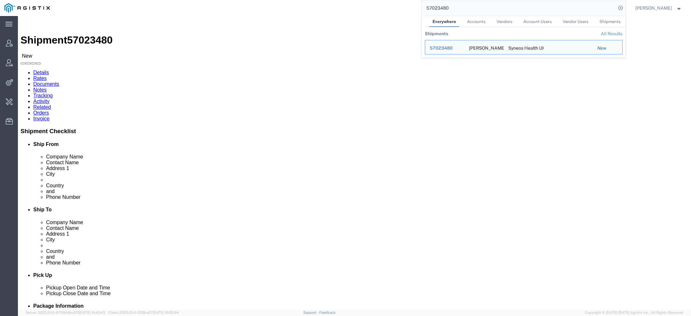
click address "Syneos Health UK Limited ([PERSON_NAME]) [STREET_ADDRESS] 01276481096 [PERSON_N…"
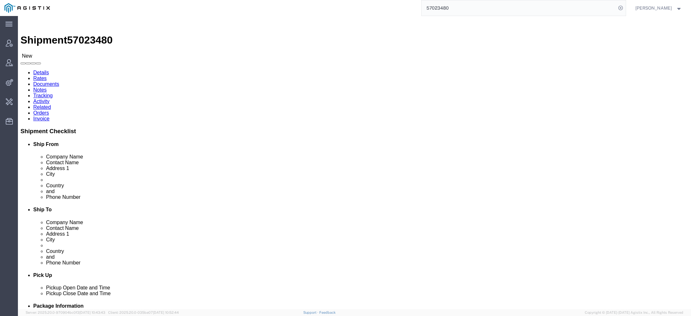
click link "Activity"
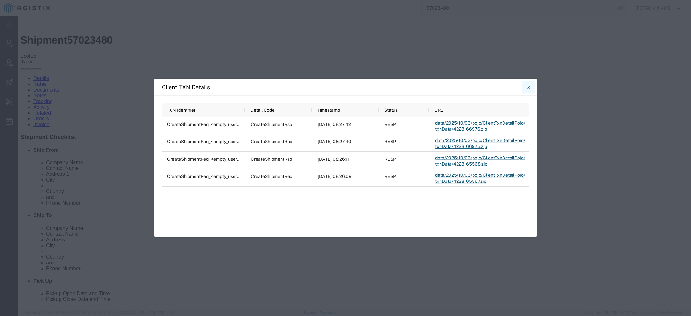
click at [530, 85] on button "Close" at bounding box center [528, 87] width 13 height 13
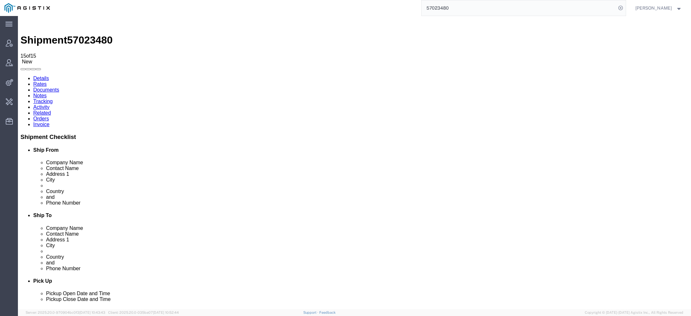
drag, startPoint x: 321, startPoint y: 89, endPoint x: 390, endPoint y: 90, distance: 68.5
copy span "[PERSON_NAME][EMAIL_ADDRESS][PERSON_NAME][DOMAIN_NAME]"
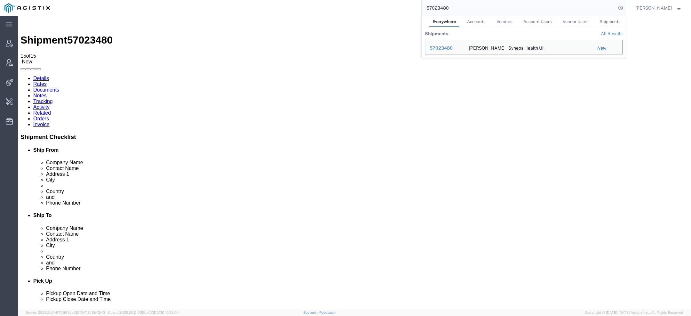
drag, startPoint x: 452, startPoint y: 7, endPoint x: 313, endPoint y: 4, distance: 138.5
click at [327, 6] on div "57023480 Everywhere Accounts Vendors Account Users Vendor Users Shipments Shipm…" at bounding box center [339, 8] width 571 height 16
paste input "[PERSON_NAME][EMAIL_ADDRESS][PERSON_NAME][DOMAIN_NAME]"
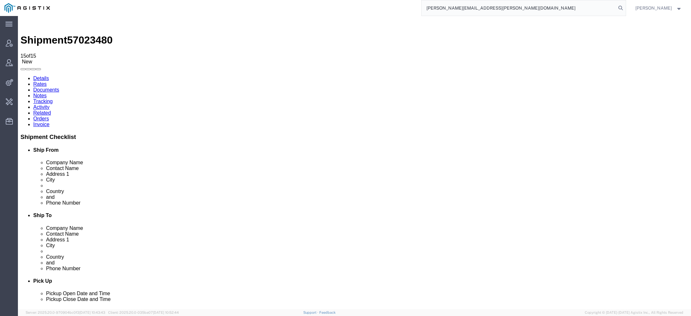
type input "[PERSON_NAME][EMAIL_ADDRESS][PERSON_NAME][DOMAIN_NAME]"
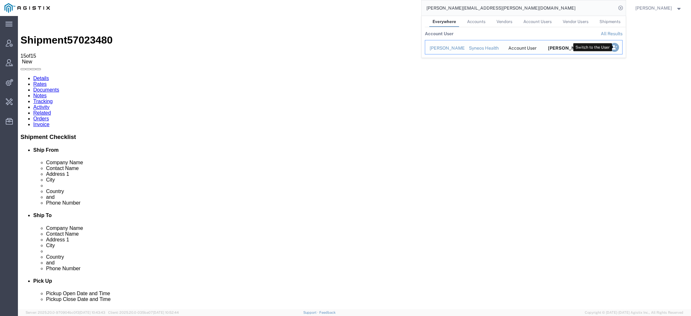
click at [618, 46] on icon "Search Results" at bounding box center [614, 47] width 9 height 9
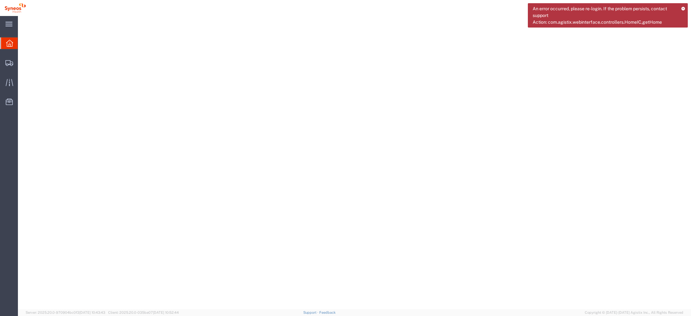
click at [689, 4] on nav "[PERSON_NAME]" at bounding box center [347, 8] width 686 height 16
click at [686, 5] on div "An error occurred, please re-login. If the problem persists, contact support Ac…" at bounding box center [608, 15] width 160 height 24
click at [684, 7] on icon at bounding box center [683, 9] width 4 height 4
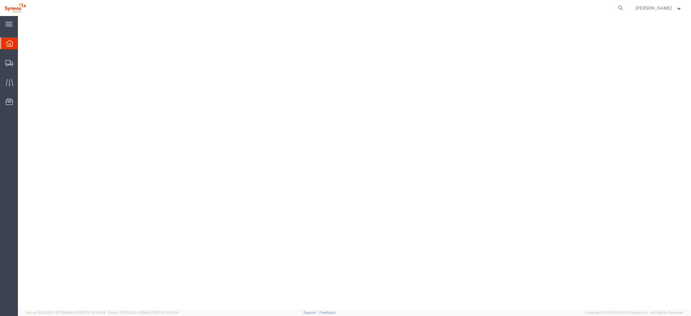
click at [670, 7] on span "[PERSON_NAME]" at bounding box center [653, 7] width 36 height 7
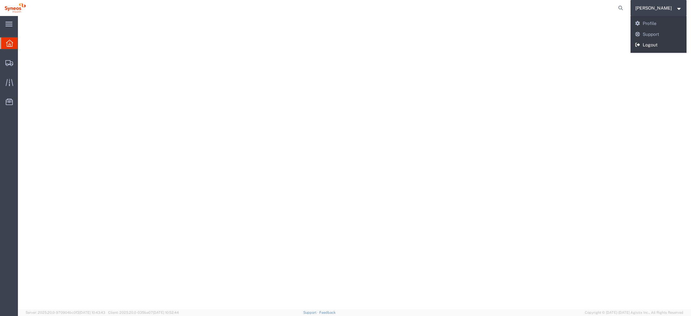
click at [662, 48] on link "Logout" at bounding box center [659, 45] width 56 height 11
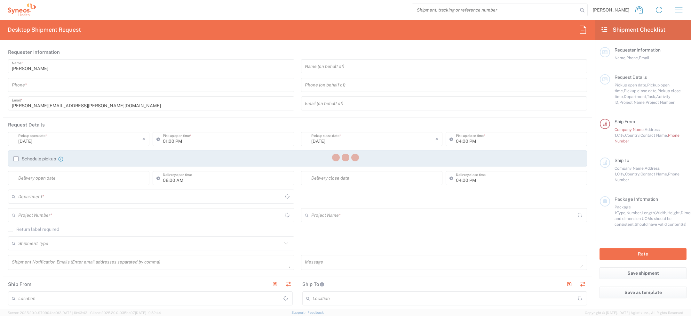
type input "8175"
type input "[GEOGRAPHIC_DATA]"
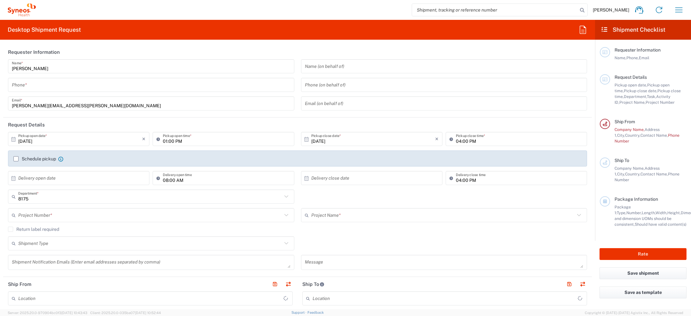
type input "Syneos Health UK Limited"
click at [678, 8] on icon "button" at bounding box center [679, 10] width 10 height 10
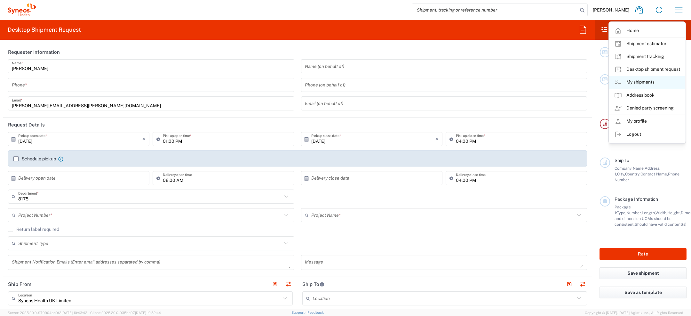
click at [636, 82] on link "My shipments" at bounding box center [647, 82] width 76 height 13
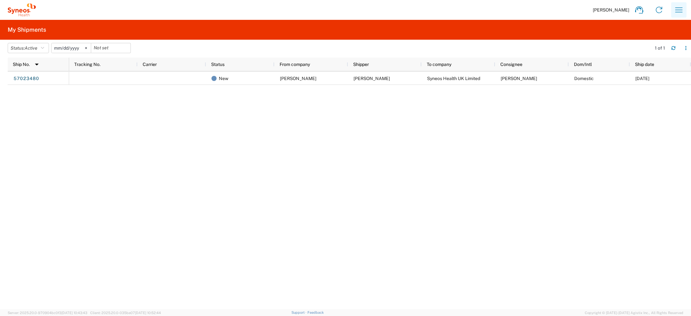
click at [685, 8] on button "button" at bounding box center [678, 9] width 15 height 15
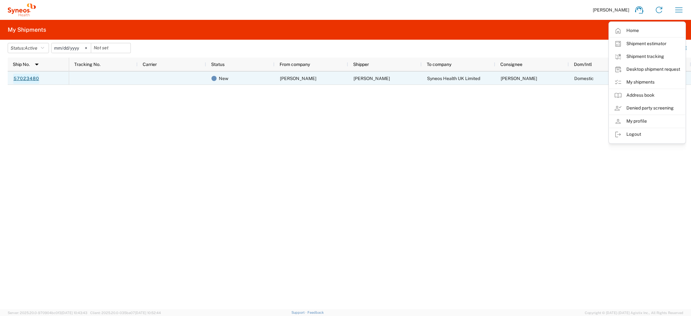
click at [28, 78] on link "57023480" at bounding box center [26, 79] width 26 height 10
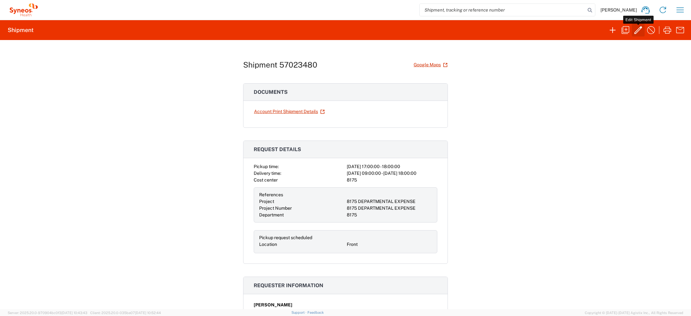
click at [637, 29] on icon "button" at bounding box center [638, 30] width 10 height 10
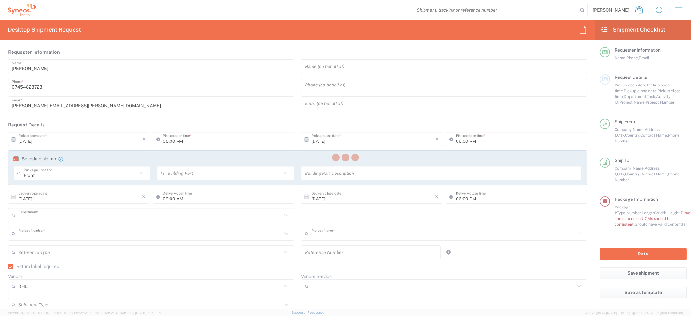
type input "8175"
type input "8175 DEPARTMENTAL EXPENSE"
type input "Domestic Express"
type input "[GEOGRAPHIC_DATA]"
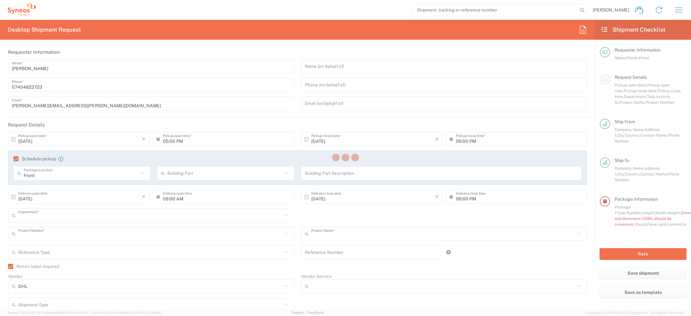
type input "[GEOGRAPHIC_DATA]"
type input "Medium Box"
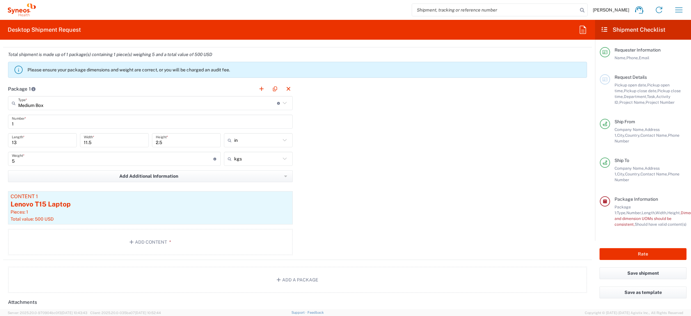
scroll to position [615, 0]
click at [58, 203] on div "Lenovo T15 Laptop" at bounding box center [151, 203] width 280 height 10
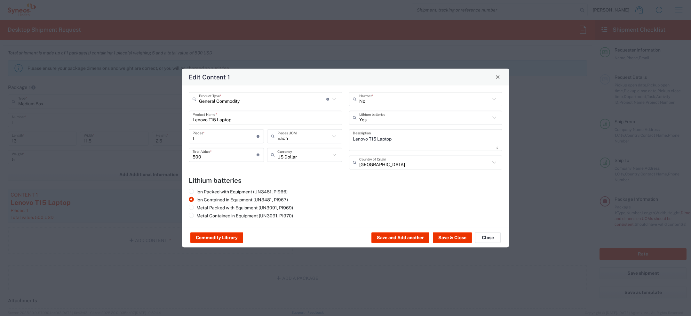
click at [58, 203] on div "Edit Content 1 General Commodity Product Type * Document: Paper document genera…" at bounding box center [345, 158] width 691 height 316
click at [500, 77] on span "Close" at bounding box center [498, 77] width 4 height 4
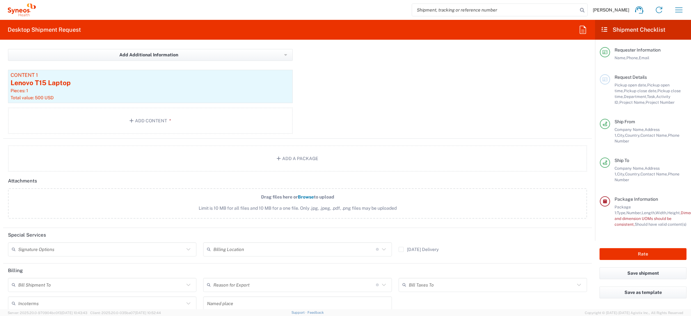
scroll to position [715, 0]
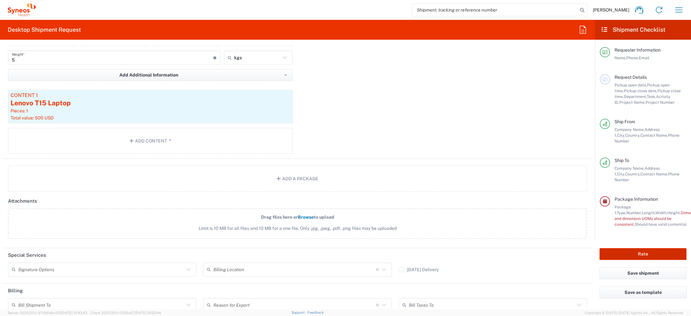
click at [634, 248] on button "Rate" at bounding box center [642, 254] width 87 height 12
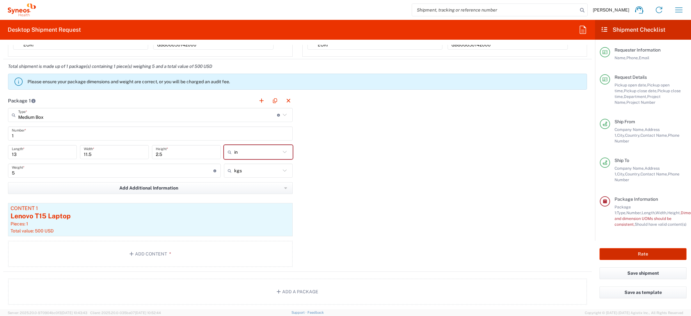
scroll to position [606, 0]
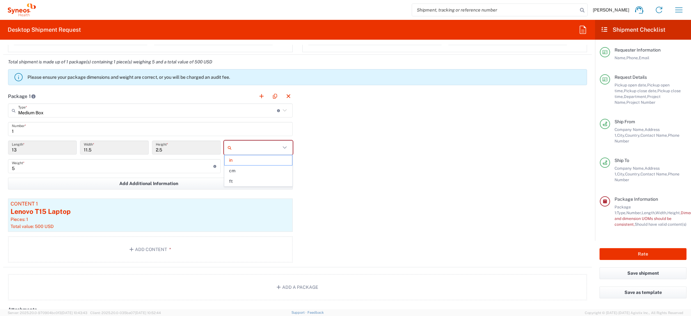
click at [280, 142] on input "text" at bounding box center [257, 147] width 46 height 10
click at [353, 143] on div "Package 1 Medium Box Type * Material used to package goods Medium Box Envelope …" at bounding box center [297, 178] width 589 height 178
type input "in"
click at [242, 148] on input "text" at bounding box center [257, 147] width 46 height 10
click at [401, 139] on div "Package 1 Medium Box Type * Material used to package goods Medium Box Envelope …" at bounding box center [297, 178] width 589 height 178
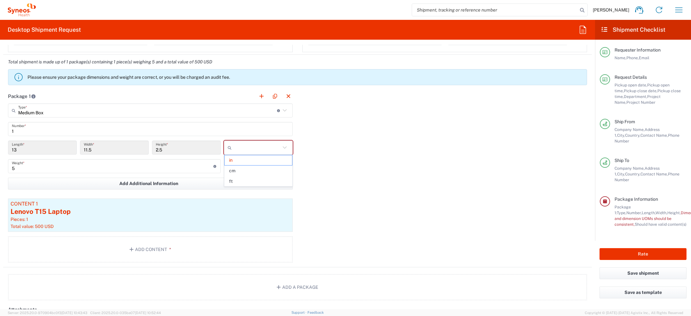
type input "in"
click at [626, 248] on button "Rate" at bounding box center [642, 254] width 87 height 12
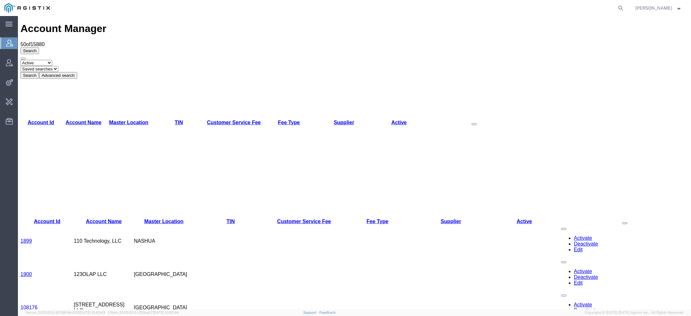
click at [617, 9] on agx-global-search at bounding box center [523, 8] width 205 height 16
click at [622, 9] on icon at bounding box center [620, 8] width 9 height 9
paste input "teej701@gmail.com"
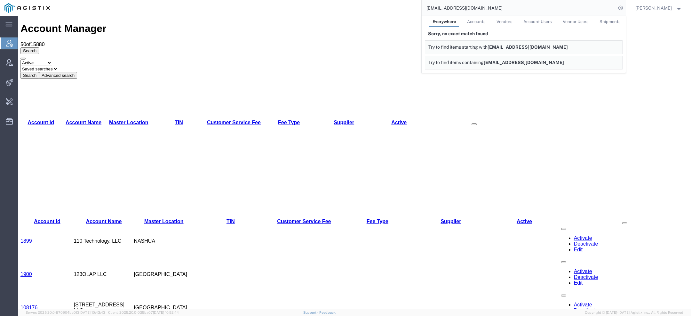
drag, startPoint x: 443, startPoint y: 9, endPoint x: 385, endPoint y: 10, distance: 58.5
click at [386, 9] on div "teej701@gmail.com Everywhere Accounts Vendors Account Users Vendor Users Shipme…" at bounding box center [339, 8] width 571 height 16
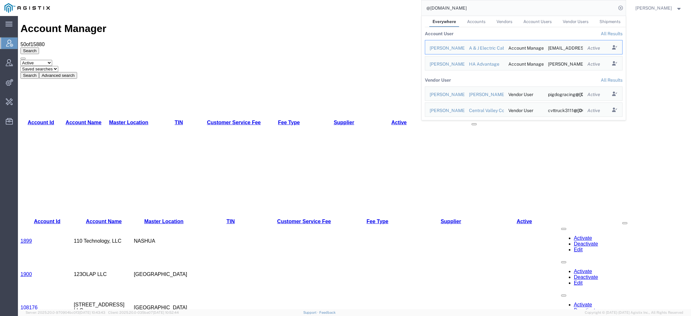
drag, startPoint x: 456, startPoint y: 6, endPoint x: 269, endPoint y: 6, distance: 187.5
click at [286, 6] on div "@gmail.com Everywhere Accounts Vendors Account Users Vendor Users Shipments Acc…" at bounding box center [339, 8] width 571 height 16
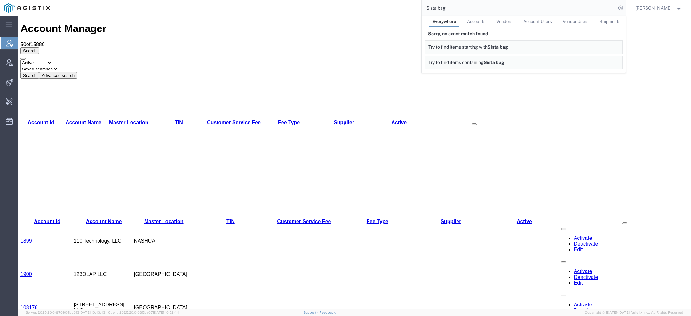
drag, startPoint x: 458, startPoint y: 10, endPoint x: 294, endPoint y: -3, distance: 164.9
click at [294, 0] on html "main_menu Created with Sketch. Collapse Menu Account Manager Vendor Manager Int…" at bounding box center [345, 158] width 691 height 316
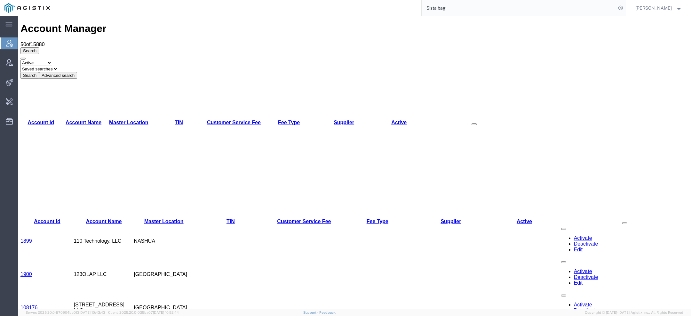
paste input "teej701@gmail.com"
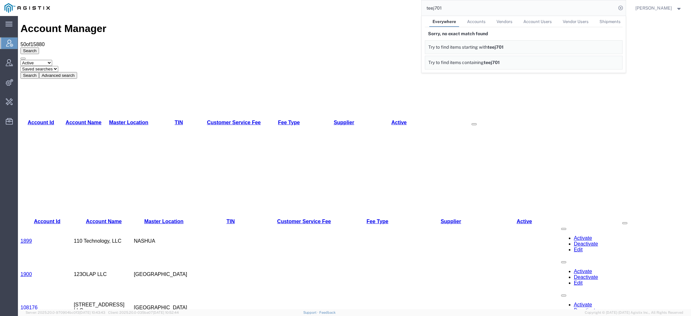
drag, startPoint x: 465, startPoint y: 14, endPoint x: 355, endPoint y: -6, distance: 111.6
click at [355, 0] on html "main_menu Created with Sketch. Collapse Menu Account Manager Vendor Manager Int…" at bounding box center [345, 158] width 691 height 316
paste input "xyyex003705188yq"
drag, startPoint x: 472, startPoint y: 9, endPoint x: 363, endPoint y: 9, distance: 108.4
click at [363, 9] on div "xyyex003705188yq Everywhere Accounts Vendors Account Users Vendor Users Shipmen…" at bounding box center [339, 8] width 571 height 16
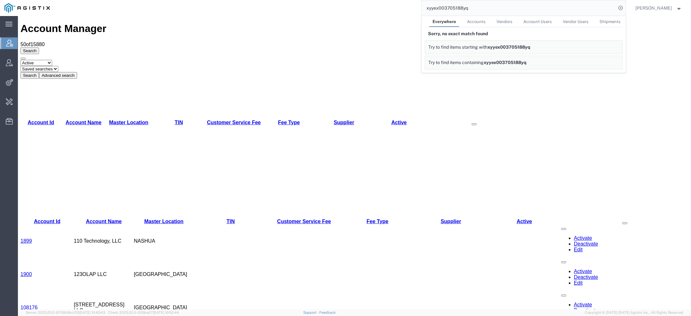
paste input "SB3126332"
click at [274, 27] on div "Account Manager 50 of 15880 Search Select status Active All Inactive Saved sear…" at bounding box center [354, 51] width 668 height 56
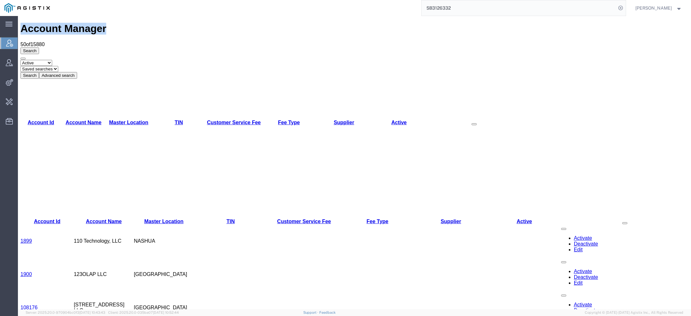
drag, startPoint x: 25, startPoint y: 25, endPoint x: 118, endPoint y: 26, distance: 92.5
click at [118, 26] on div "Account Manager 50 of 15880 Search Select status Active All Inactive Saved sear…" at bounding box center [354, 51] width 668 height 56
click at [78, 25] on h1 "Account Manager" at bounding box center [354, 29] width 668 height 12
drag, startPoint x: 461, startPoint y: 11, endPoint x: 302, endPoint y: -15, distance: 161.1
click at [302, 0] on html "main_menu Created with Sketch. Collapse Menu Account Manager Vendor Manager Int…" at bounding box center [345, 158] width 691 height 316
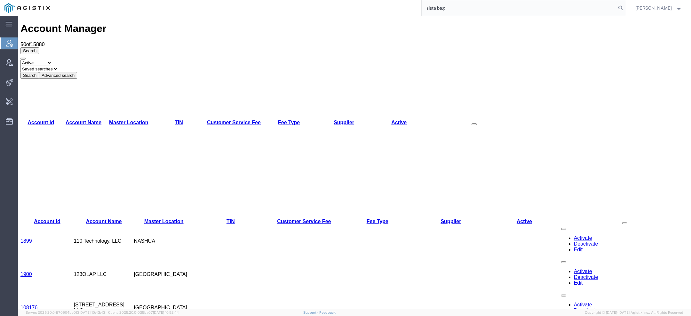
type input "sista bag"
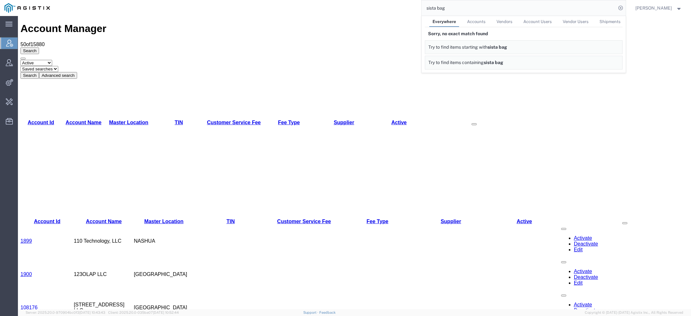
click at [289, 47] on div "Search Select status Active All Inactive Saved searches Search Advanced search …" at bounding box center [354, 62] width 668 height 31
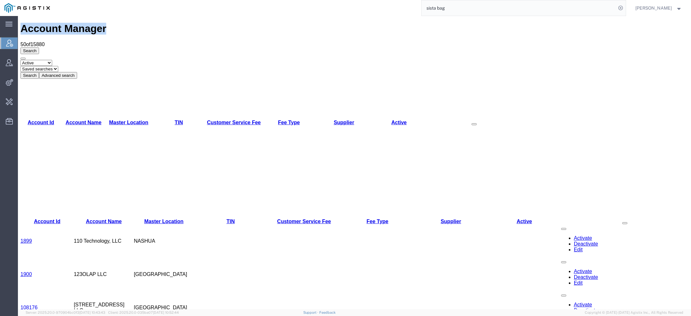
drag, startPoint x: 25, startPoint y: 25, endPoint x: 106, endPoint y: 25, distance: 81.6
click at [107, 26] on div "Account Manager 50 of 15880 Search Select status Active All Inactive Saved sear…" at bounding box center [354, 51] width 668 height 56
click at [75, 23] on h1 "Account Manager" at bounding box center [354, 29] width 668 height 12
